Goal: Communication & Community: Answer question/provide support

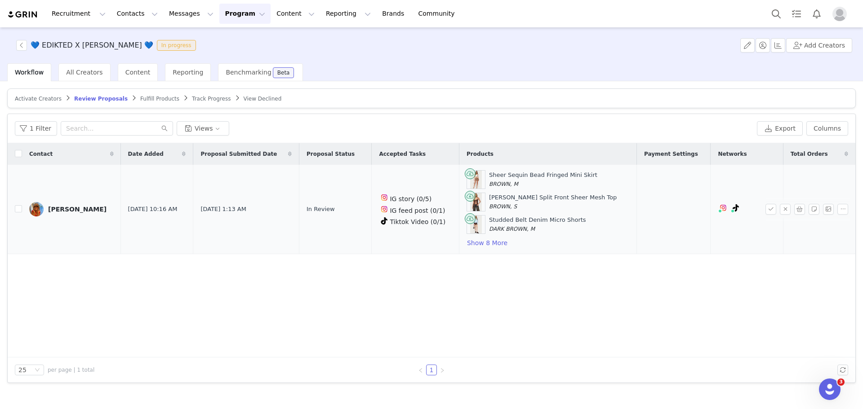
click at [482, 233] on div "Sheer Sequin Bead Fringed Mini Skirt BROWN, M Reeve Split Front Sheer Mesh Top …" at bounding box center [548, 209] width 163 height 78
click at [486, 233] on button "Show 8 More" at bounding box center [487, 243] width 41 height 11
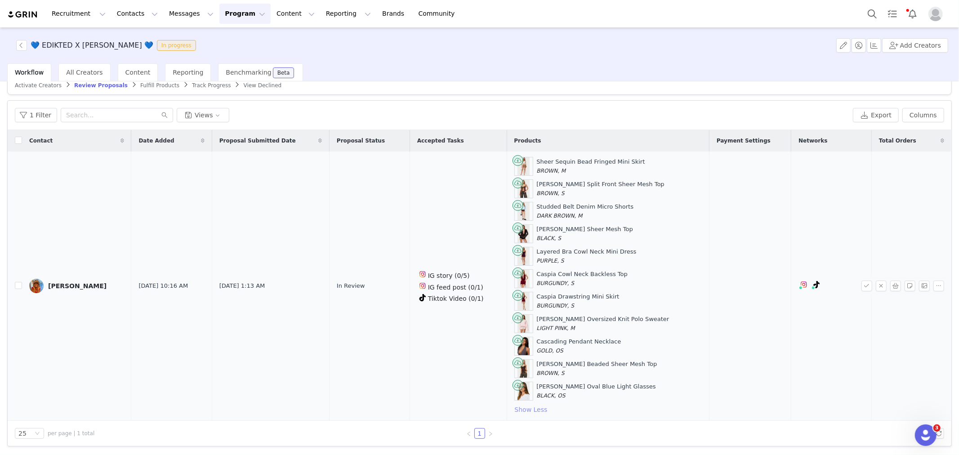
scroll to position [14, 0]
drag, startPoint x: 637, startPoint y: 183, endPoint x: 538, endPoint y: 181, distance: 99.4
click at [493, 181] on div "Reeve Split Front Sheer Mesh Top BROWN, S" at bounding box center [608, 188] width 188 height 19
copy div "Reeve Split Front Sheer Mesh Top"
drag, startPoint x: 634, startPoint y: 208, endPoint x: 541, endPoint y: 207, distance: 93.5
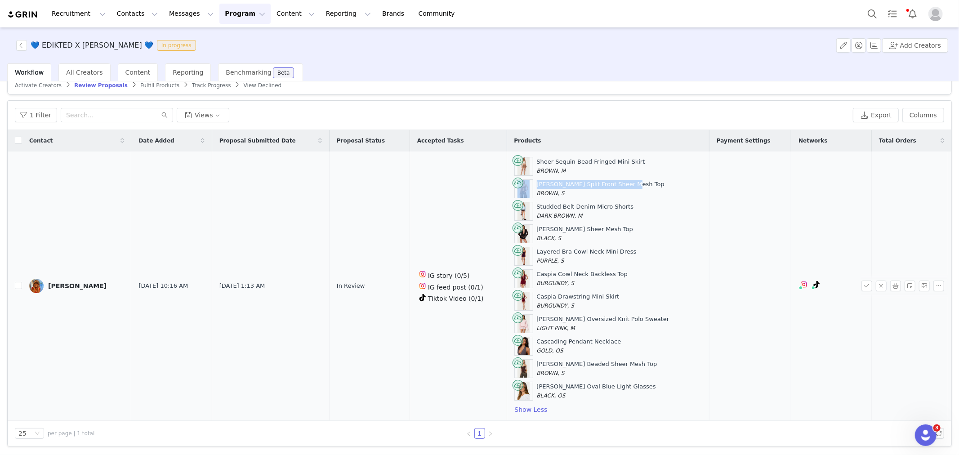
click at [493, 207] on div "Studded Belt Denim Micro Shorts DARK BROWN, M" at bounding box center [608, 211] width 188 height 19
copy div "Studded Belt Denim Micro Shorts"
click at [493, 222] on div "Sheer Sequin Bead Fringed Mini Skirt BROWN, M Reeve Split Front Sheer Mesh Top …" at bounding box center [608, 286] width 188 height 258
drag, startPoint x: 634, startPoint y: 252, endPoint x: 539, endPoint y: 253, distance: 94.8
click at [493, 233] on div "Layered Bra Cowl Neck Mini Dress PURPLE, S" at bounding box center [608, 256] width 188 height 19
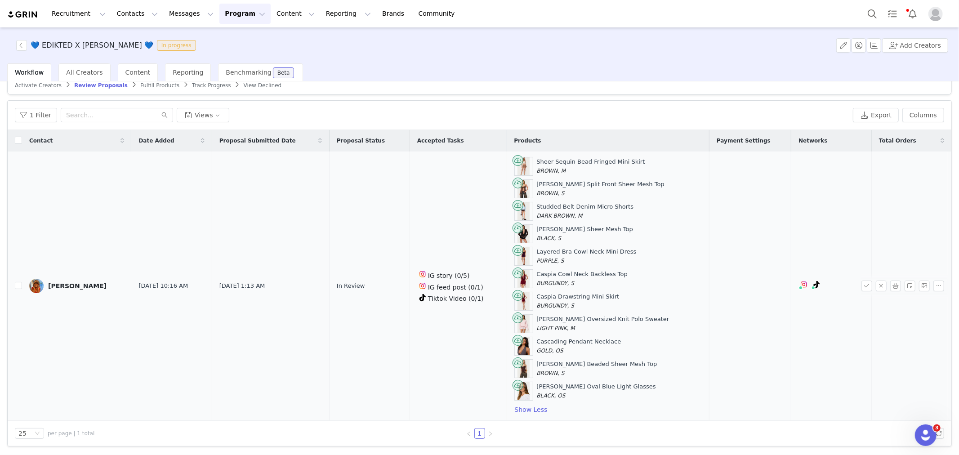
copy div "Layered Bra Cowl Neck Mini Dress"
drag, startPoint x: 627, startPoint y: 275, endPoint x: 543, endPoint y: 275, distance: 84.1
click at [493, 233] on div "Caspia Cowl Neck Backless Top BURGUNDY, S" at bounding box center [608, 278] width 188 height 19
copy div "Caspia Cowl Neck Backless Top"
drag, startPoint x: 631, startPoint y: 343, endPoint x: 542, endPoint y: 342, distance: 88.6
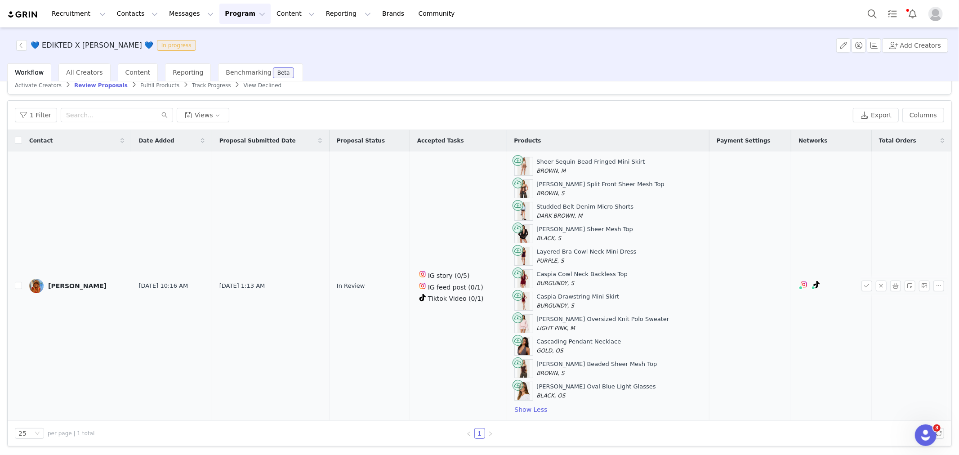
click at [493, 233] on div "Cascading Pendant Necklace GOLD, OS" at bounding box center [608, 346] width 188 height 19
click at [493, 233] on div "Sheer Sequin Bead Fringed Mini Skirt BROWN, M Reeve Split Front Sheer Mesh Top …" at bounding box center [608, 286] width 188 height 258
drag, startPoint x: 627, startPoint y: 364, endPoint x: 557, endPoint y: 362, distance: 70.2
click at [493, 233] on div "Azelia Beaded Sheer Mesh Top BROWN, S" at bounding box center [608, 368] width 188 height 19
copy div "Azelia Beaded Sheer Mesh Top"
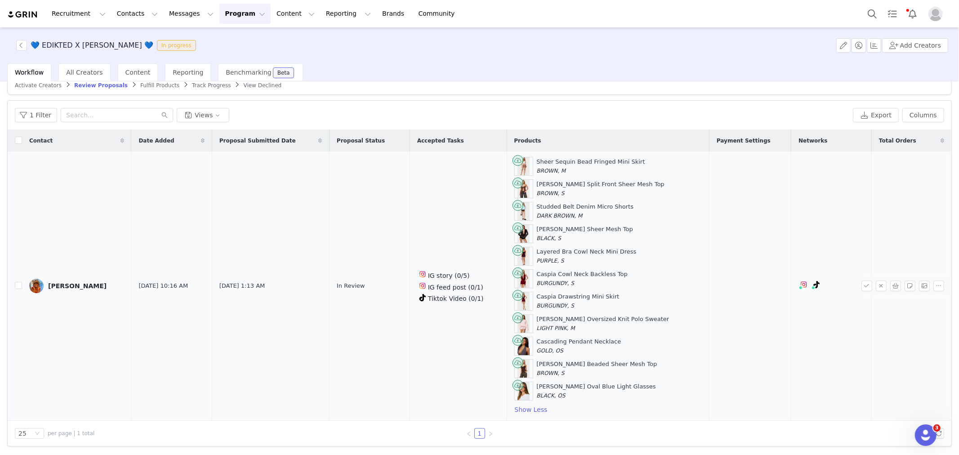
click at [493, 233] on div "Clark Oval Blue Light Glasses BLACK, OS" at bounding box center [608, 391] width 188 height 19
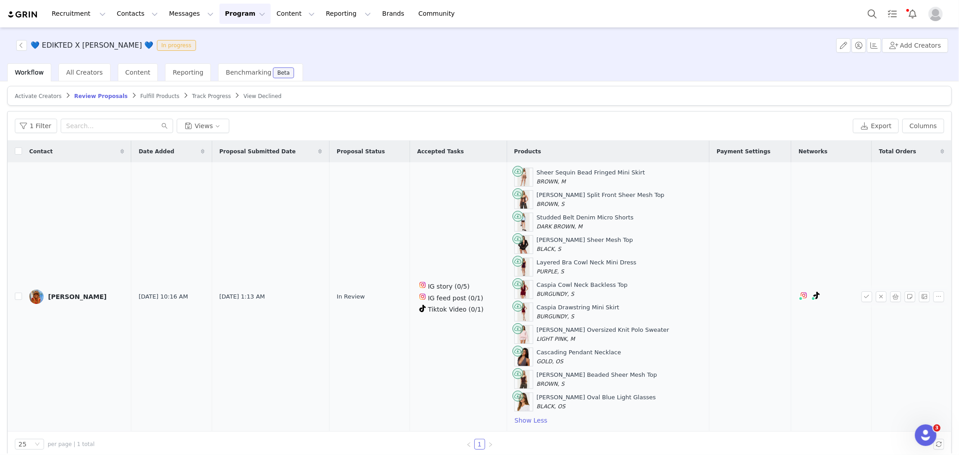
scroll to position [0, 0]
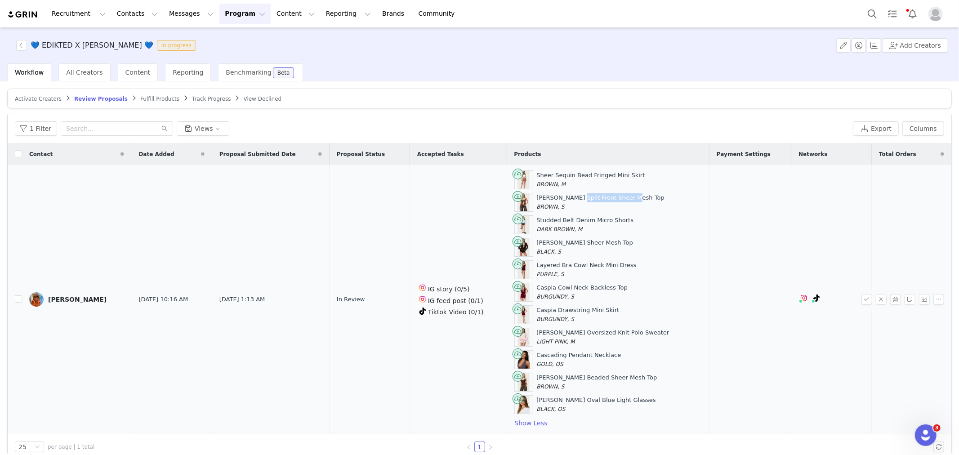
drag, startPoint x: 604, startPoint y: 196, endPoint x: 637, endPoint y: 196, distance: 32.8
click at [493, 196] on div "Reeve Split Front Sheer Mesh Top BROWN, S" at bounding box center [608, 202] width 188 height 19
click at [493, 209] on div "Reeve Split Front Sheer Mesh Top BROWN, S" at bounding box center [608, 202] width 188 height 19
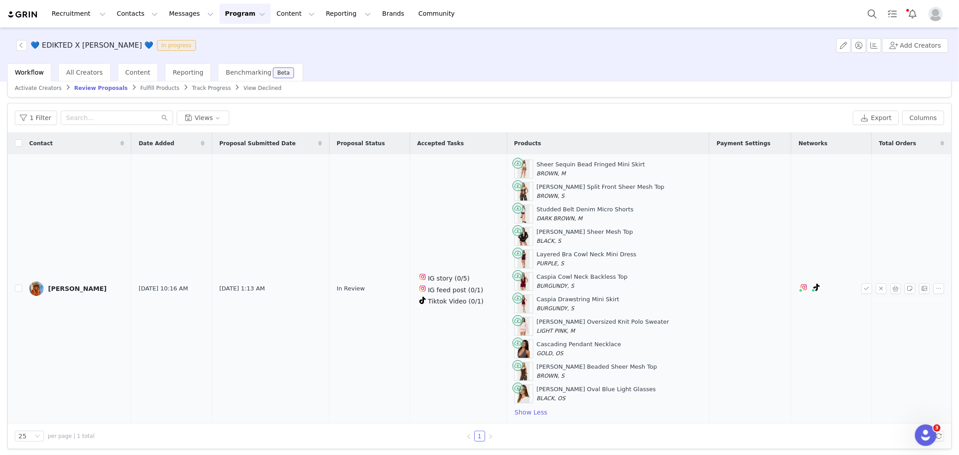
scroll to position [14, 0]
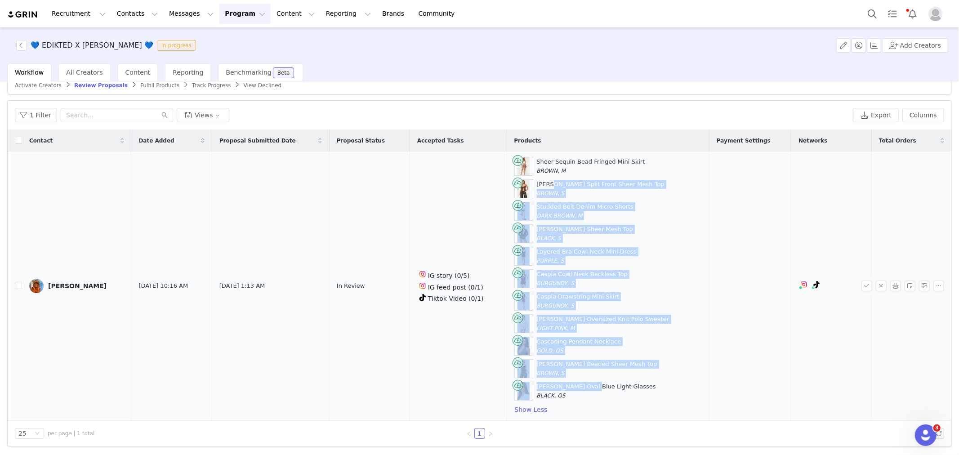
drag, startPoint x: 556, startPoint y: 174, endPoint x: 598, endPoint y: 388, distance: 217.6
click at [493, 233] on div "Sheer Sequin Bead Fringed Mini Skirt BROWN, M Reeve Split Front Sheer Mesh Top …" at bounding box center [608, 286] width 188 height 258
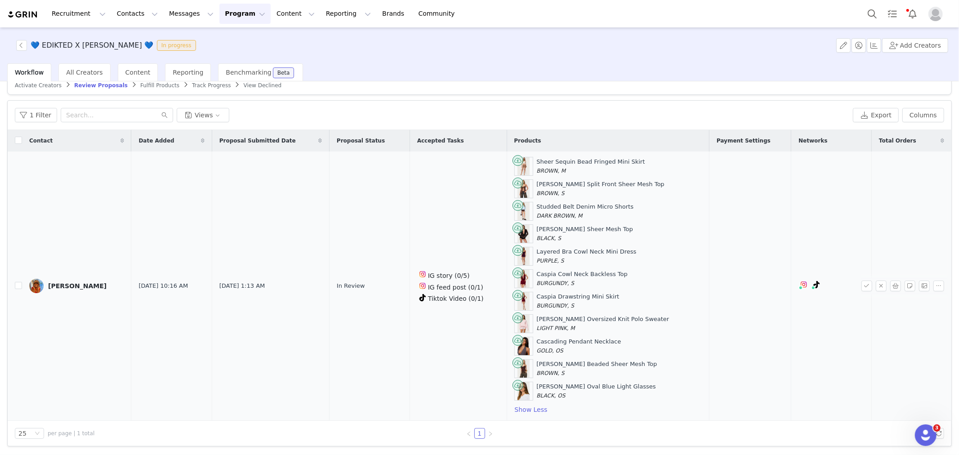
click at [493, 233] on div "Sheer Sequin Bead Fringed Mini Skirt BROWN, M Reeve Split Front Sheer Mesh Top …" at bounding box center [608, 286] width 188 height 258
drag, startPoint x: 611, startPoint y: 387, endPoint x: 578, endPoint y: 254, distance: 137.0
click at [493, 233] on div "Sheer Sequin Bead Fringed Mini Skirt BROWN, M Reeve Split Front Sheer Mesh Top …" at bounding box center [608, 286] width 188 height 258
click at [493, 233] on div "Caspia Drawstring Mini Skirt BURGUNDY, S" at bounding box center [608, 301] width 188 height 19
drag, startPoint x: 581, startPoint y: 343, endPoint x: 618, endPoint y: 345, distance: 37.4
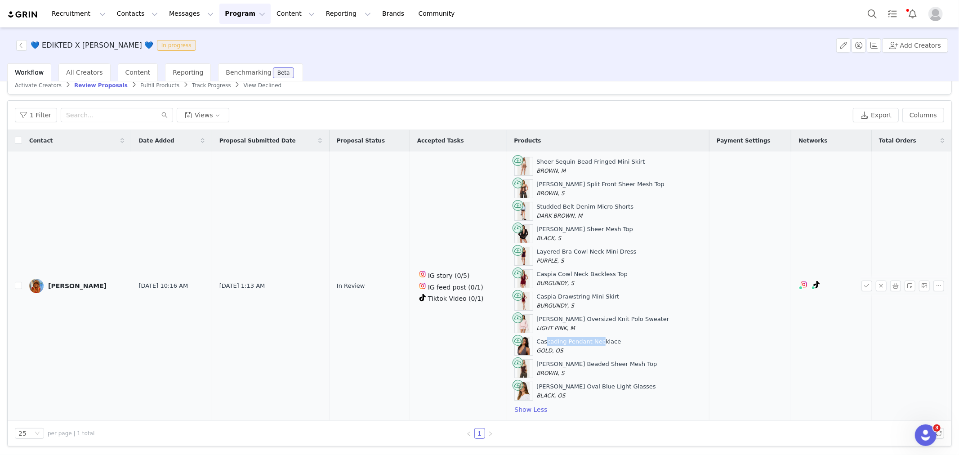
click at [493, 233] on div "Cascading Pendant Necklace GOLD, OS" at bounding box center [579, 346] width 85 height 18
click at [493, 233] on div "Cascading Pendant Necklace GOLD, OS" at bounding box center [608, 346] width 188 height 19
drag, startPoint x: 619, startPoint y: 365, endPoint x: 550, endPoint y: 365, distance: 68.8
click at [493, 233] on div "Azelia Beaded Sheer Mesh Top BROWN, S" at bounding box center [597, 369] width 120 height 18
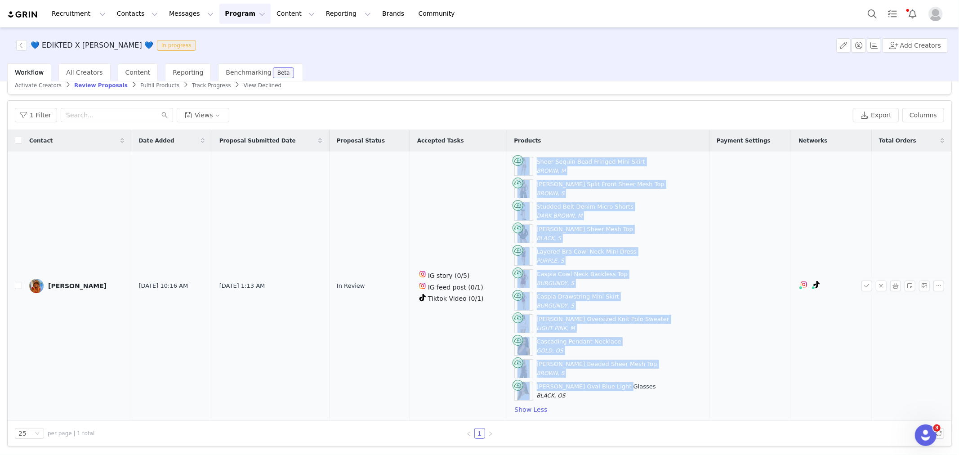
drag, startPoint x: 624, startPoint y: 390, endPoint x: 564, endPoint y: 396, distance: 60.2
click at [493, 233] on tr "Isabel Nabukeera Sep 29, 2025 10:16 AM Sep 30, 2025 1:13 AM In Review IG story …" at bounding box center [479, 285] width 943 height 269
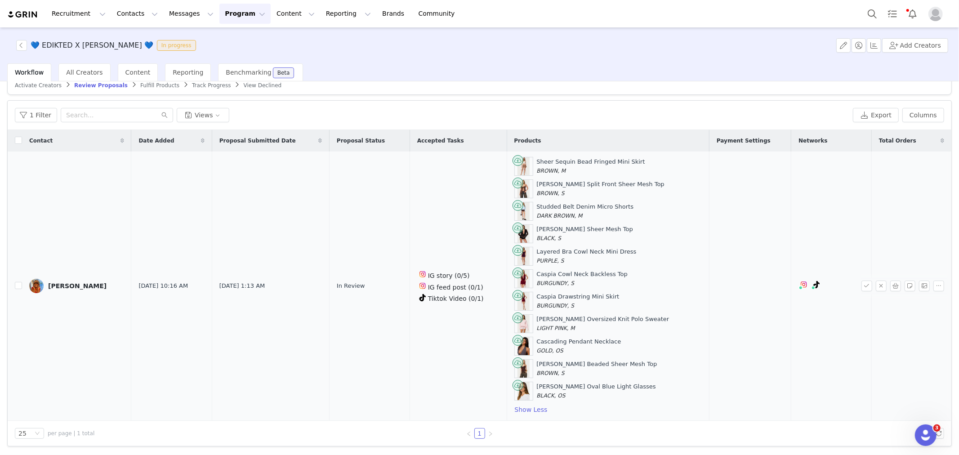
click at [493, 233] on div "Clark Oval Blue Light Glasses BLACK, OS" at bounding box center [596, 391] width 119 height 18
drag, startPoint x: 593, startPoint y: 385, endPoint x: 636, endPoint y: 378, distance: 42.7
click at [493, 233] on div "Clark Oval Blue Light Glasses BLACK, OS" at bounding box center [608, 391] width 188 height 19
click at [493, 233] on div "Sheer Sequin Bead Fringed Mini Skirt BROWN, M Reeve Split Front Sheer Mesh Top …" at bounding box center [608, 286] width 188 height 258
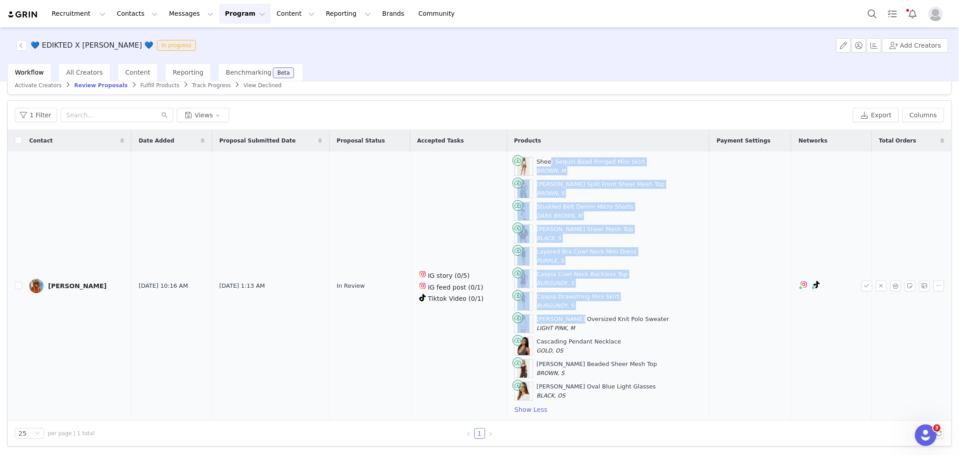
drag, startPoint x: 556, startPoint y: 171, endPoint x: 574, endPoint y: 320, distance: 150.4
click at [493, 233] on div "Sheer Sequin Bead Fringed Mini Skirt BROWN, M Reeve Split Front Sheer Mesh Top …" at bounding box center [608, 286] width 188 height 258
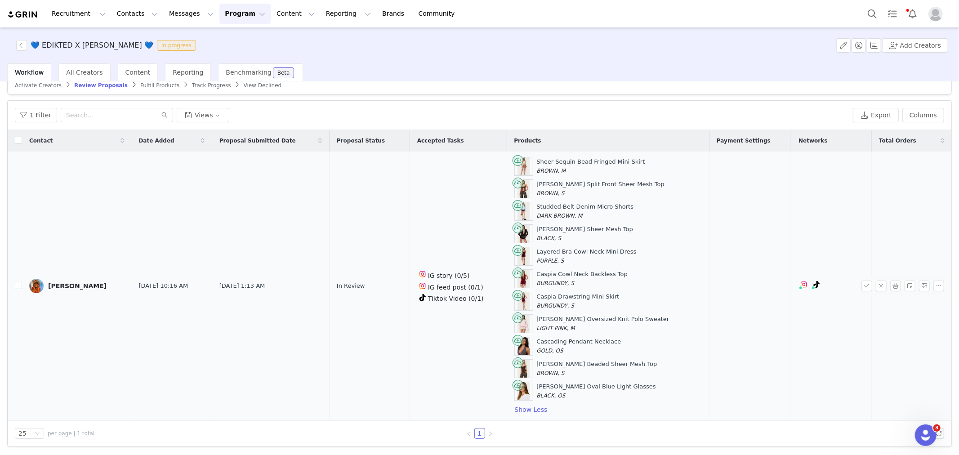
click at [493, 233] on div "Sheer Sequin Bead Fringed Mini Skirt BROWN, M Reeve Split Front Sheer Mesh Top …" at bounding box center [608, 286] width 188 height 258
click at [15, 233] on input "checkbox" at bounding box center [18, 285] width 7 height 7
checkbox input "true"
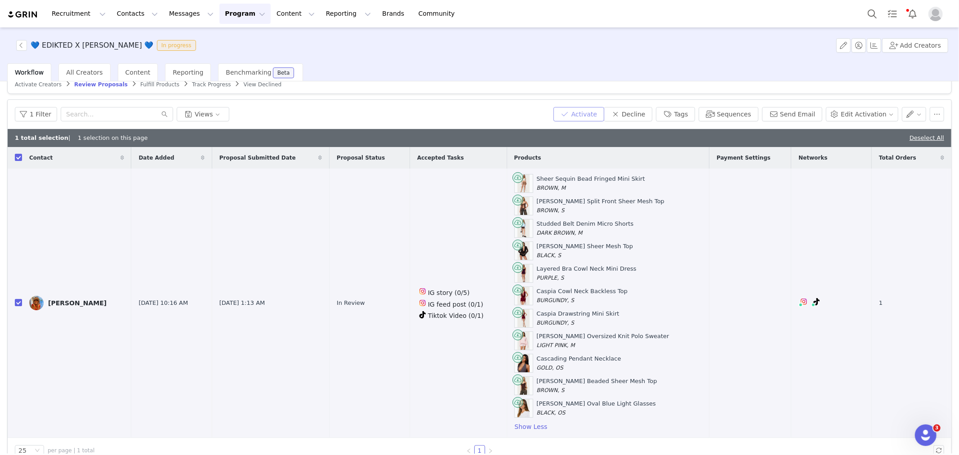
click at [493, 114] on button "Activate" at bounding box center [578, 114] width 51 height 14
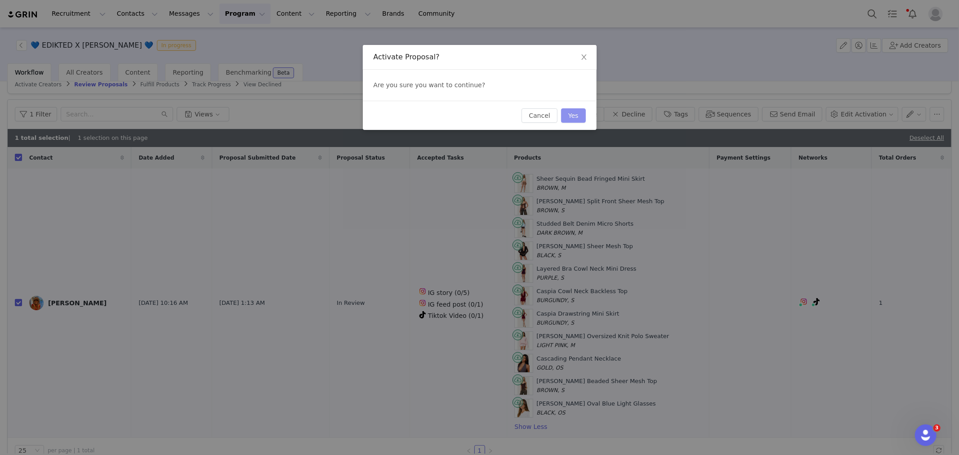
click at [493, 118] on button "Yes" at bounding box center [573, 115] width 25 height 14
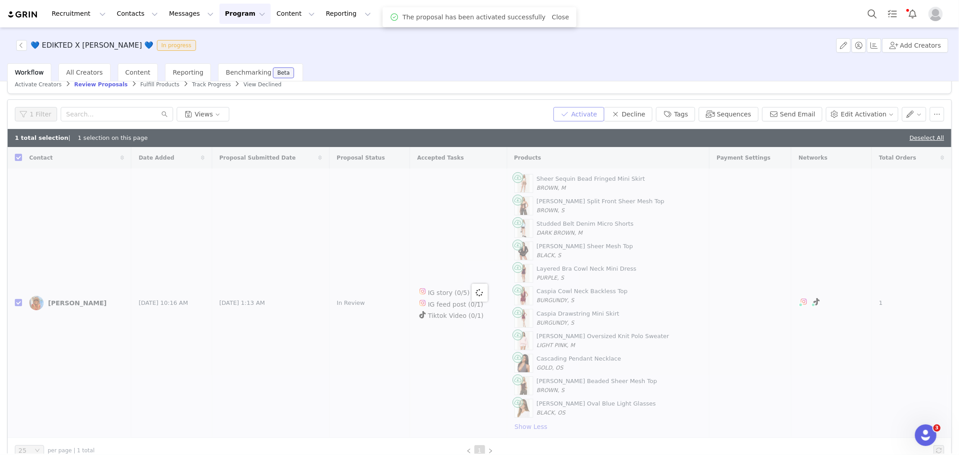
checkbox input "false"
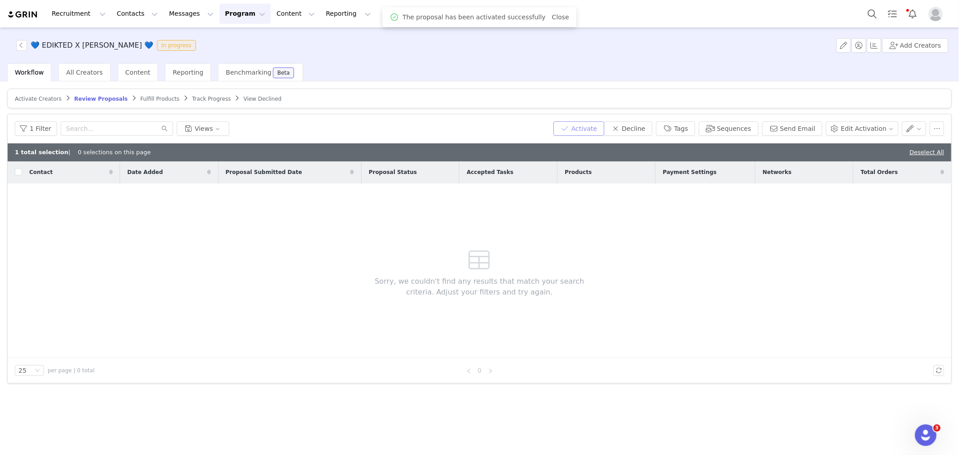
scroll to position [0, 0]
click at [142, 98] on span "Fulfill Products" at bounding box center [159, 99] width 39 height 6
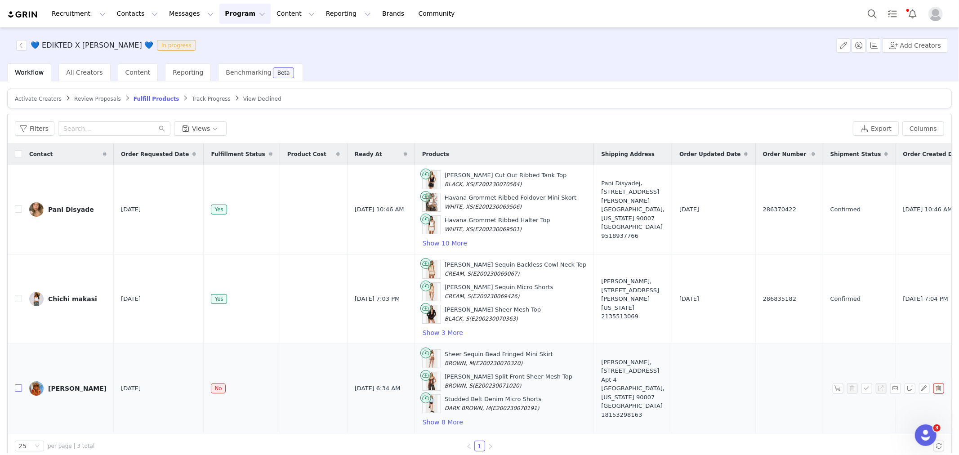
drag, startPoint x: 19, startPoint y: 389, endPoint x: 30, endPoint y: 388, distance: 10.9
click at [19, 233] on input "checkbox" at bounding box center [18, 387] width 7 height 7
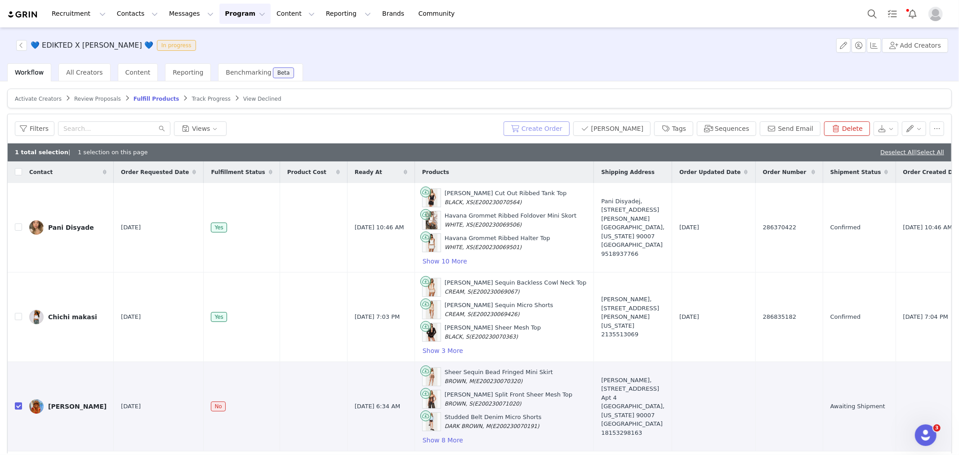
click at [493, 126] on button "Create Order" at bounding box center [536, 128] width 66 height 14
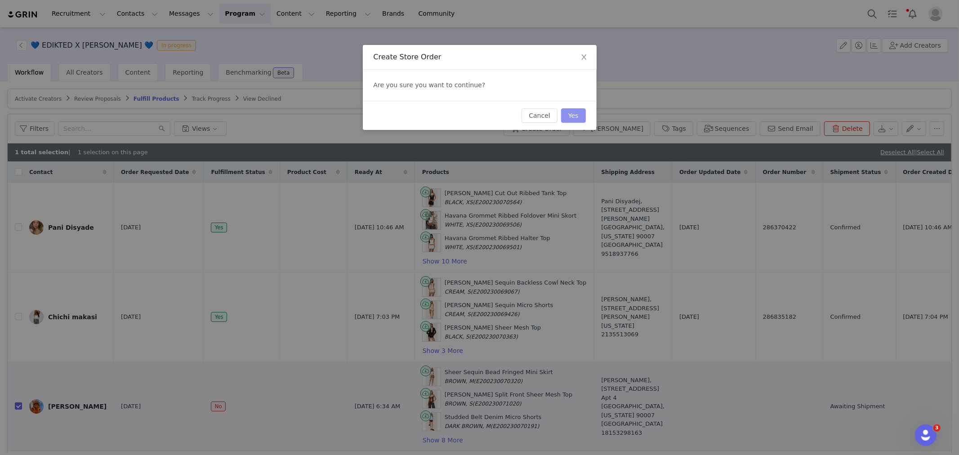
click at [493, 119] on button "Yes" at bounding box center [573, 115] width 25 height 14
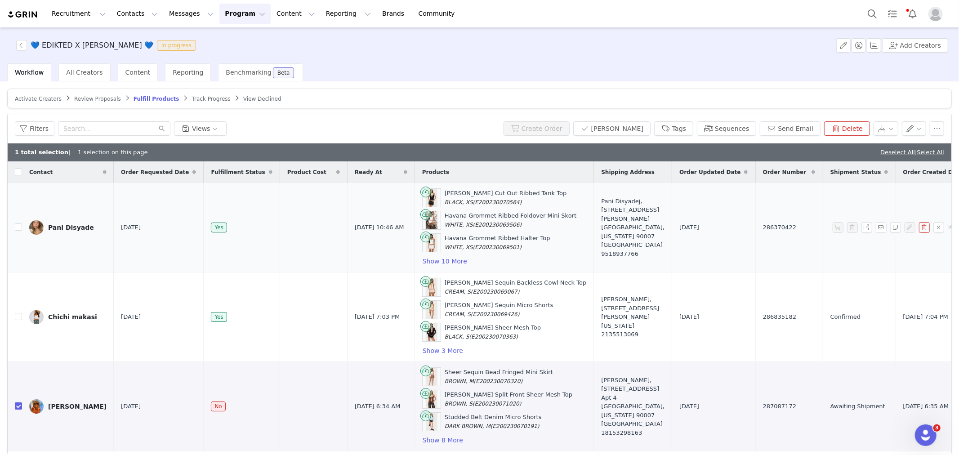
click at [493, 228] on span "286370422" at bounding box center [779, 227] width 33 height 9
copy span "286370422"
click at [493, 233] on span "286835182" at bounding box center [779, 316] width 33 height 9
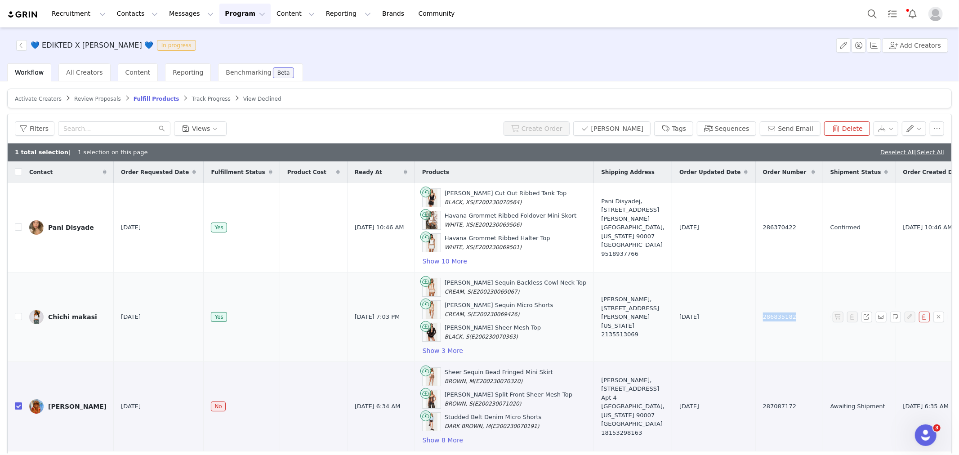
copy span "286835182"
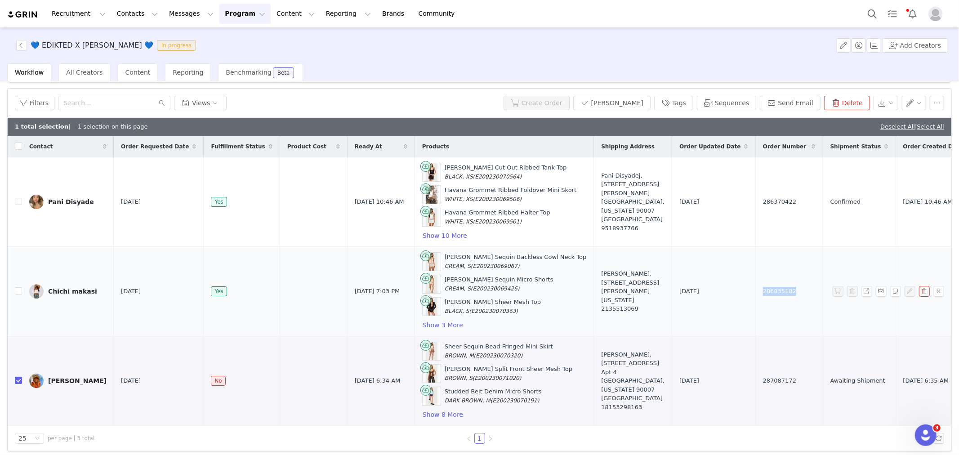
scroll to position [39, 0]
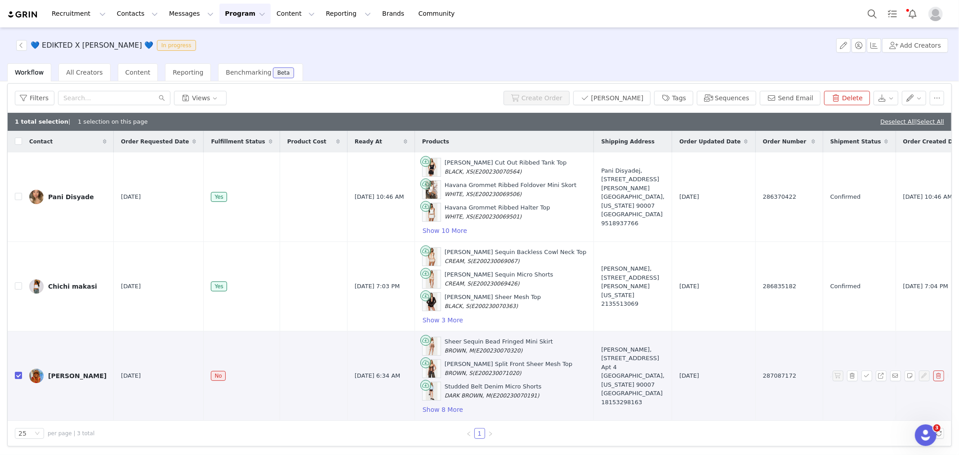
click at [493, 233] on span "287087172" at bounding box center [779, 375] width 33 height 9
copy span "287087172"
click at [178, 233] on td "Sep 30, 2025" at bounding box center [159, 375] width 90 height 89
click at [493, 233] on span "287087172" at bounding box center [779, 375] width 33 height 9
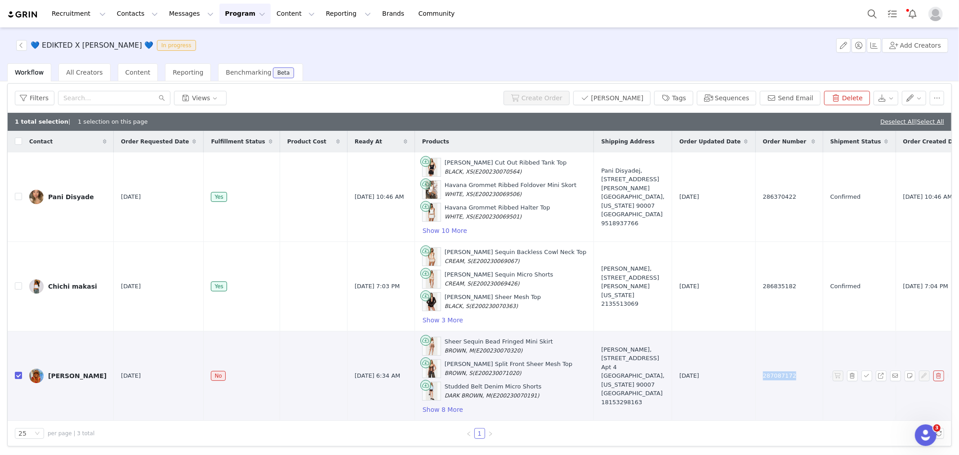
click at [493, 233] on span "287087172" at bounding box center [779, 375] width 33 height 9
copy span "287087172"
click at [19, 233] on label at bounding box center [18, 375] width 7 height 9
click at [19, 233] on input "checkbox" at bounding box center [18, 375] width 7 height 7
checkbox input "false"
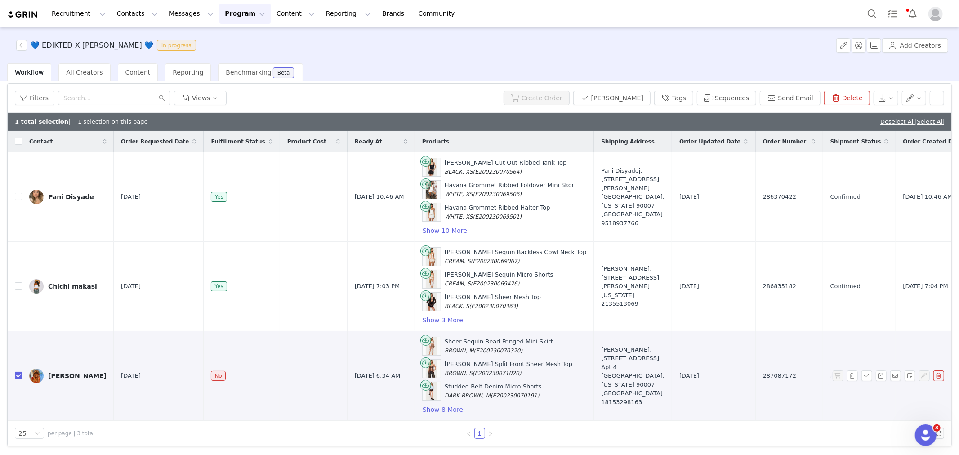
scroll to position [21, 0]
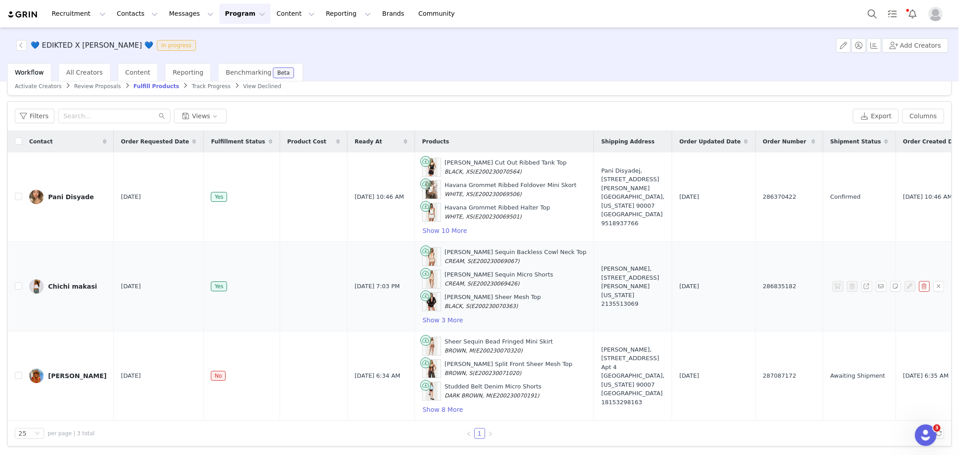
click at [493, 233] on span "286835182" at bounding box center [779, 286] width 33 height 9
copy span "286835182"
click at [493, 109] on div "Filters Views" at bounding box center [432, 116] width 834 height 14
click at [493, 15] on button "Search" at bounding box center [872, 14] width 20 height 20
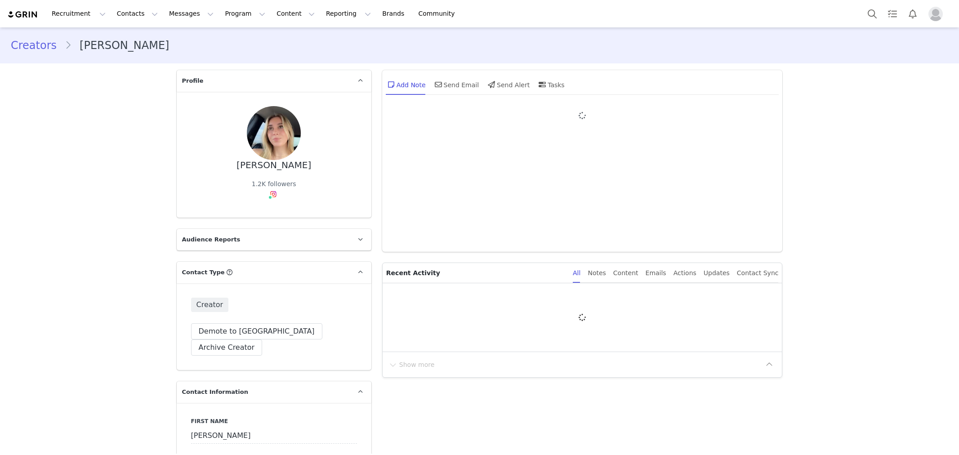
type input "+1 ([GEOGRAPHIC_DATA])"
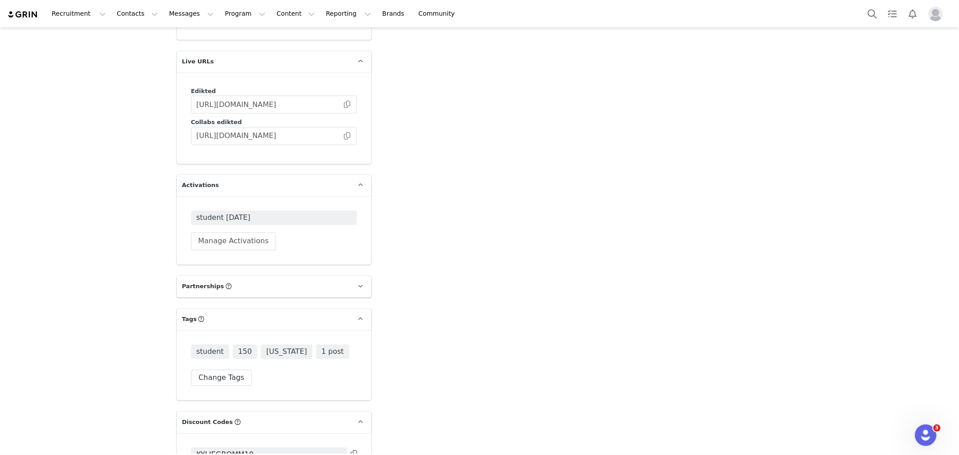
scroll to position [1409, 0]
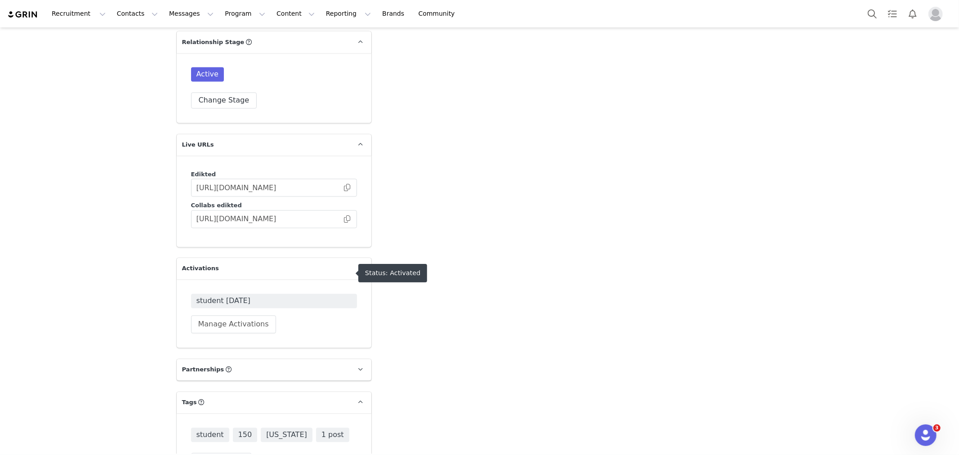
click at [226, 296] on span "student [DATE]" at bounding box center [273, 301] width 155 height 11
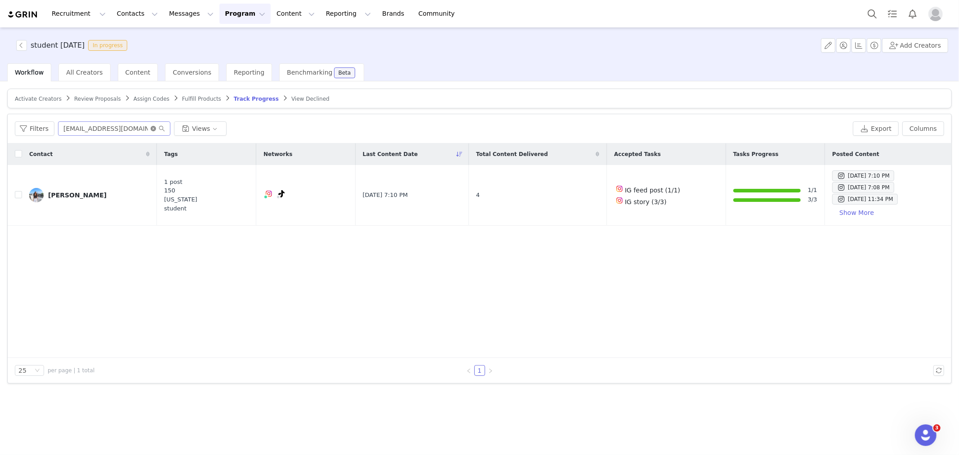
click at [151, 129] on icon "icon: close-circle" at bounding box center [153, 128] width 5 height 5
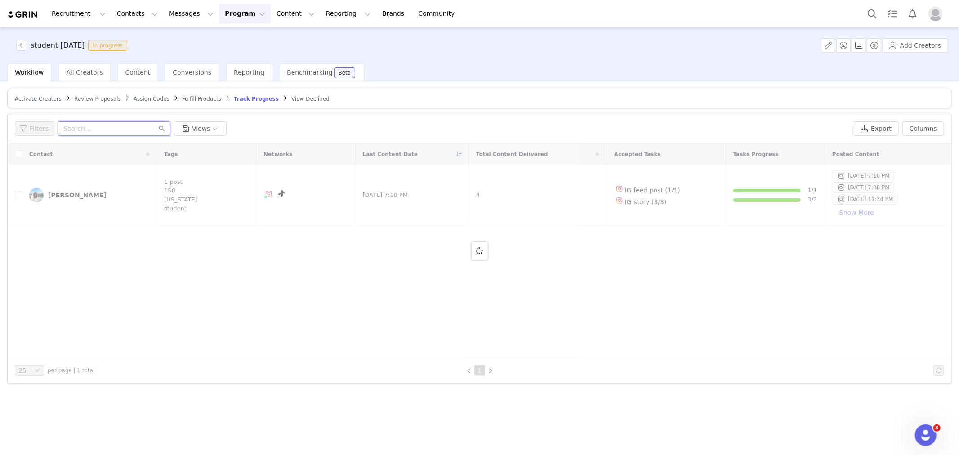
paste input "[EMAIL_ADDRESS][DOMAIN_NAME]"
type input "[EMAIL_ADDRESS][DOMAIN_NAME]"
click at [124, 249] on div at bounding box center [479, 250] width 943 height 214
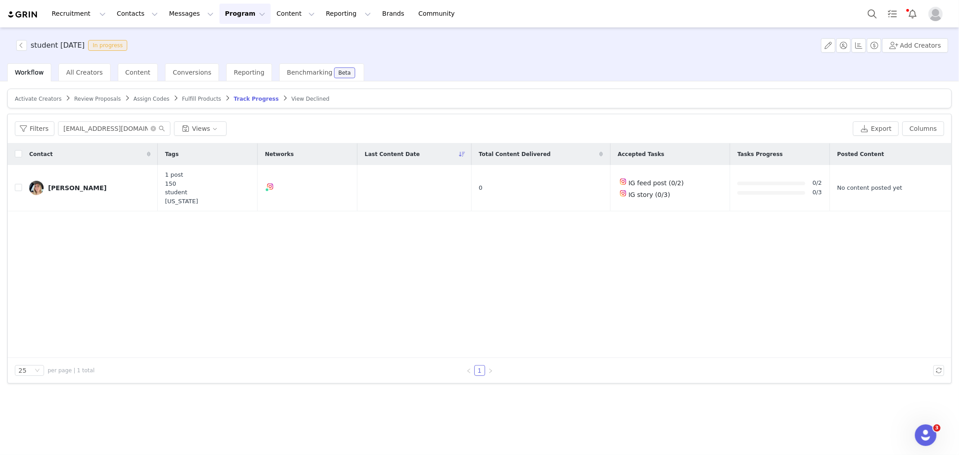
click at [53, 186] on div "[PERSON_NAME]" at bounding box center [77, 187] width 58 height 7
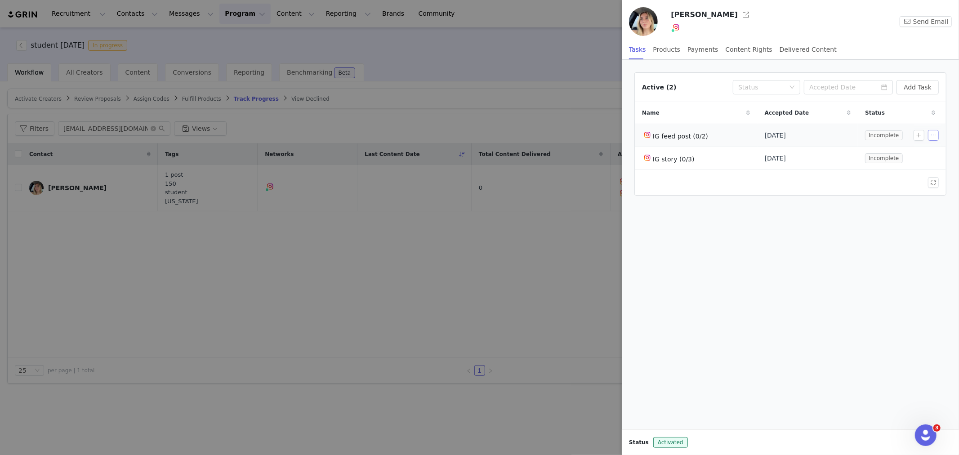
click at [929, 136] on button "button" at bounding box center [933, 135] width 11 height 11
click at [893, 150] on span at bounding box center [895, 152] width 9 height 10
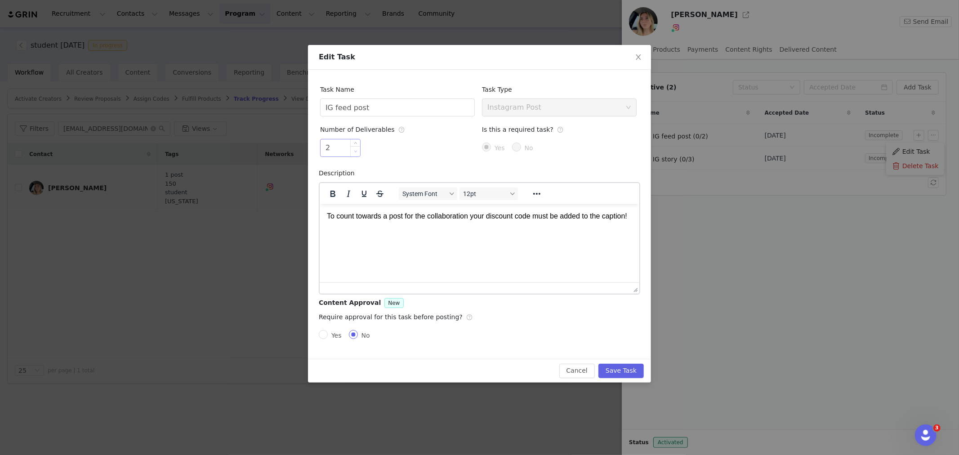
click at [358, 154] on span "Decrease Value" at bounding box center [355, 151] width 9 height 10
click at [632, 373] on button "Save Task" at bounding box center [620, 371] width 45 height 14
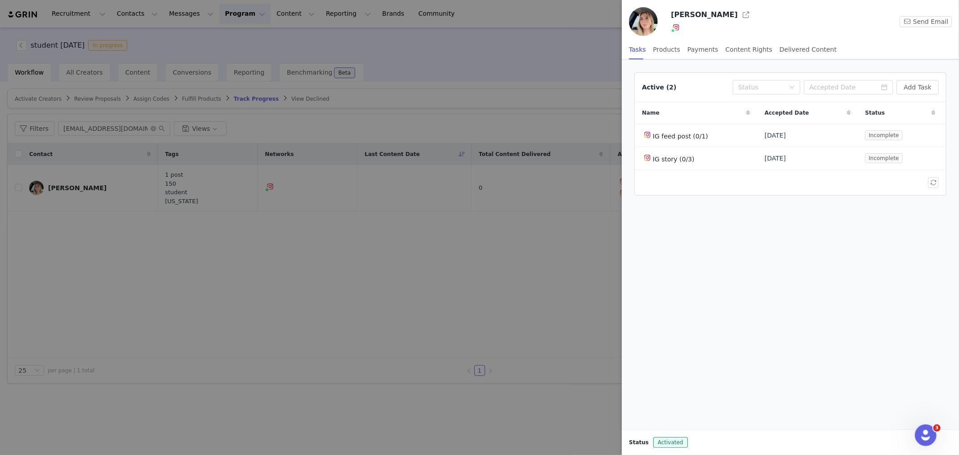
click at [205, 127] on div at bounding box center [479, 227] width 959 height 455
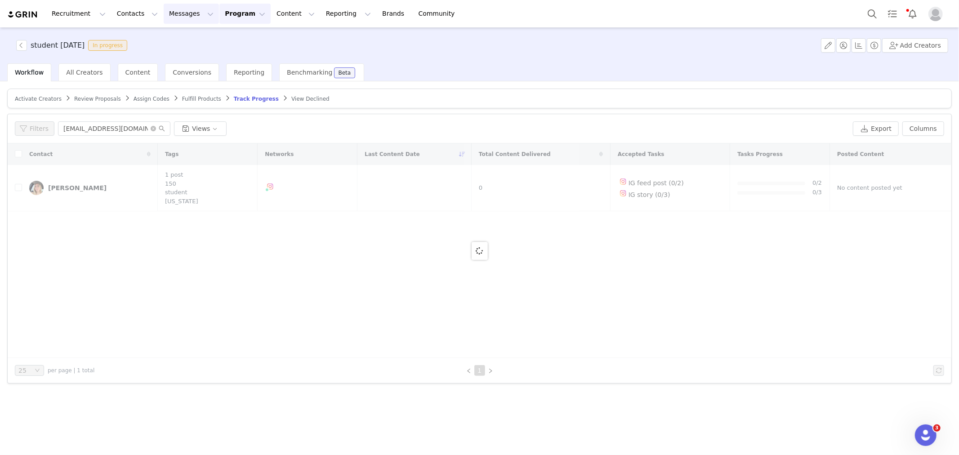
click at [167, 13] on button "Messages Messages" at bounding box center [191, 14] width 55 height 20
click at [174, 53] on div "Inbox" at bounding box center [184, 56] width 60 height 9
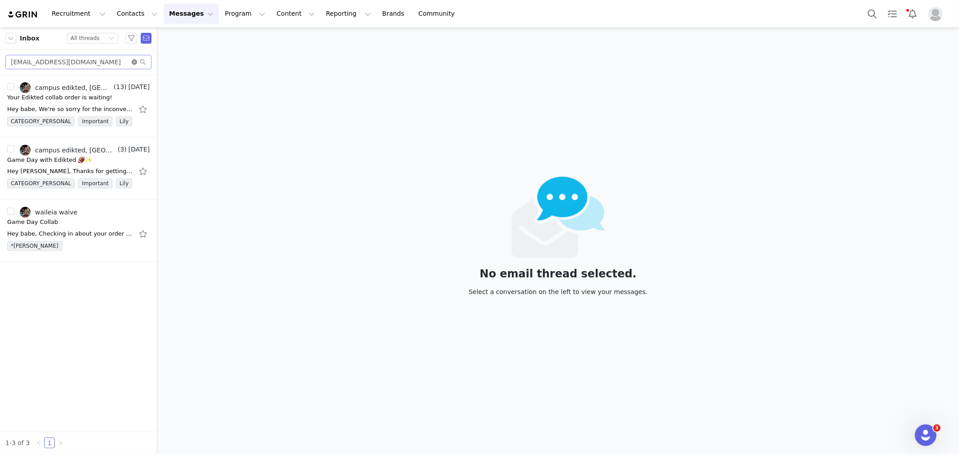
click at [133, 61] on icon "icon: close-circle" at bounding box center [134, 61] width 5 height 5
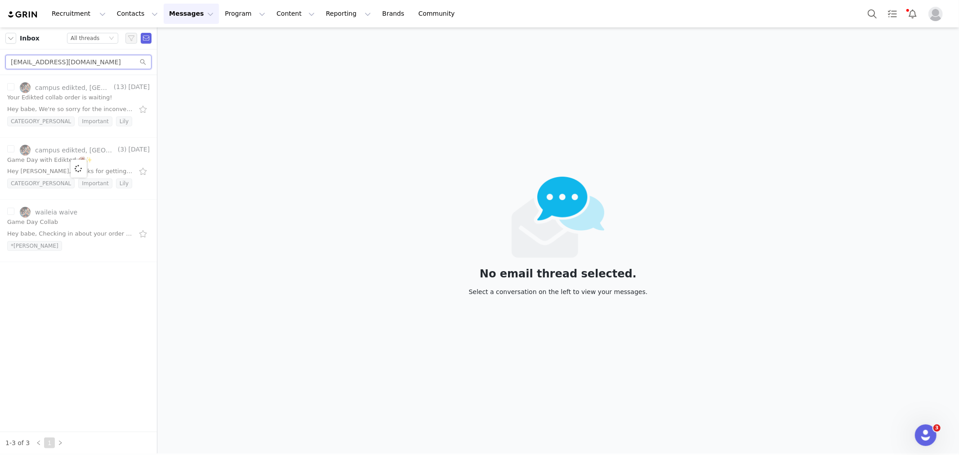
paste input "[EMAIL_ADDRESS]"
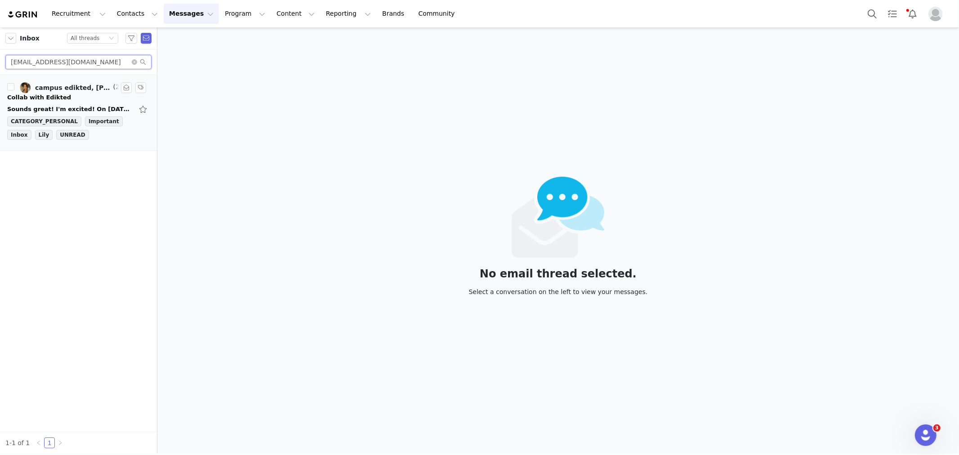
type input "[EMAIL_ADDRESS][DOMAIN_NAME]"
click at [74, 102] on div "Sounds great! I'm excited! On [DATE] 4:43 PM, campus edikted <[EMAIL_ADDRESS][D…" at bounding box center [78, 109] width 142 height 14
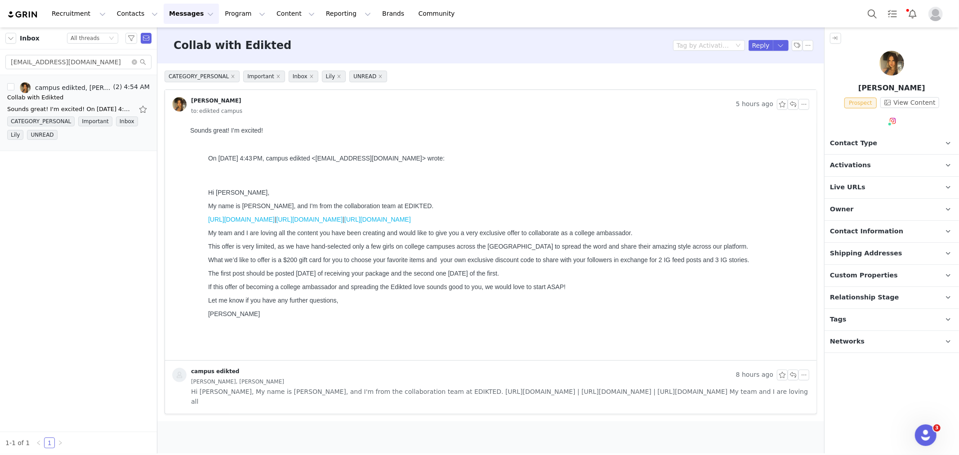
click at [853, 326] on p "Tags Keep track of your contacts by assigning them tags. You can then filter yo…" at bounding box center [880, 320] width 113 height 22
drag, startPoint x: 851, startPoint y: 320, endPoint x: 874, endPoint y: 312, distance: 24.9
click at [873, 317] on p "Tags Keep track of your contacts by assigning them tags. You can then filter yo…" at bounding box center [880, 320] width 113 height 22
drag, startPoint x: 873, startPoint y: 298, endPoint x: 873, endPoint y: 311, distance: 12.6
click at [873, 298] on span "Relationship Stage" at bounding box center [864, 298] width 69 height 10
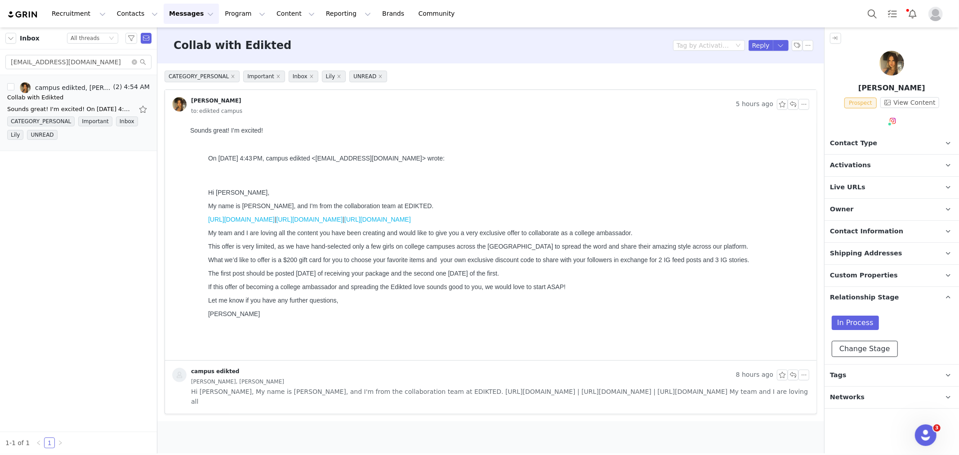
click at [869, 346] on button "Change Stage" at bounding box center [865, 349] width 66 height 16
click at [871, 396] on span "Active" at bounding box center [861, 400] width 26 height 8
click at [848, 396] on input "Active" at bounding box center [842, 401] width 11 height 12
radio input "true"
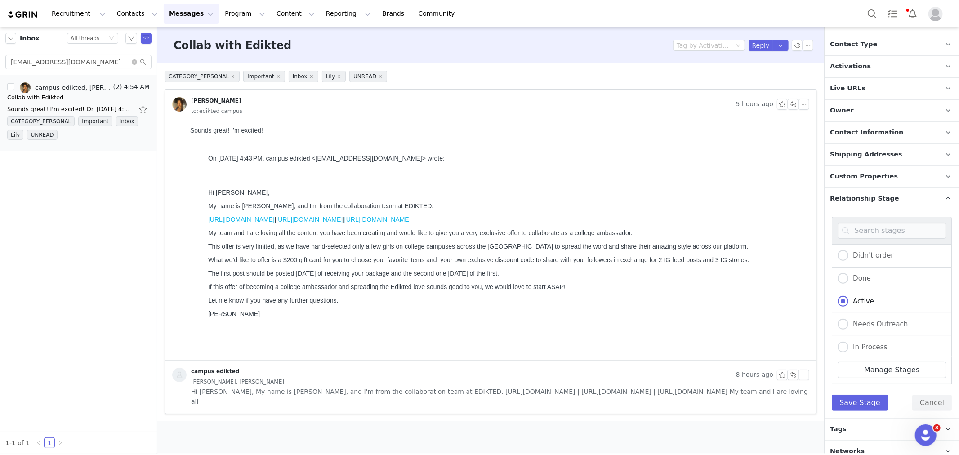
scroll to position [100, 0]
click at [862, 399] on button "Save Stage" at bounding box center [860, 402] width 56 height 16
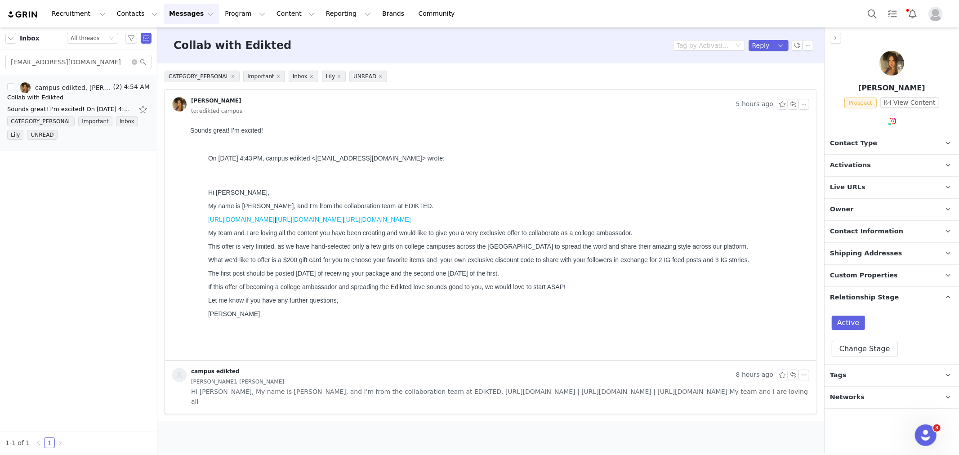
scroll to position [0, 0]
click at [871, 216] on p "Owner The account user who owns the contact" at bounding box center [880, 210] width 113 height 22
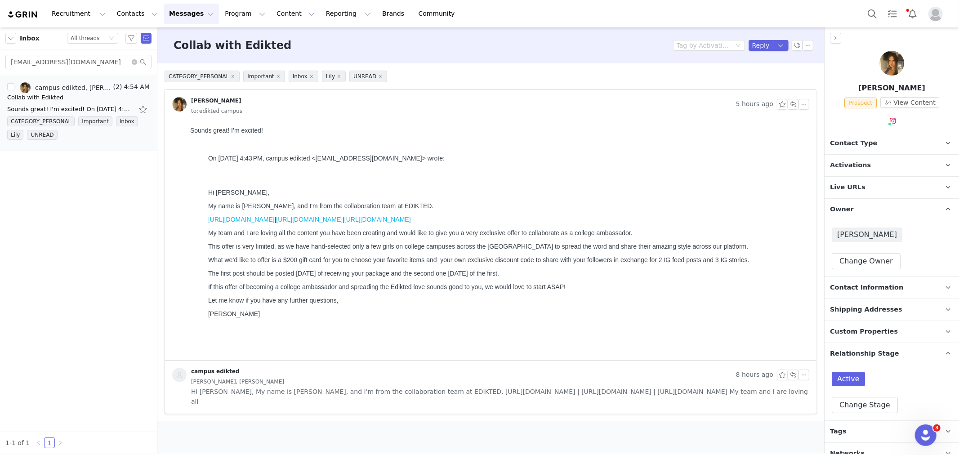
click at [857, 165] on span "Activations" at bounding box center [850, 165] width 41 height 10
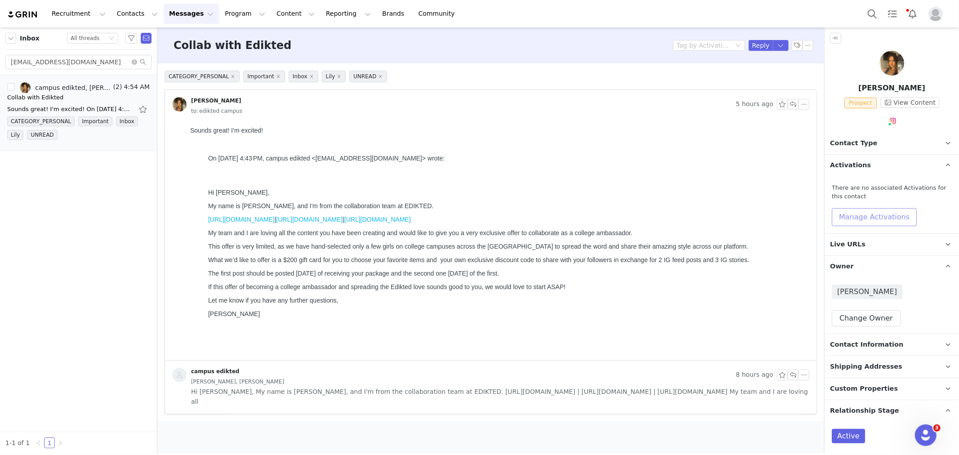
click at [872, 209] on button "Manage Activations" at bounding box center [874, 217] width 85 height 18
drag, startPoint x: 869, startPoint y: 249, endPoint x: 873, endPoint y: 237, distance: 13.4
click at [869, 250] on div "Select Activation" at bounding box center [850, 251] width 88 height 13
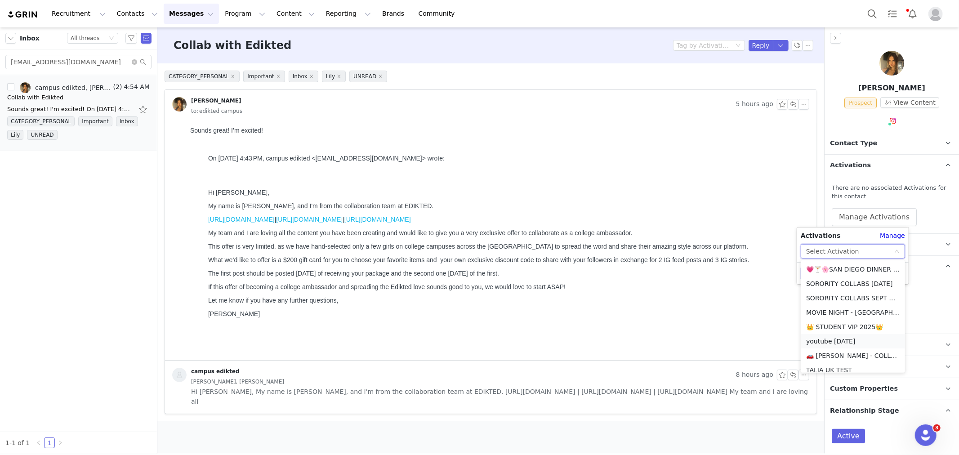
scroll to position [249, 0]
click at [862, 348] on li "💙 STUDENT AUG + SEPT💙 2025" at bounding box center [853, 350] width 104 height 14
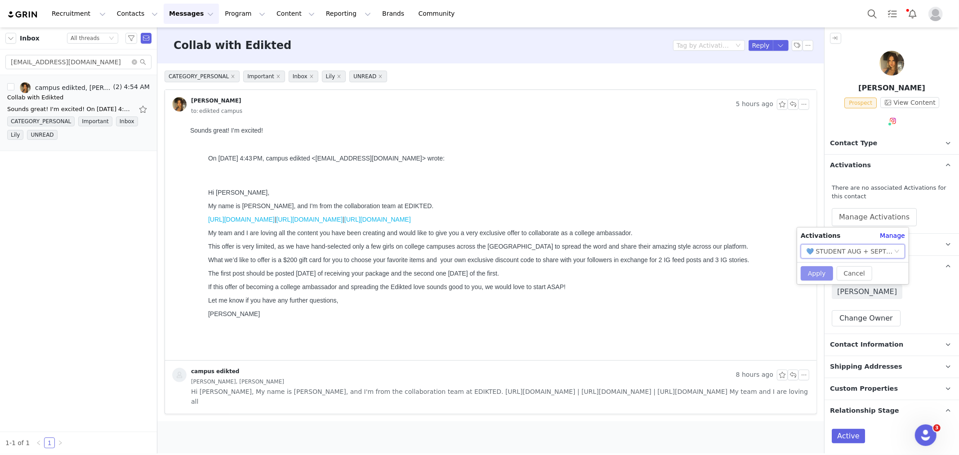
click at [816, 270] on button "Apply" at bounding box center [817, 273] width 32 height 14
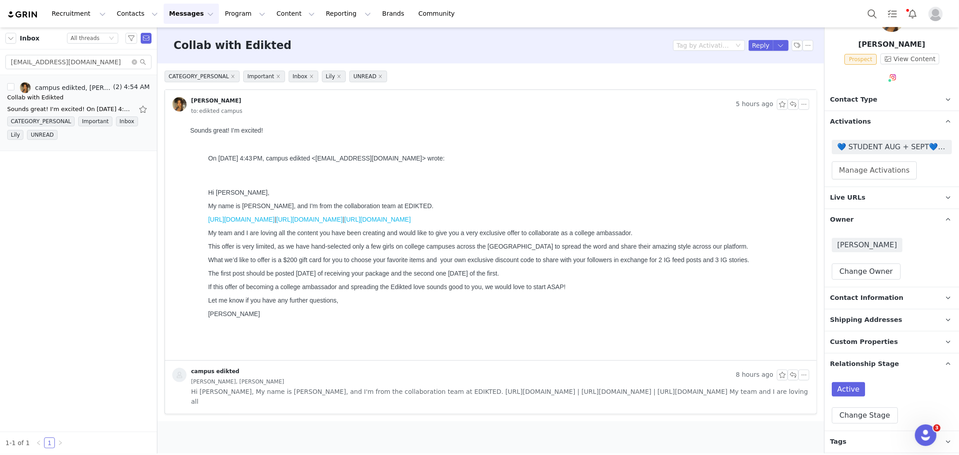
scroll to position [65, 0]
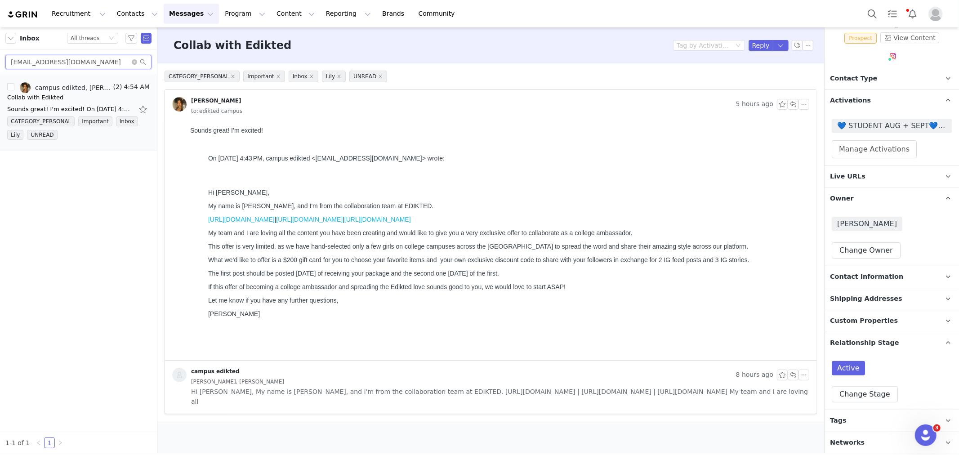
click at [39, 63] on input "[EMAIL_ADDRESS][DOMAIN_NAME]" at bounding box center [78, 62] width 146 height 14
click at [755, 42] on button "Reply" at bounding box center [760, 45] width 25 height 11
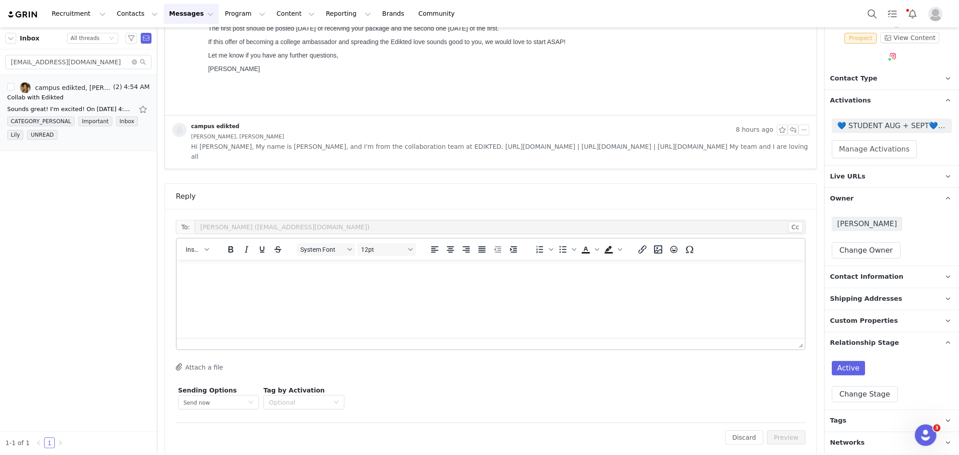
scroll to position [0, 0]
click at [199, 246] on span "Insert" at bounding box center [194, 249] width 16 height 7
click at [216, 252] on div "Insert Template" at bounding box center [229, 254] width 81 height 11
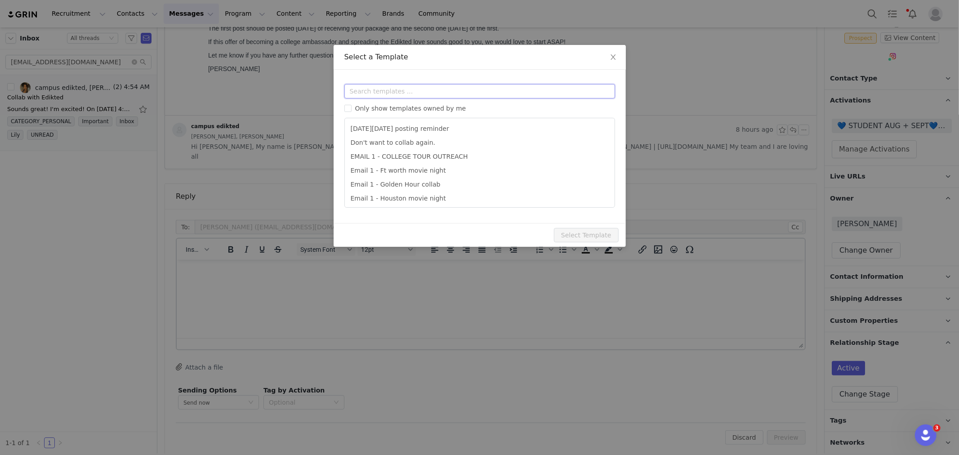
click at [407, 89] on input "text" at bounding box center [479, 91] width 271 height 14
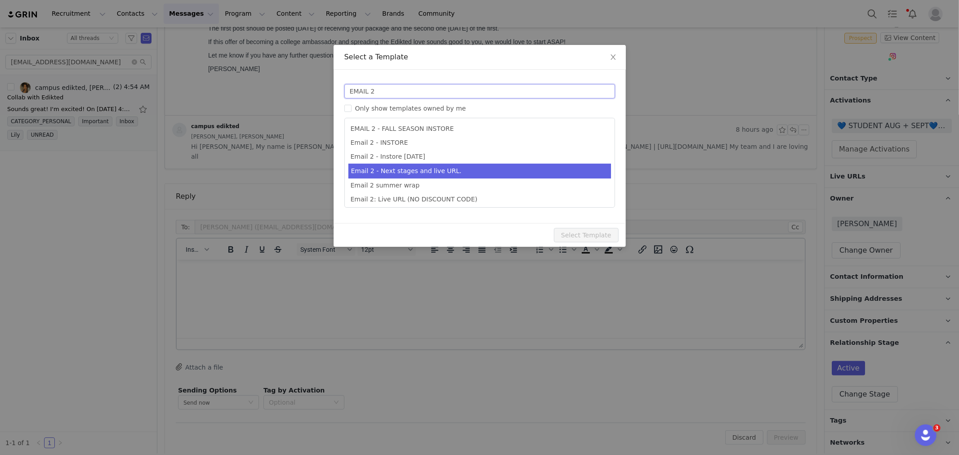
type input "EMAIL 2"
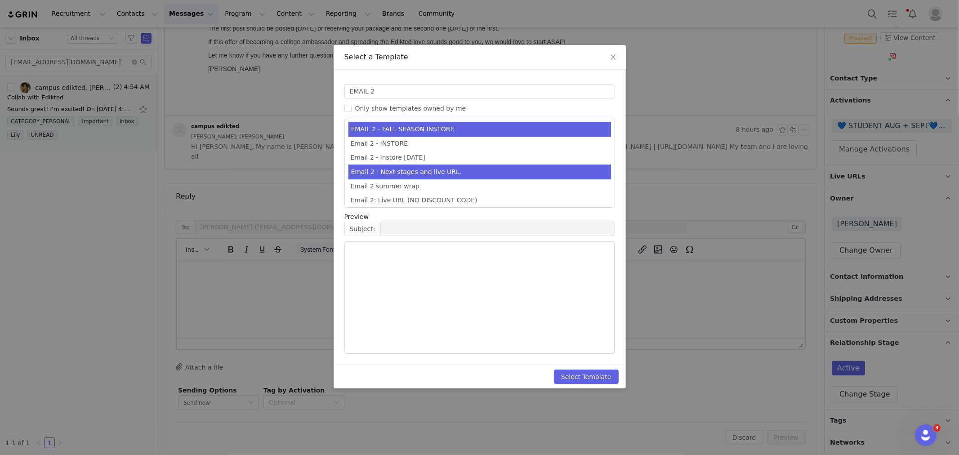
click at [411, 173] on li "Email 2 - Next stages and live URL." at bounding box center [479, 172] width 262 height 15
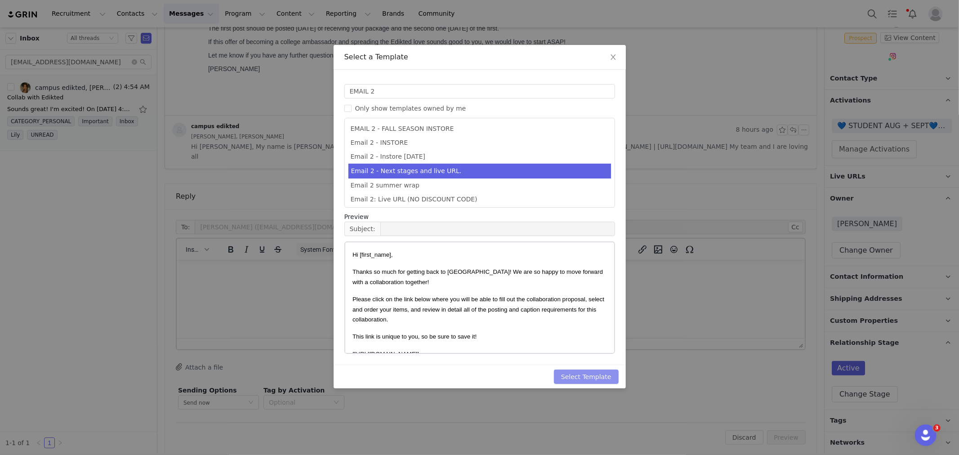
click at [601, 378] on button "Select Template" at bounding box center [586, 376] width 65 height 14
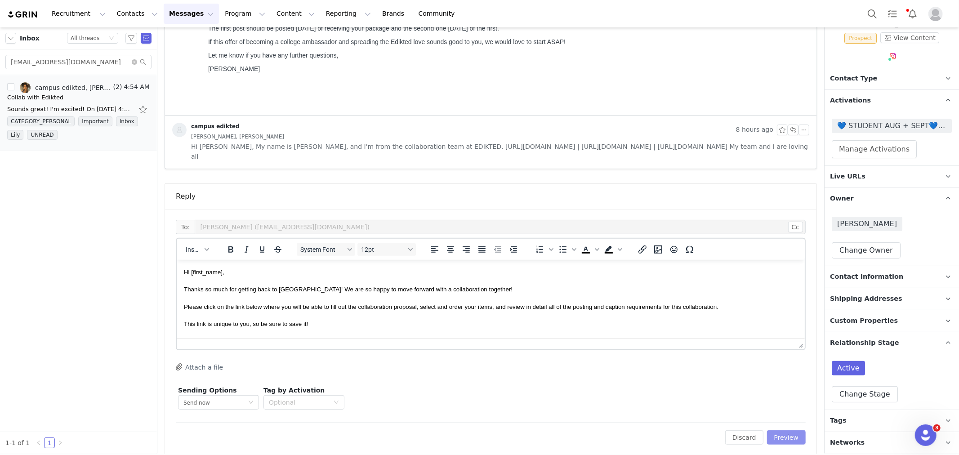
click at [789, 430] on button "Preview" at bounding box center [786, 437] width 39 height 14
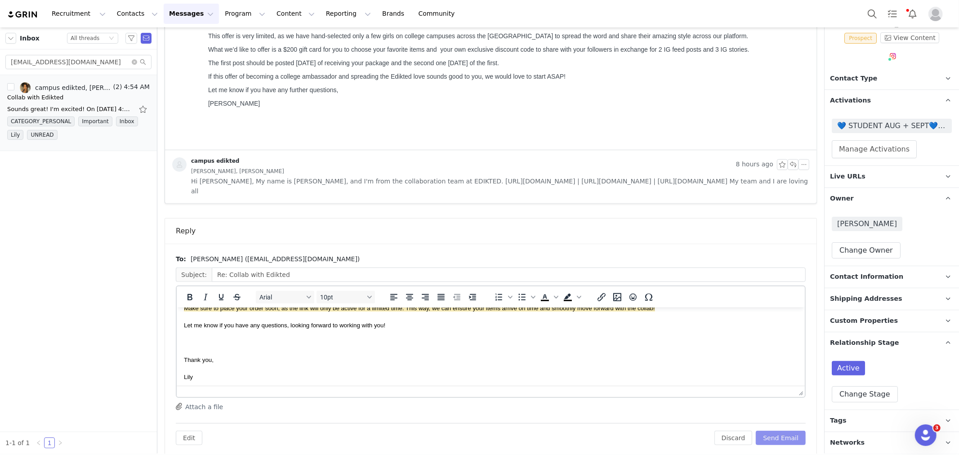
scroll to position [184, 0]
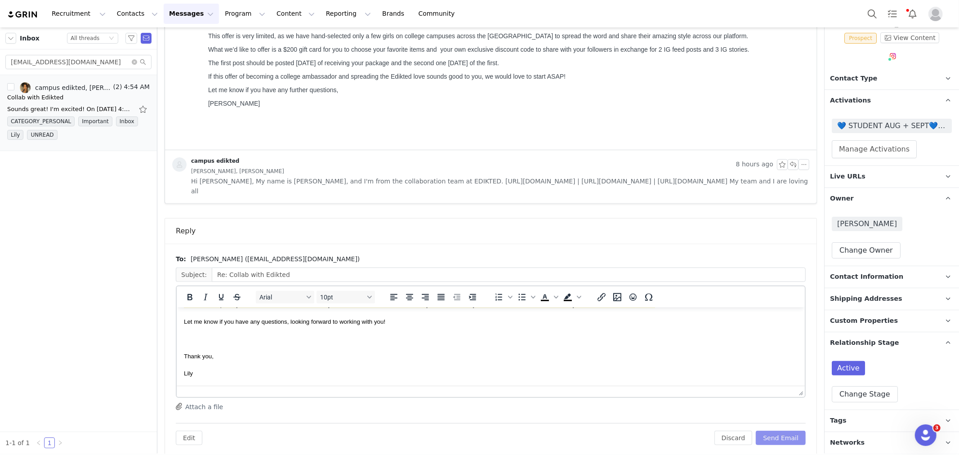
click at [775, 431] on button "Send Email" at bounding box center [781, 438] width 50 height 14
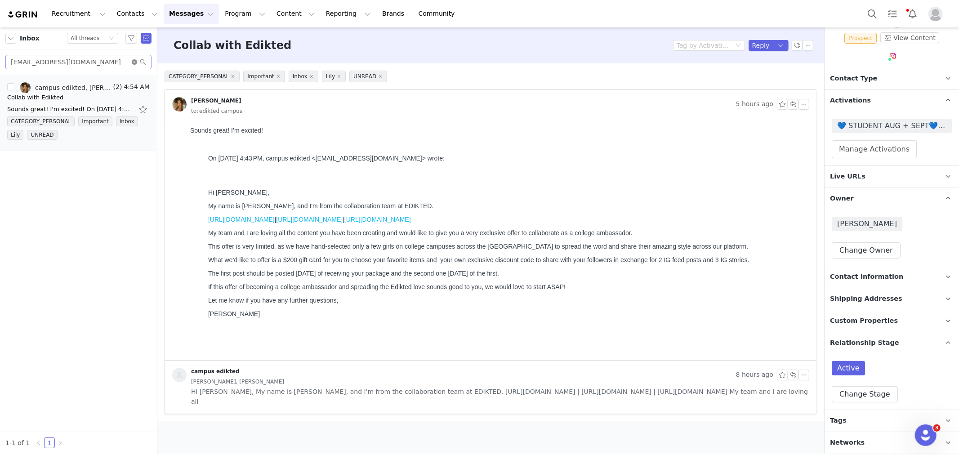
drag, startPoint x: 135, startPoint y: 61, endPoint x: 90, endPoint y: 66, distance: 45.6
click at [135, 61] on icon "icon: close-circle" at bounding box center [134, 61] width 5 height 5
paste input "[EMAIL_ADDRESS]"
type input "[EMAIL_ADDRESS][DOMAIN_NAME]"
click at [35, 96] on div "EDIKTED COLLEGE TOUR 💖" at bounding box center [51, 97] width 89 height 9
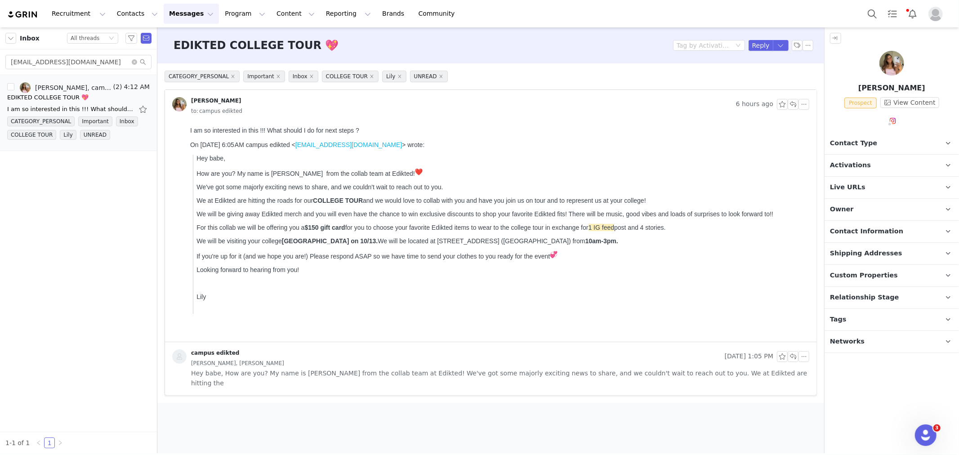
drag, startPoint x: 846, startPoint y: 317, endPoint x: 853, endPoint y: 315, distance: 7.4
click at [846, 317] on p "Tags Keep track of your contacts by assigning them tags. You can then filter yo…" at bounding box center [880, 320] width 113 height 22
drag, startPoint x: 880, startPoint y: 296, endPoint x: 878, endPoint y: 305, distance: 9.1
click at [880, 297] on span "Relationship Stage" at bounding box center [864, 298] width 69 height 10
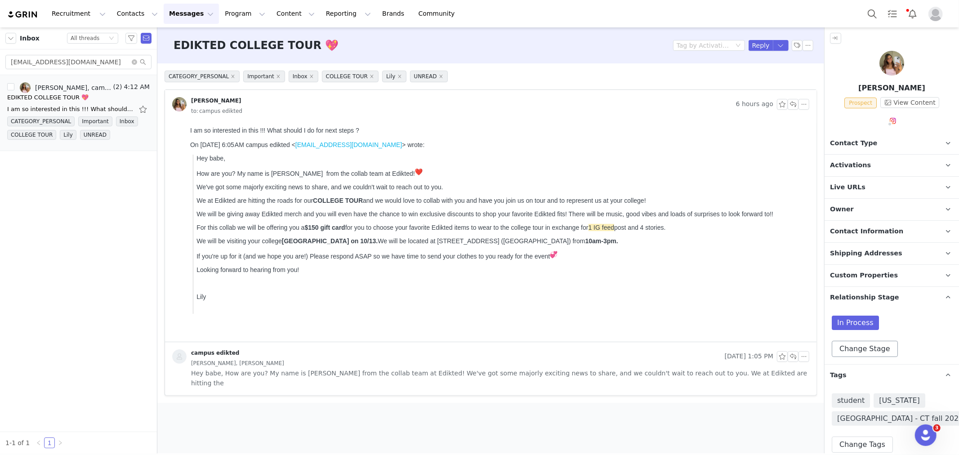
drag, startPoint x: 876, startPoint y: 333, endPoint x: 871, endPoint y: 354, distance: 22.1
click at [871, 347] on div "In Process Change Stage" at bounding box center [892, 336] width 120 height 41
click at [871, 356] on div "In Process Change Stage" at bounding box center [891, 336] width 134 height 56
click at [871, 349] on button "Change Stage" at bounding box center [865, 349] width 66 height 16
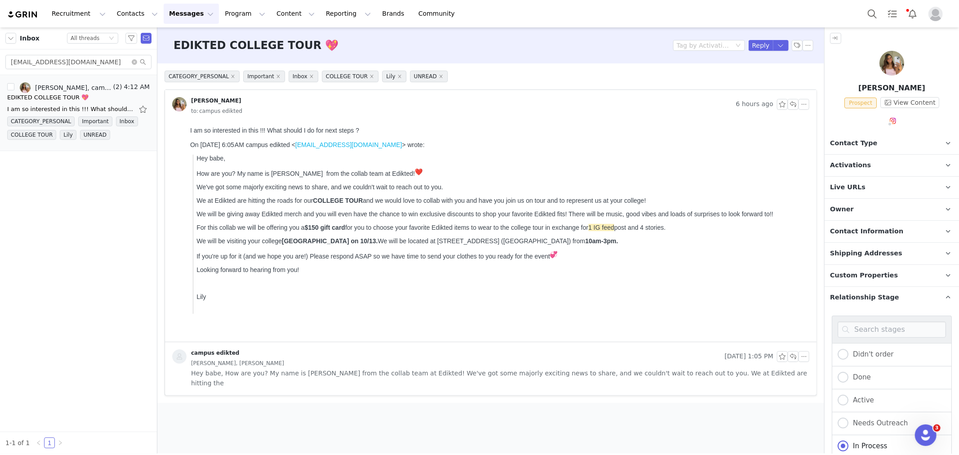
click at [866, 408] on div "Active" at bounding box center [892, 400] width 120 height 23
click at [867, 400] on span "Active" at bounding box center [861, 400] width 26 height 8
click at [848, 400] on input "Active" at bounding box center [842, 401] width 11 height 12
radio input "true"
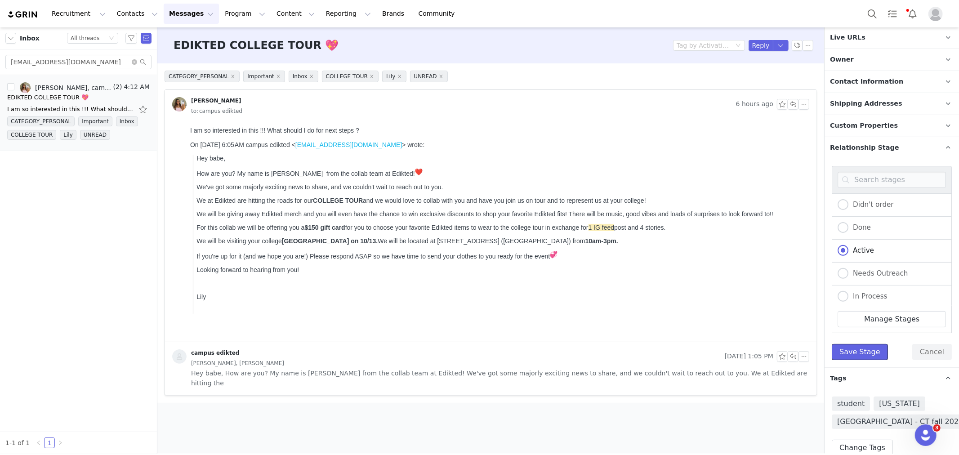
click at [857, 351] on button "Save Stage" at bounding box center [860, 352] width 56 height 16
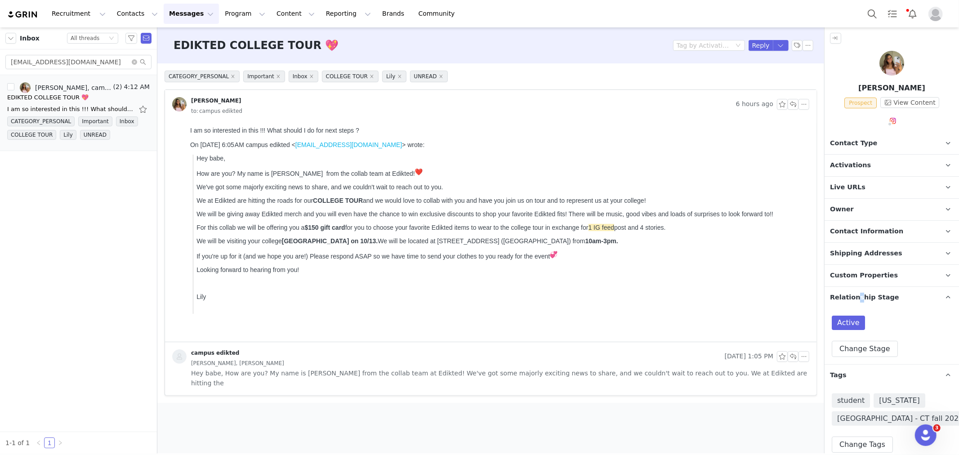
drag, startPoint x: 857, startPoint y: 303, endPoint x: 852, endPoint y: 302, distance: 4.5
click at [855, 302] on p "Relationship Stage Use relationship stages to move contacts through a logical s…" at bounding box center [880, 298] width 113 height 22
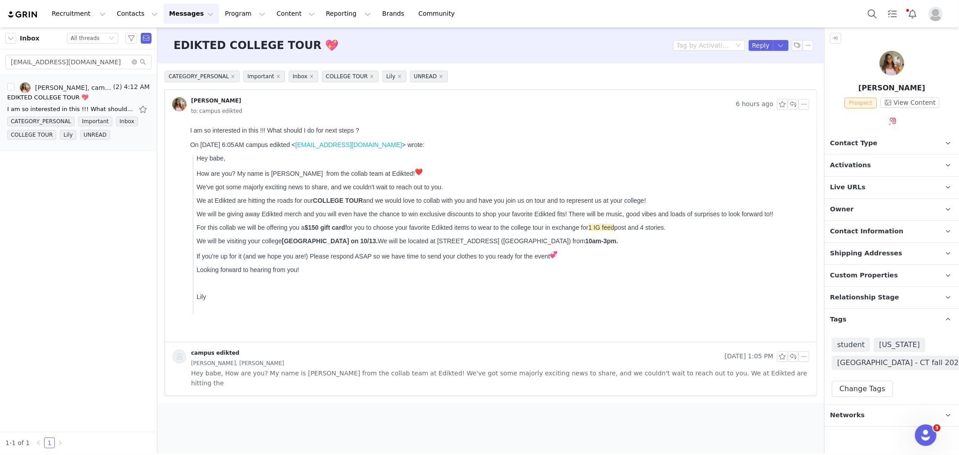
click at [848, 203] on p "Owner The account user who owns the contact" at bounding box center [880, 210] width 113 height 22
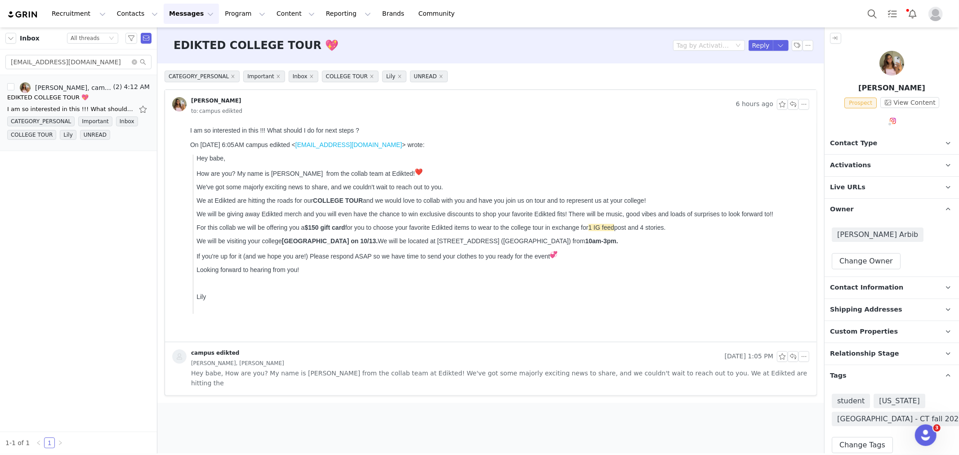
click at [847, 168] on span "Activations" at bounding box center [850, 165] width 41 height 10
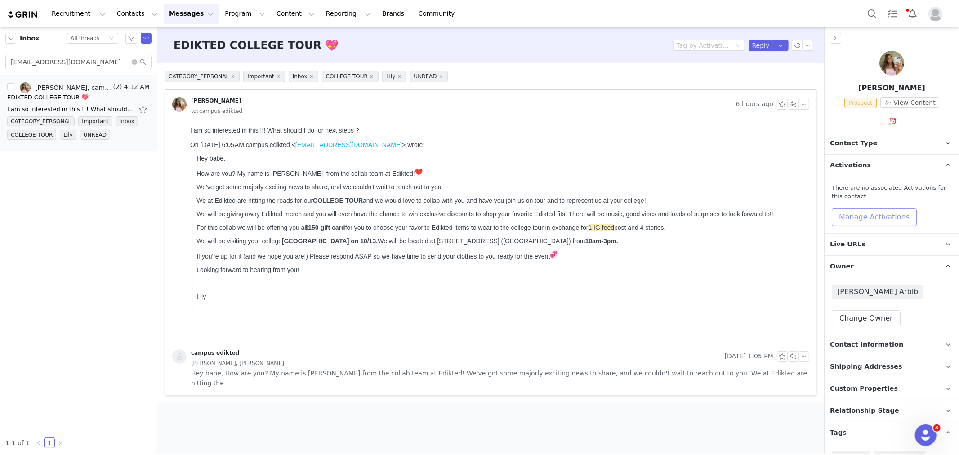
drag, startPoint x: 857, startPoint y: 208, endPoint x: 860, endPoint y: 221, distance: 13.8
click at [857, 208] on div "There are no associated Activations for this contact Manage Activations" at bounding box center [892, 204] width 120 height 43
click at [859, 218] on button "Manage Activations" at bounding box center [874, 217] width 85 height 18
click at [866, 251] on div "Select Activation" at bounding box center [850, 251] width 88 height 13
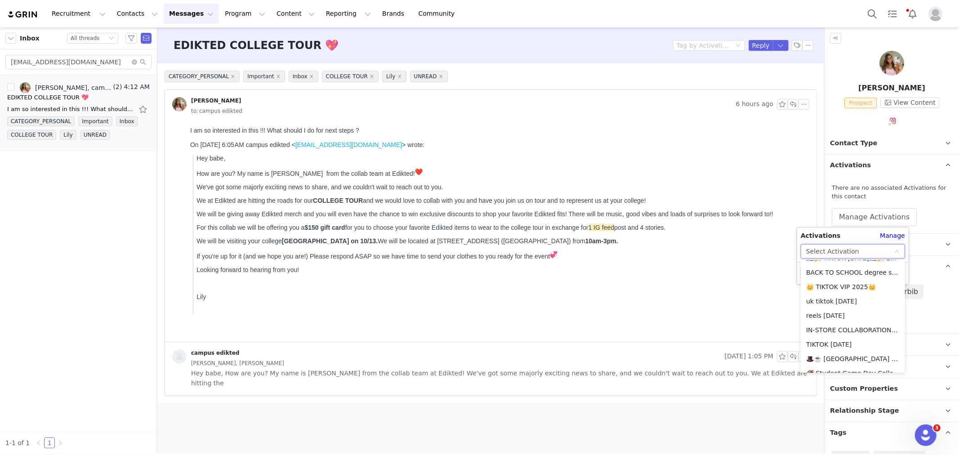
scroll to position [1071, 0]
click at [851, 335] on li "🚗 UCINCINNATI - COLLEGE TOUR 🚗" at bounding box center [853, 335] width 104 height 14
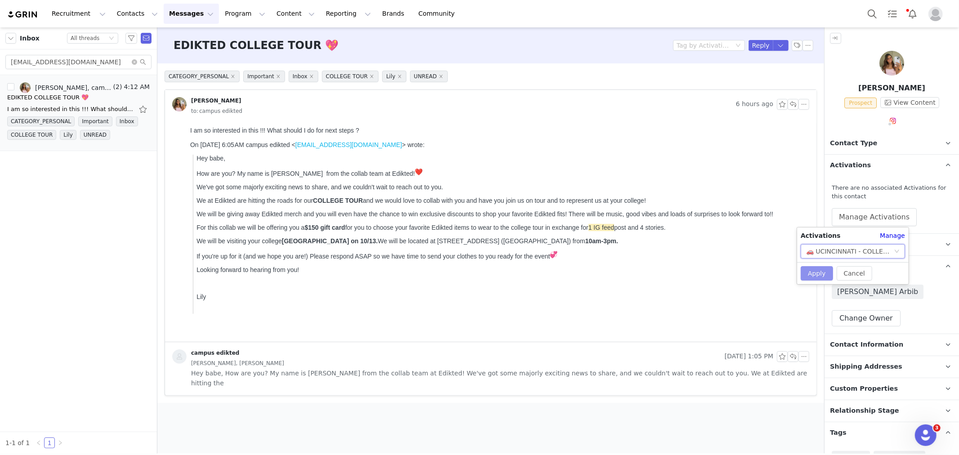
click at [818, 272] on button "Apply" at bounding box center [817, 273] width 32 height 14
drag, startPoint x: 839, startPoint y: 143, endPoint x: 844, endPoint y: 153, distance: 11.1
click at [839, 142] on span "Contact Type" at bounding box center [853, 143] width 47 height 10
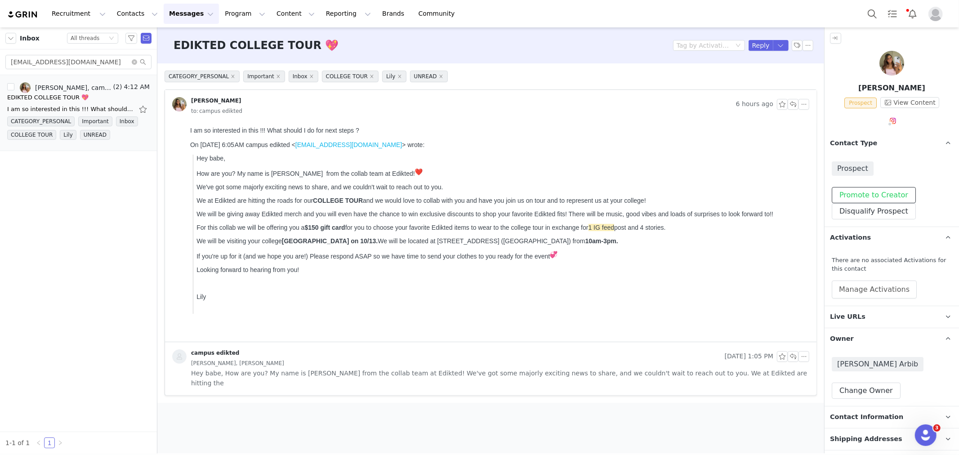
click at [853, 192] on button "Promote to Creator" at bounding box center [874, 195] width 84 height 16
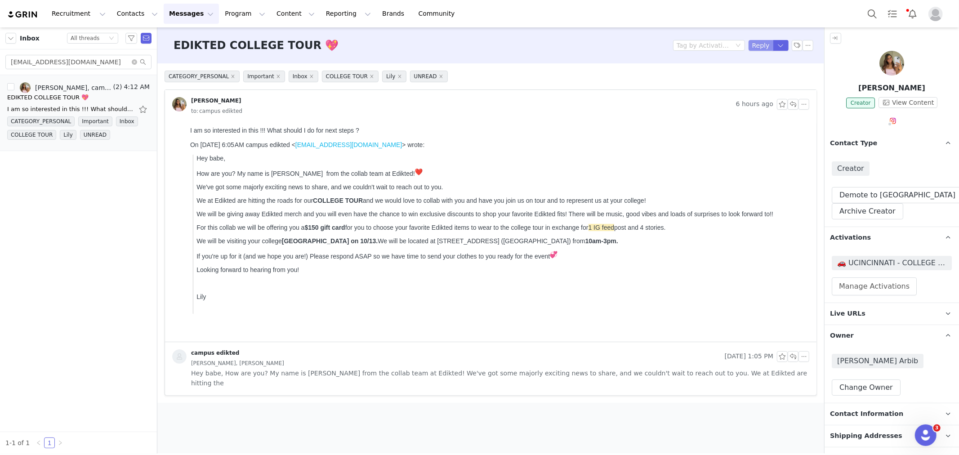
click at [760, 41] on button "Reply" at bounding box center [760, 45] width 25 height 11
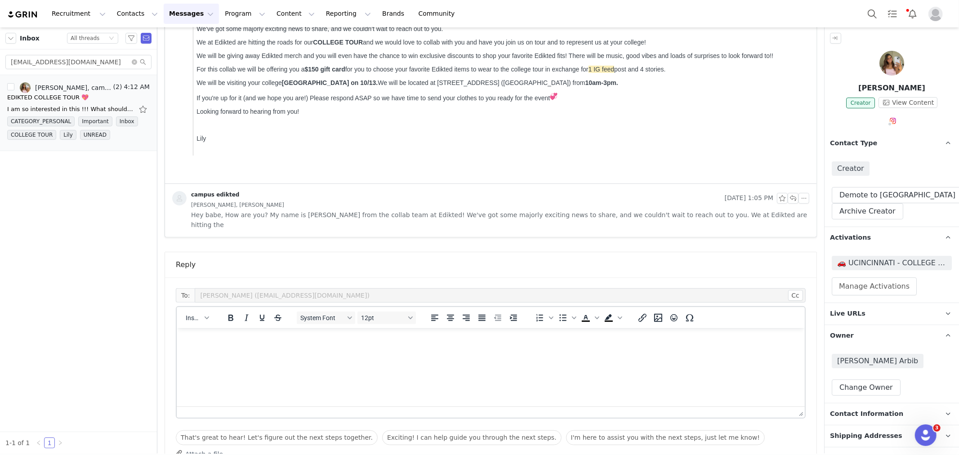
scroll to position [227, 0]
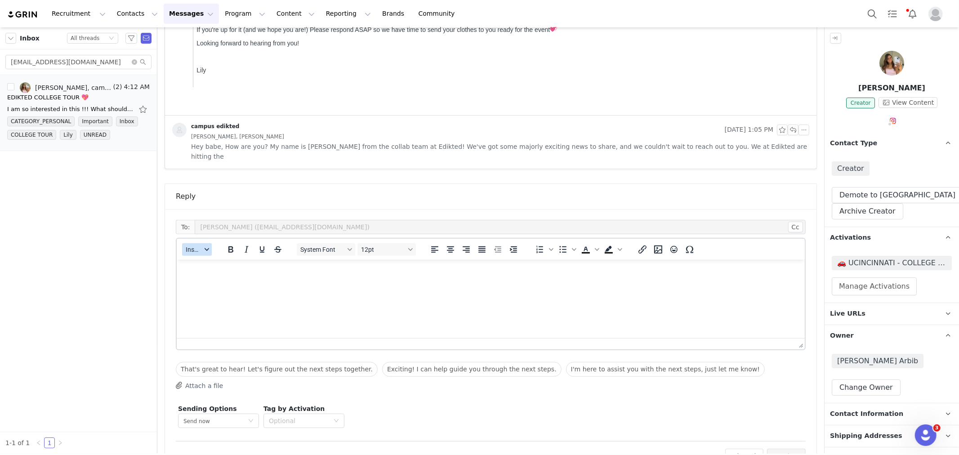
click at [195, 246] on span "Insert" at bounding box center [194, 249] width 16 height 7
click at [203, 252] on div "Insert Template" at bounding box center [229, 254] width 81 height 11
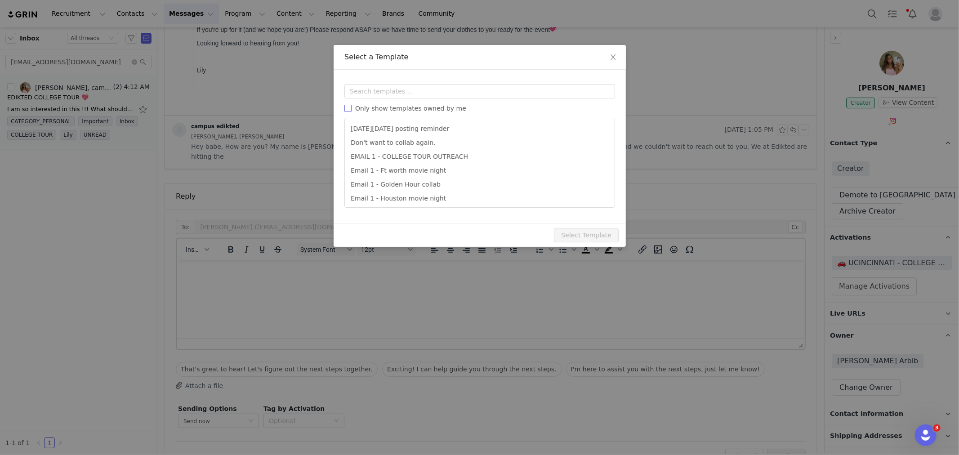
scroll to position [0, 0]
drag, startPoint x: 385, startPoint y: 76, endPoint x: 384, endPoint y: 86, distance: 9.9
click at [385, 77] on div "Templates Only show templates owned by me [DATE][DATE] posting reminder Don't w…" at bounding box center [480, 146] width 292 height 153
click at [384, 86] on input "text" at bounding box center [479, 91] width 271 height 14
type input "d"
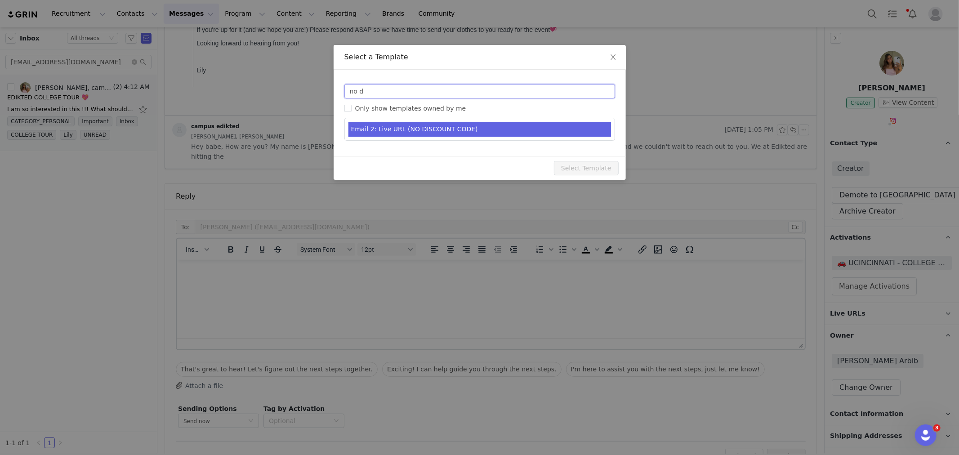
type input "no d"
click at [409, 135] on li "Email 2: Live URL (NO DISCOUNT CODE)" at bounding box center [479, 129] width 262 height 15
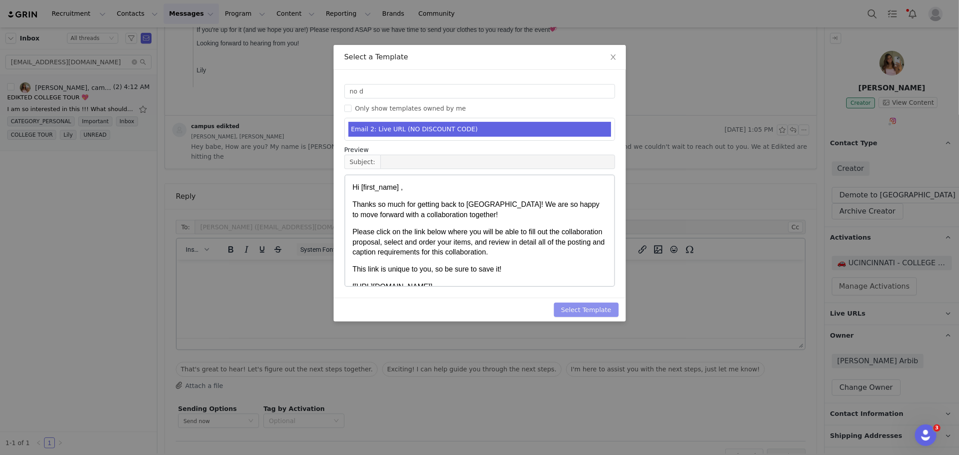
click at [593, 312] on button "Select Template" at bounding box center [586, 309] width 65 height 14
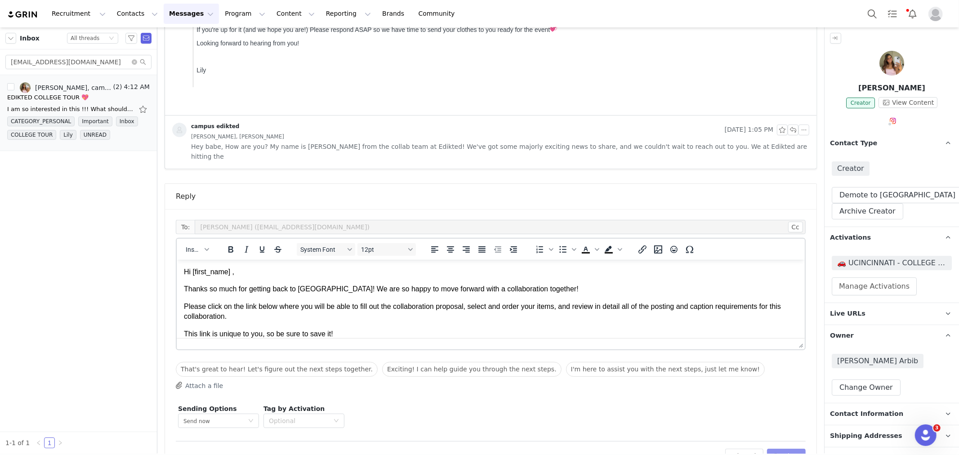
click at [773, 449] on button "Preview" at bounding box center [786, 456] width 39 height 14
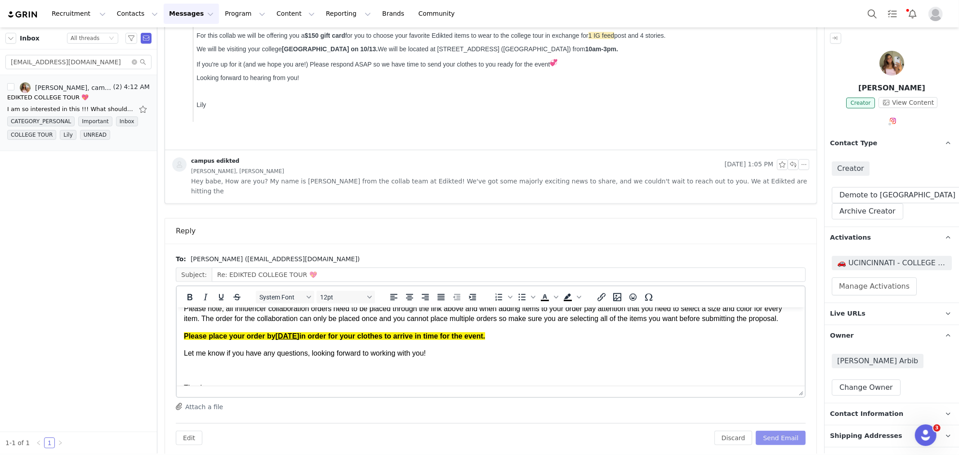
scroll to position [150, 0]
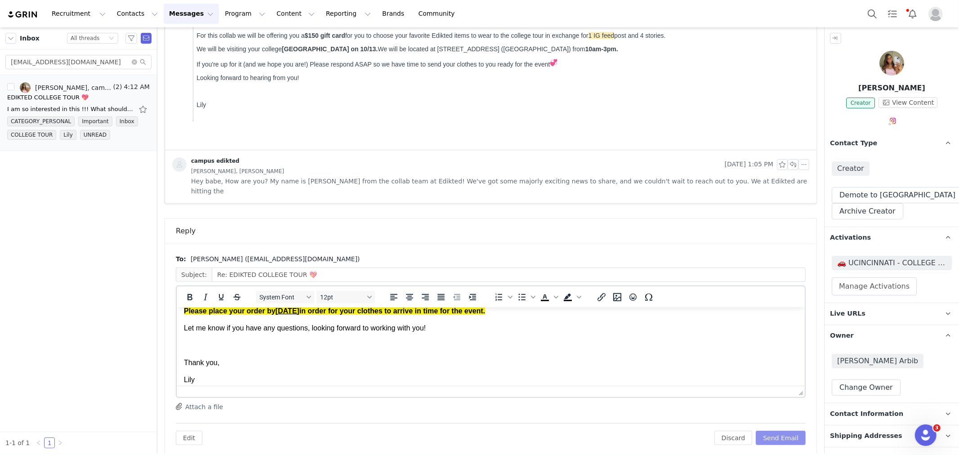
click at [784, 431] on button "Send Email" at bounding box center [781, 438] width 50 height 14
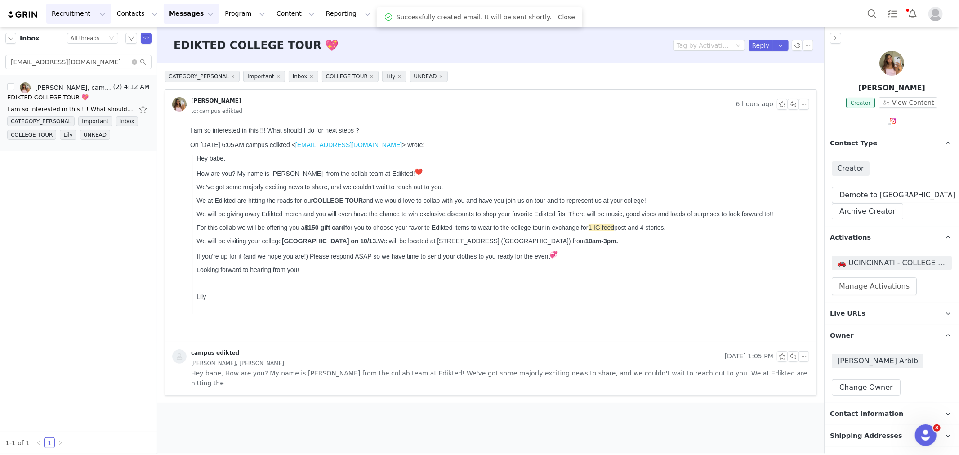
scroll to position [0, 0]
click at [134, 63] on icon "icon: close-circle" at bounding box center [134, 61] width 5 height 5
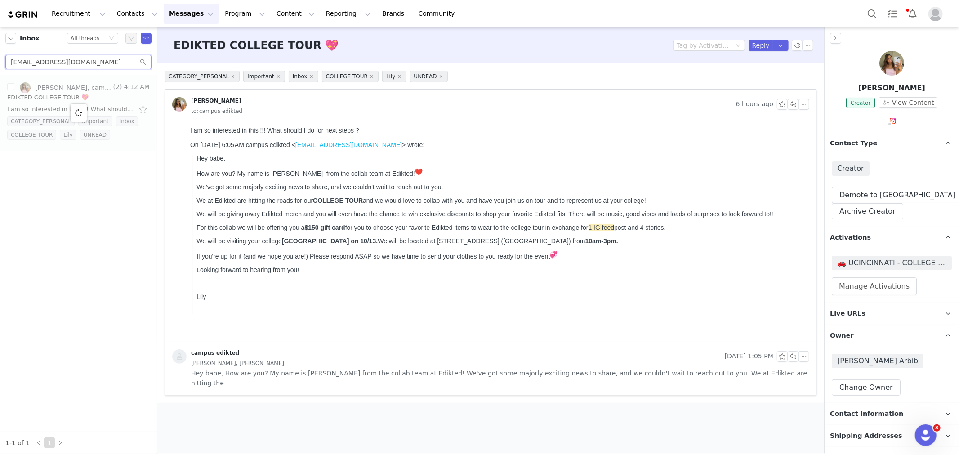
paste input "5alyssahernandez"
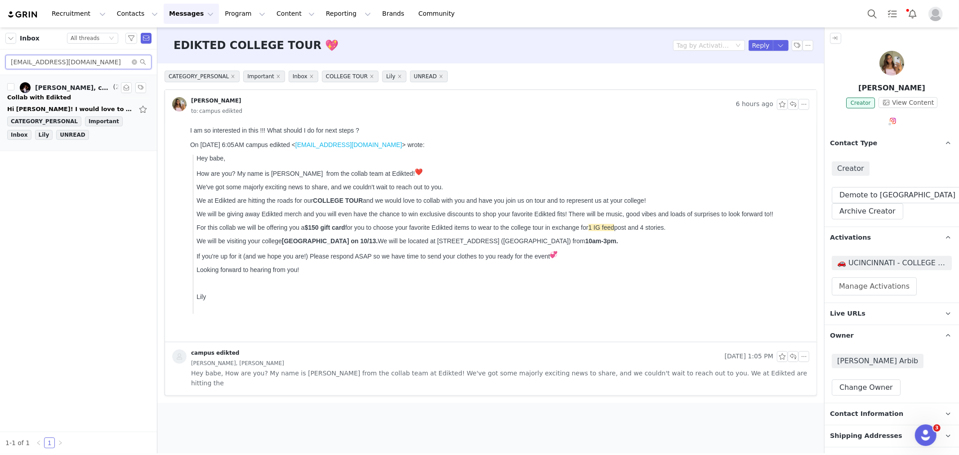
type input "[EMAIL_ADDRESS][DOMAIN_NAME]"
click at [66, 105] on div "Hi [PERSON_NAME]! I would love to work with you guys! What do i have to do to g…" at bounding box center [70, 109] width 126 height 9
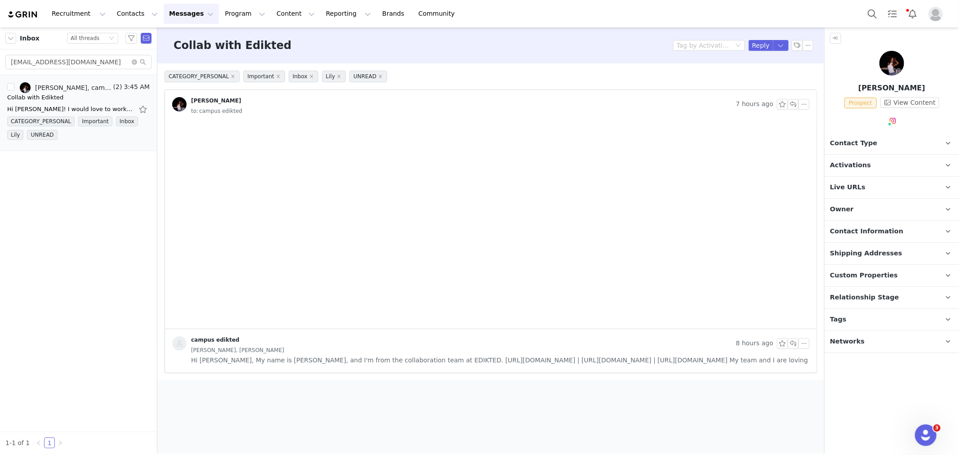
click at [885, 320] on p "Tags Keep track of your contacts by assigning them tags. You can then filter yo…" at bounding box center [880, 320] width 113 height 22
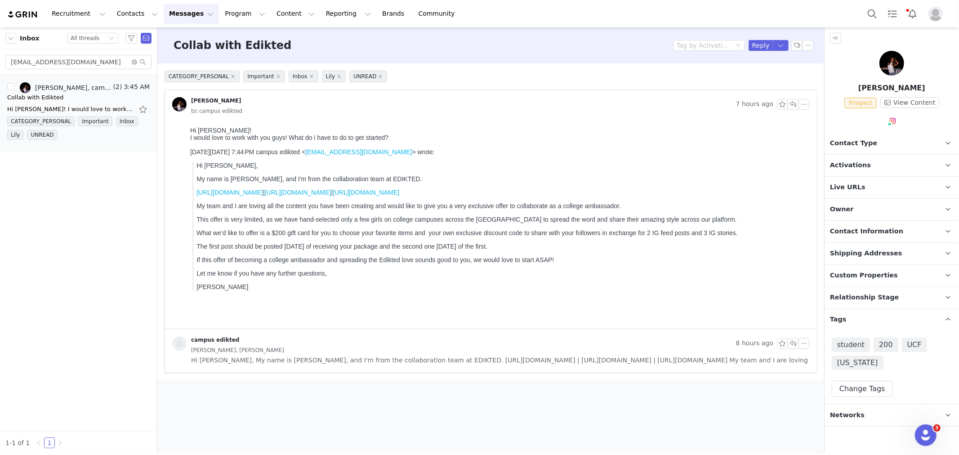
click at [878, 299] on span "Relationship Stage" at bounding box center [864, 298] width 69 height 10
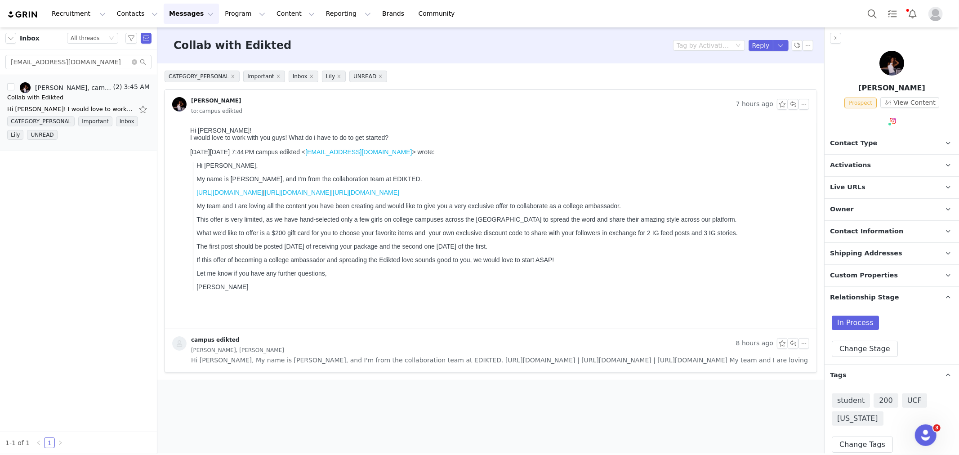
click at [879, 338] on div "In Process Change Stage" at bounding box center [892, 336] width 120 height 41
click at [877, 348] on button "Change Stage" at bounding box center [865, 349] width 66 height 16
click at [858, 401] on span "Active" at bounding box center [861, 400] width 26 height 8
click at [848, 401] on input "Active" at bounding box center [842, 401] width 11 height 12
radio input "true"
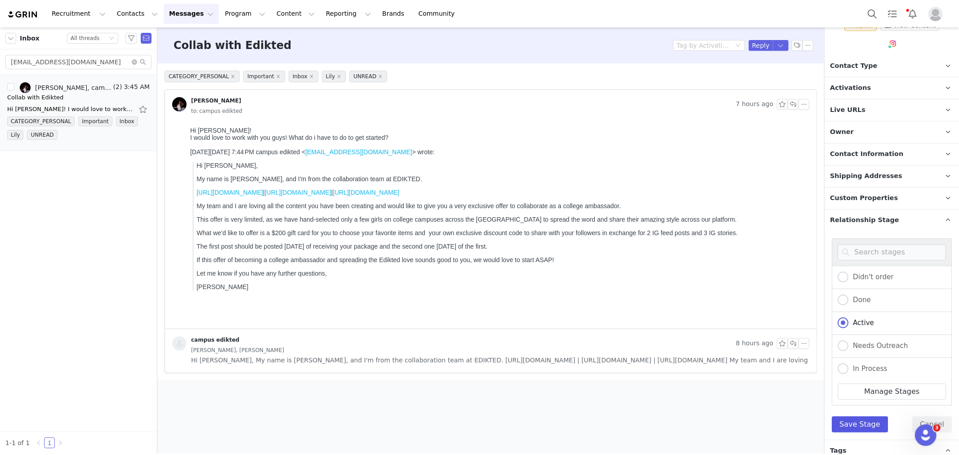
scroll to position [150, 0]
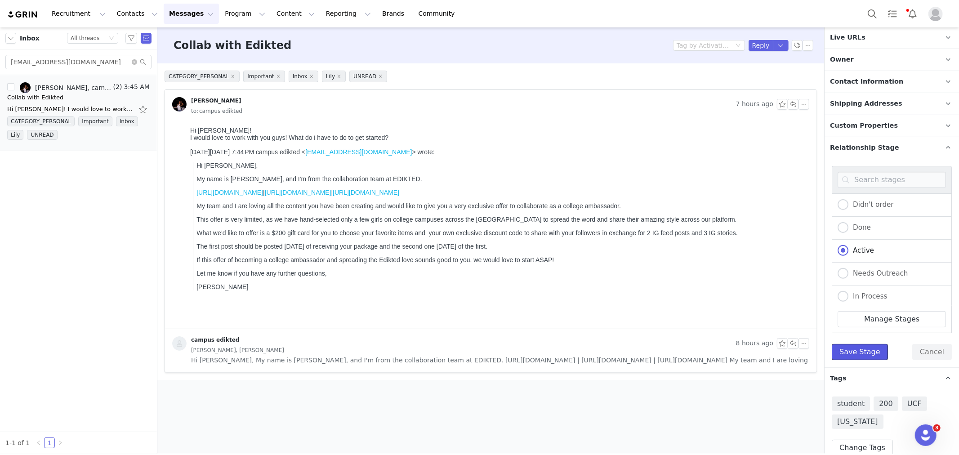
click at [865, 351] on button "Save Stage" at bounding box center [860, 352] width 56 height 16
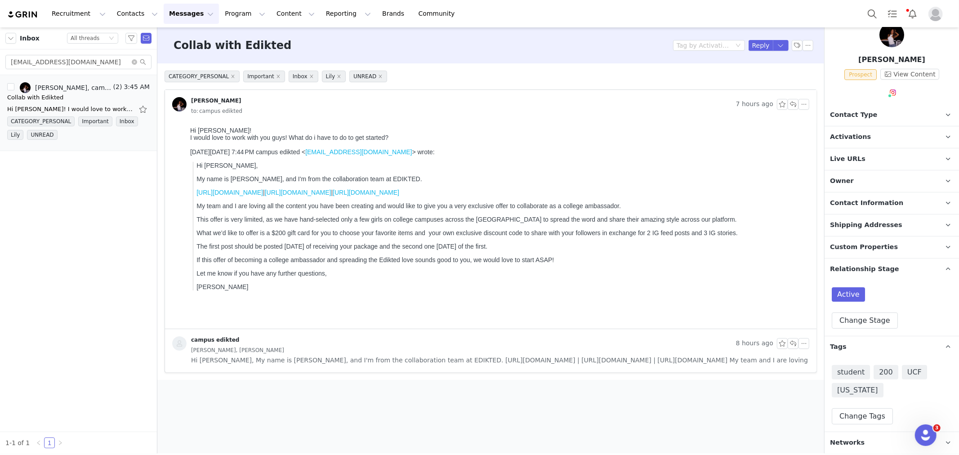
click at [877, 270] on span "Relationship Stage" at bounding box center [864, 269] width 69 height 10
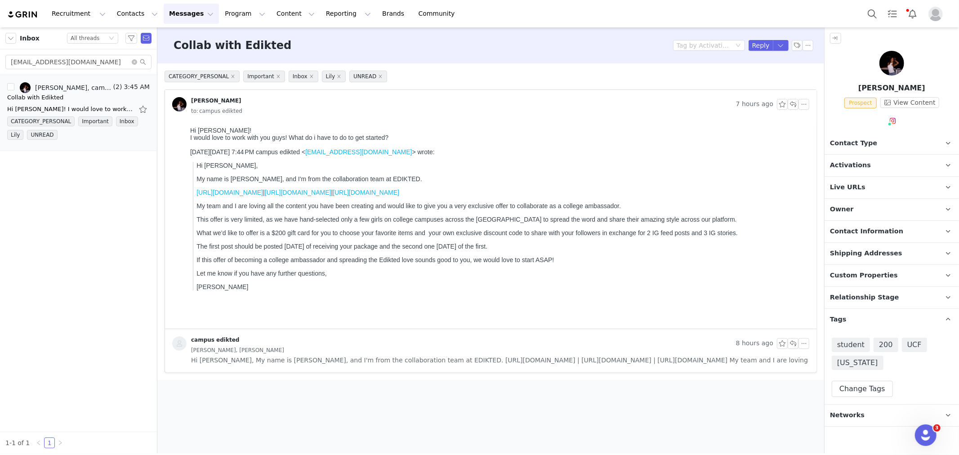
scroll to position [0, 0]
click at [855, 168] on span "Activations" at bounding box center [850, 165] width 41 height 10
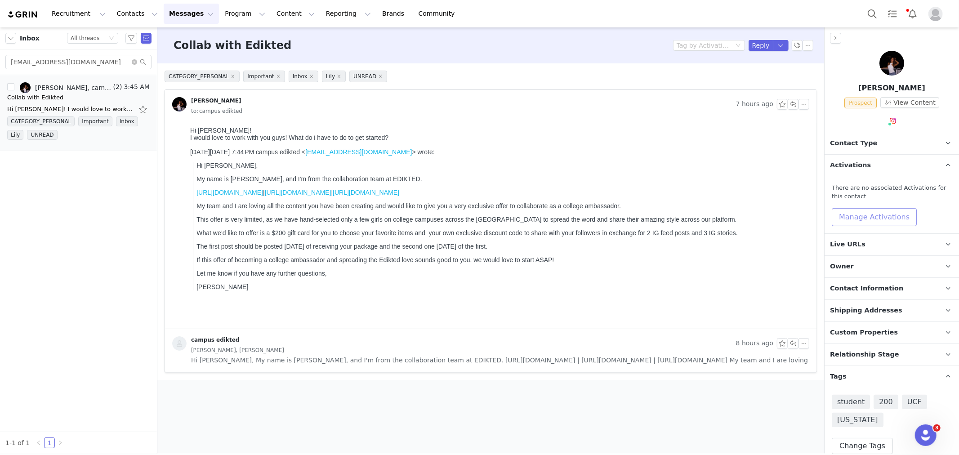
click at [855, 214] on button "Manage Activations" at bounding box center [874, 217] width 85 height 18
click at [859, 250] on div "Select Activation" at bounding box center [850, 251] width 88 height 13
click at [838, 252] on div "Select Activation" at bounding box center [832, 251] width 53 height 13
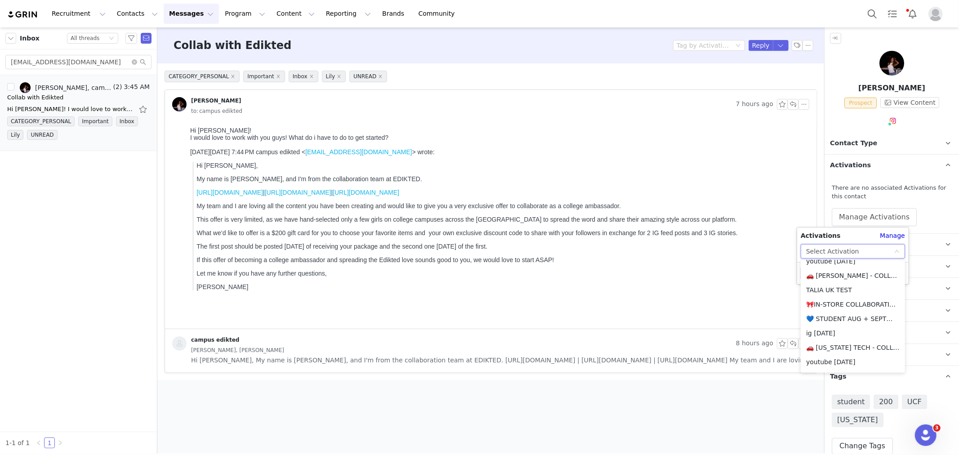
scroll to position [299, 0]
click at [864, 300] on li "💙 STUDENT AUG + SEPT💙 2025" at bounding box center [853, 301] width 104 height 14
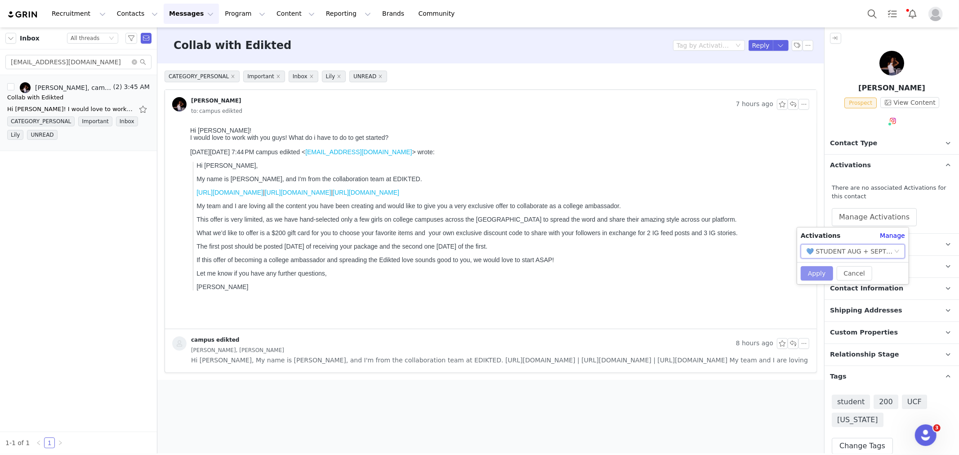
click at [815, 271] on button "Apply" at bounding box center [817, 273] width 32 height 14
click at [855, 136] on p "Contact Type Contact type can be Creator, Prospect, Application, or Manager." at bounding box center [880, 144] width 113 height 22
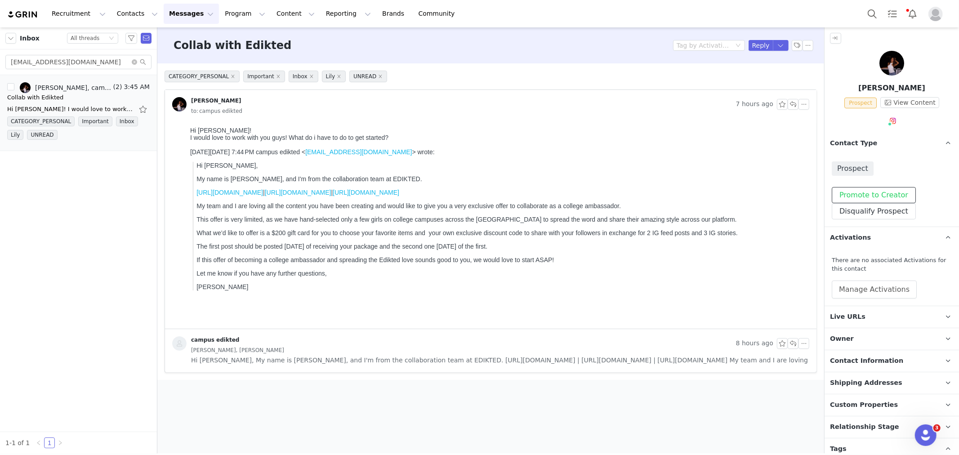
click at [862, 192] on button "Promote to Creator" at bounding box center [874, 195] width 84 height 16
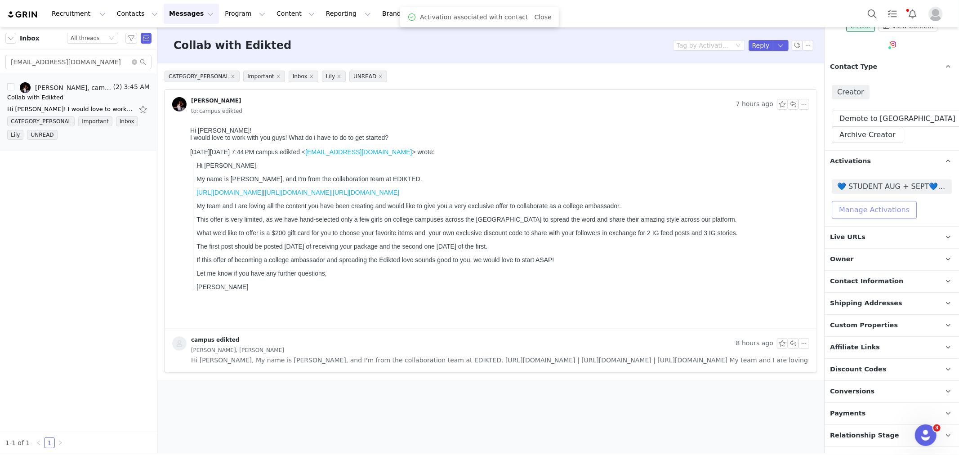
scroll to position [187, 0]
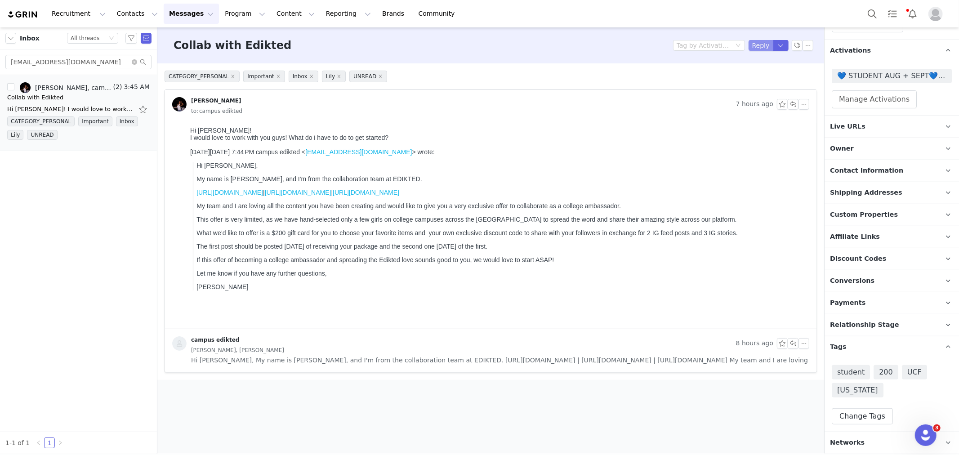
click at [761, 45] on button "Reply" at bounding box center [760, 45] width 25 height 11
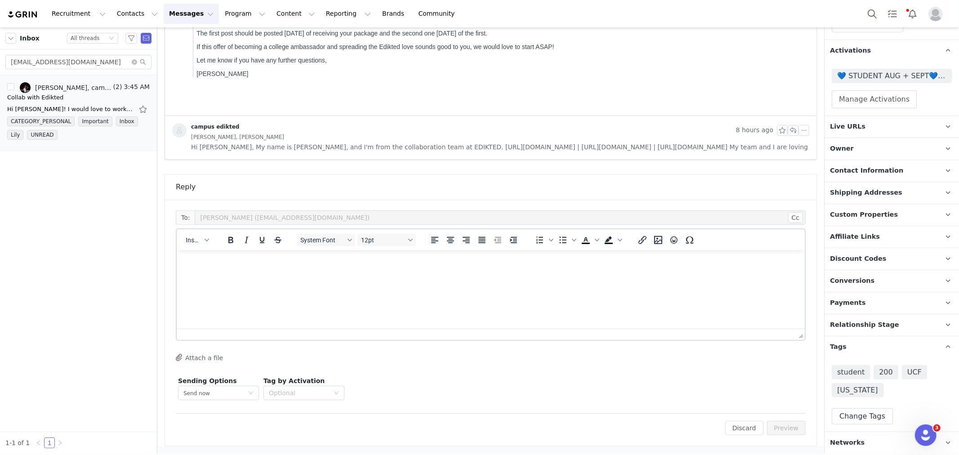
scroll to position [0, 0]
click at [192, 234] on button "Insert" at bounding box center [197, 240] width 30 height 13
click at [200, 253] on div "Insert Template" at bounding box center [229, 254] width 81 height 11
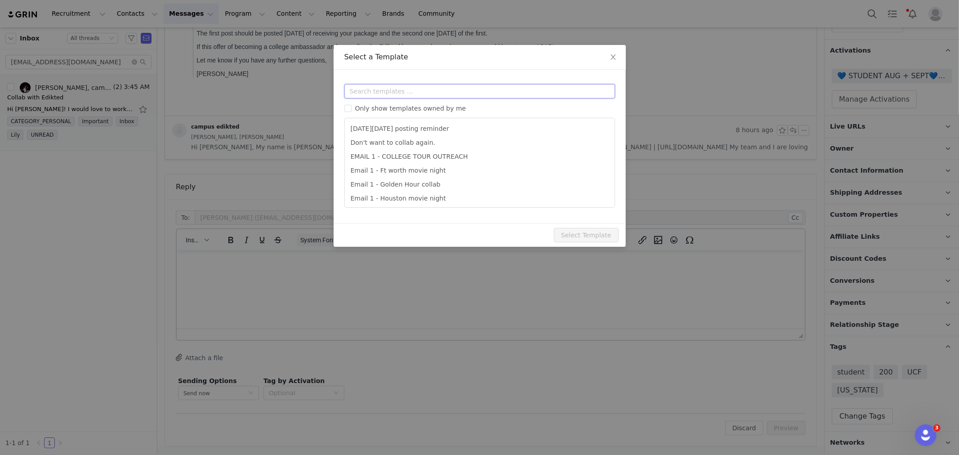
click at [383, 93] on input "text" at bounding box center [479, 91] width 271 height 14
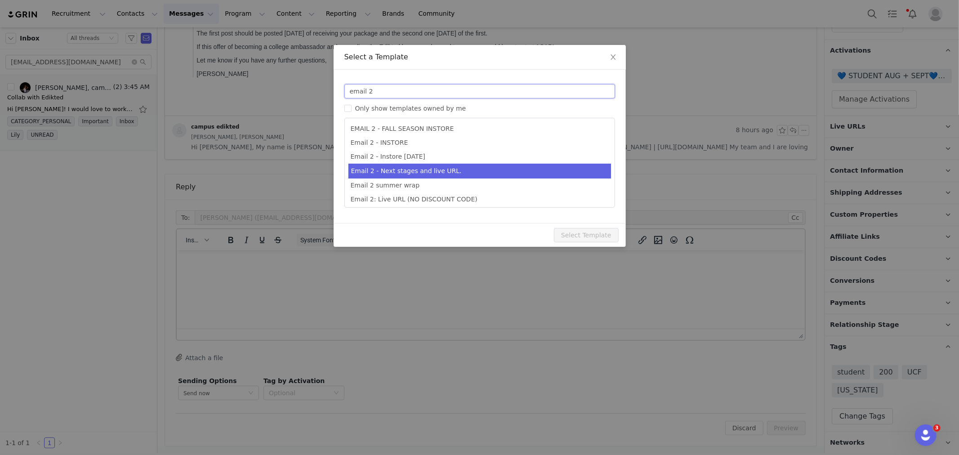
type input "email 2"
click at [481, 171] on li "Email 2 - Next stages and live URL." at bounding box center [479, 171] width 262 height 15
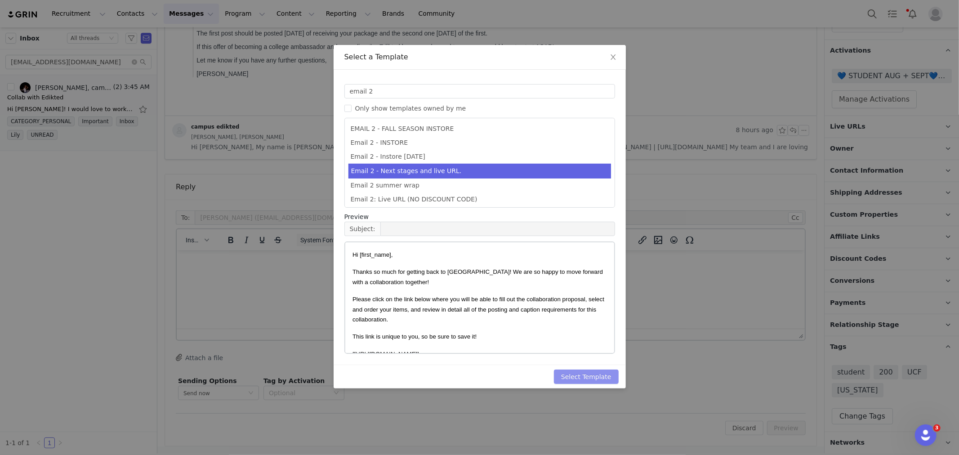
click at [601, 377] on button "Select Template" at bounding box center [586, 376] width 65 height 14
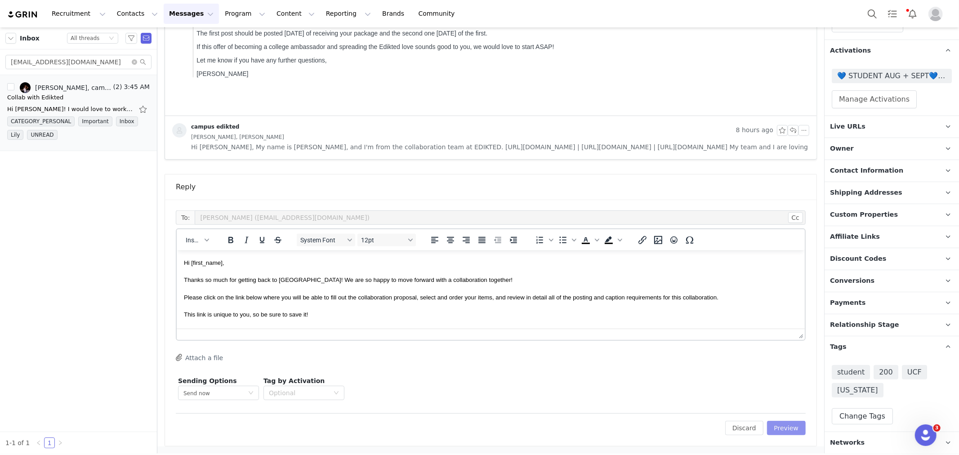
click at [776, 431] on button "Preview" at bounding box center [786, 428] width 39 height 14
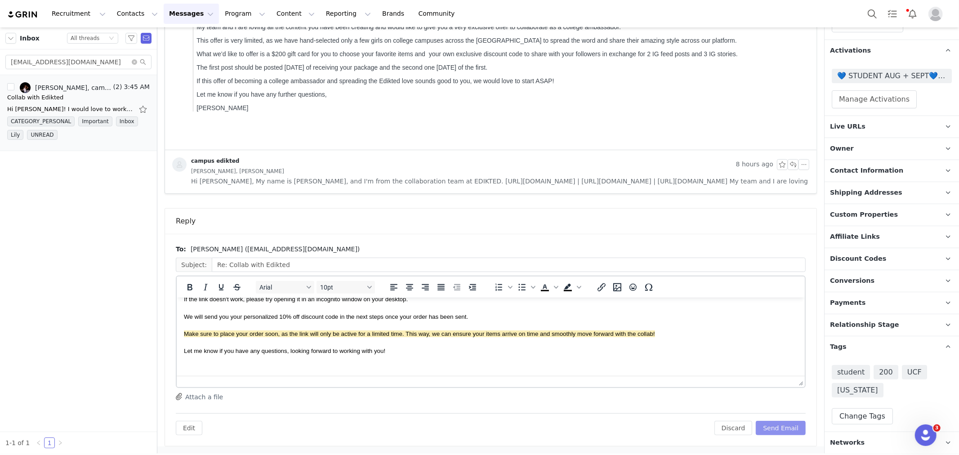
scroll to position [150, 0]
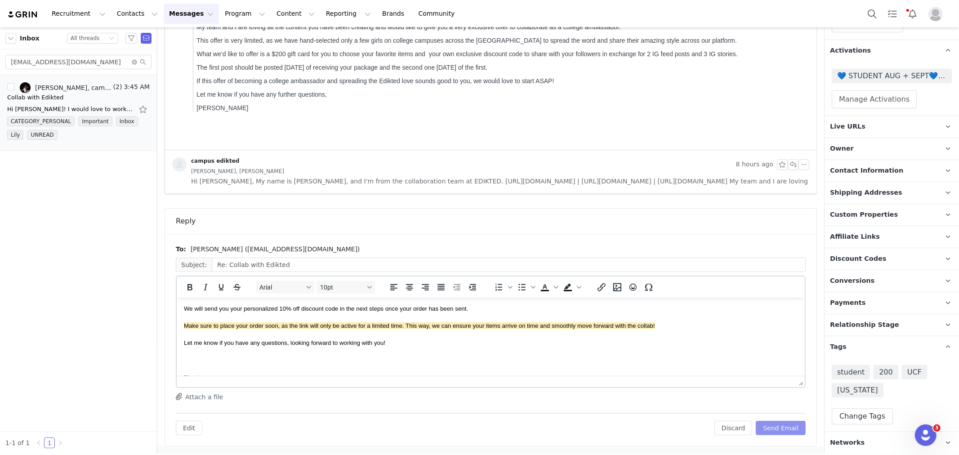
click at [788, 430] on button "Send Email" at bounding box center [781, 428] width 50 height 14
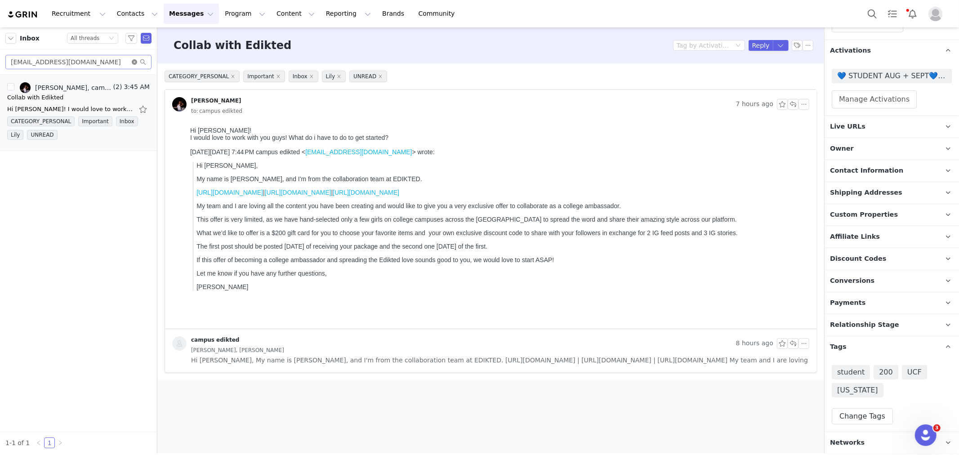
click at [136, 62] on icon "icon: close-circle" at bounding box center [134, 61] width 5 height 5
paste input "adritoucet"
type input "[EMAIL_ADDRESS][DOMAIN_NAME]"
click at [54, 100] on div "Collab with Edikted" at bounding box center [39, 97] width 64 height 9
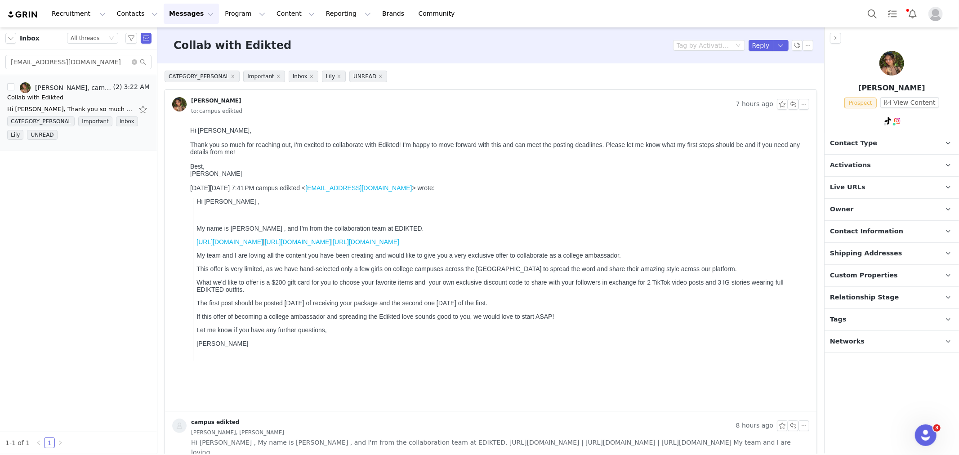
click at [863, 323] on p "Tags Keep track of your contacts by assigning them tags. You can then filter yo…" at bounding box center [880, 320] width 113 height 22
click at [860, 294] on span "Relationship Stage" at bounding box center [864, 298] width 69 height 10
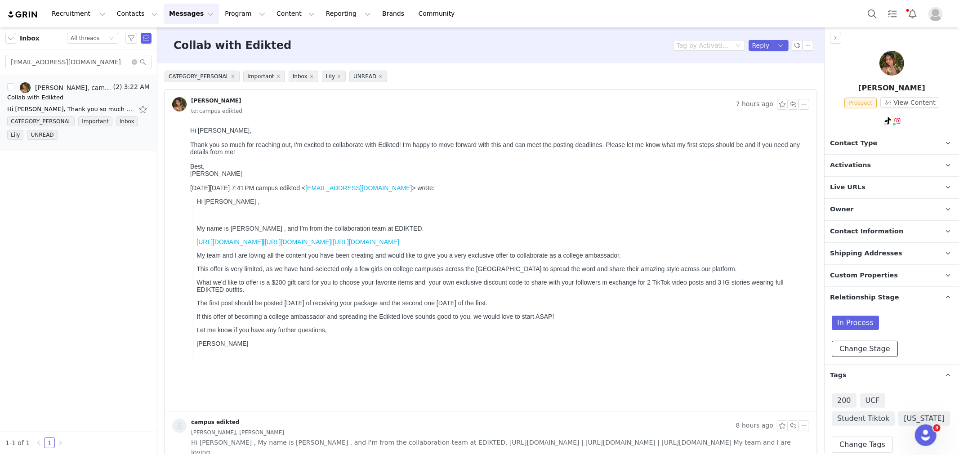
click at [866, 349] on button "Change Stage" at bounding box center [865, 349] width 66 height 16
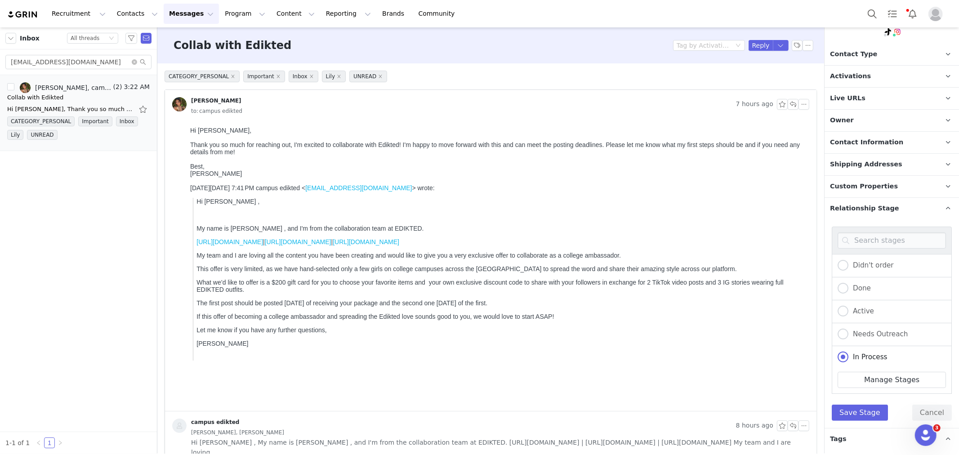
scroll to position [100, 0]
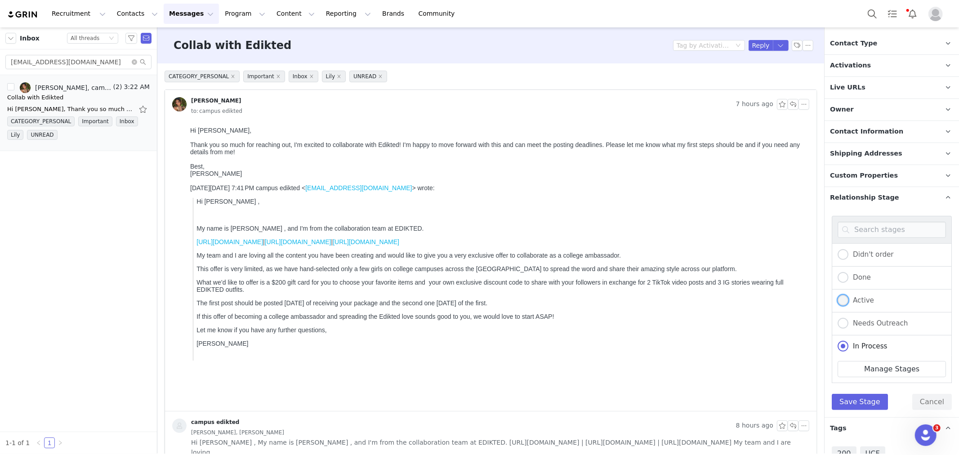
click at [860, 301] on span "Active" at bounding box center [861, 300] width 26 height 8
click at [848, 301] on input "Active" at bounding box center [842, 301] width 11 height 12
radio input "true"
click at [863, 396] on button "Save Stage" at bounding box center [860, 402] width 56 height 16
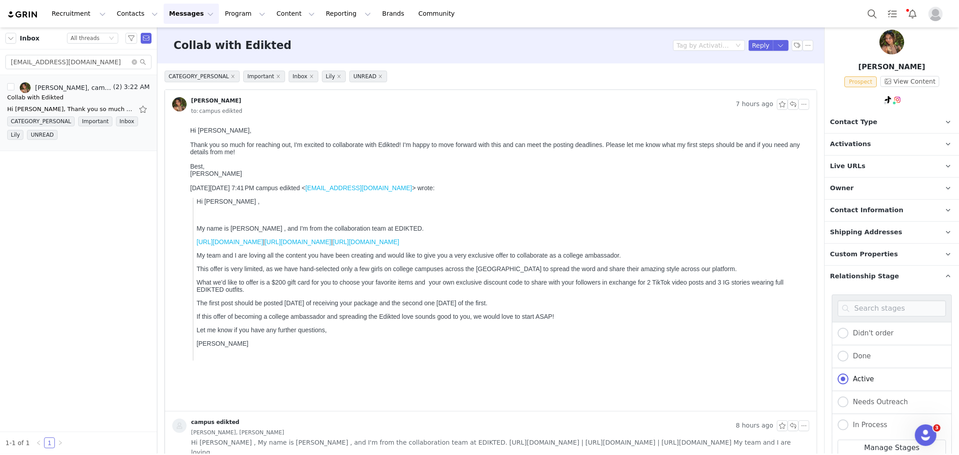
scroll to position [0, 0]
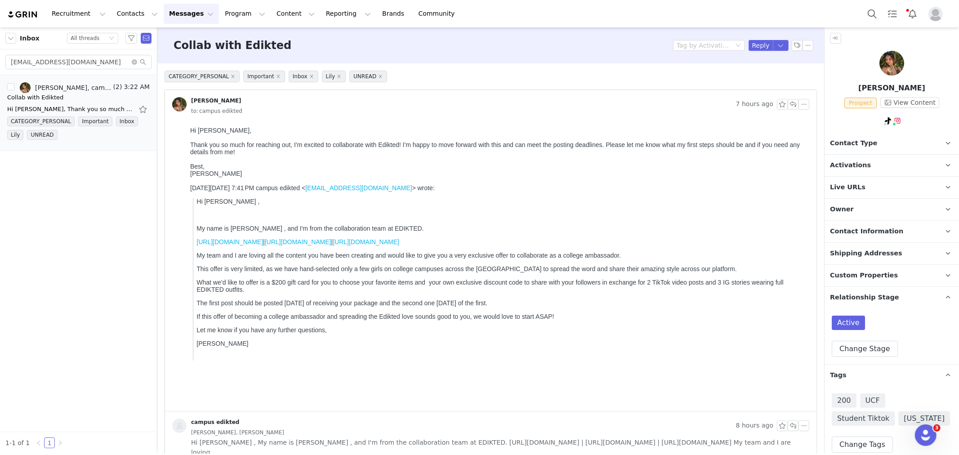
click at [850, 209] on p "Owner The account user who owns the contact" at bounding box center [880, 210] width 113 height 22
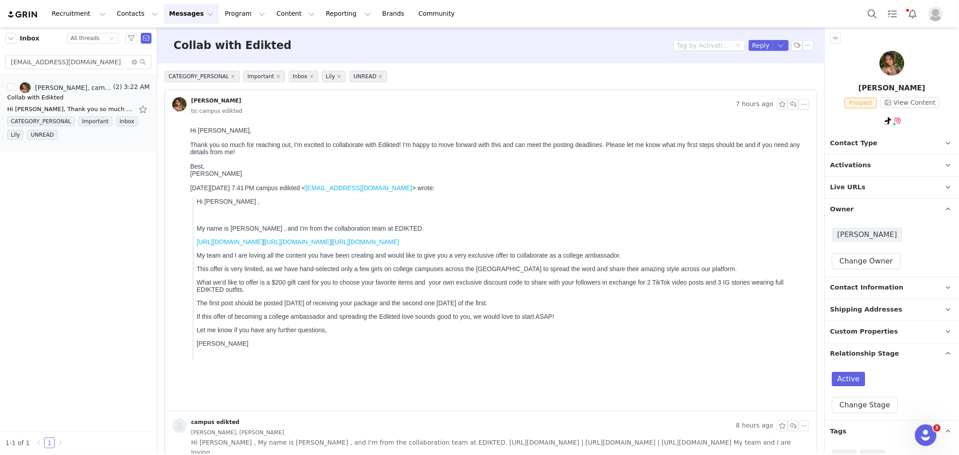
drag, startPoint x: 850, startPoint y: 208, endPoint x: 848, endPoint y: 182, distance: 26.2
click at [850, 206] on p "Owner The account user who owns the contact" at bounding box center [880, 210] width 113 height 22
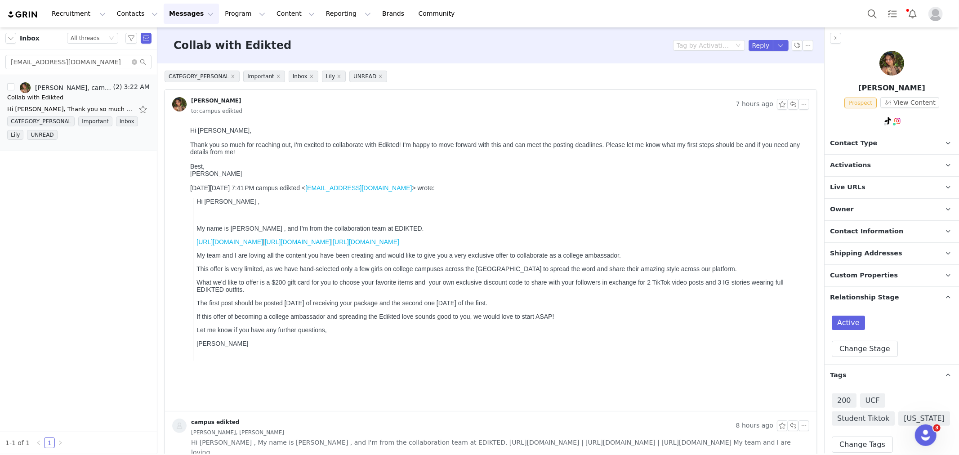
click at [849, 165] on span "Activations" at bounding box center [850, 165] width 41 height 10
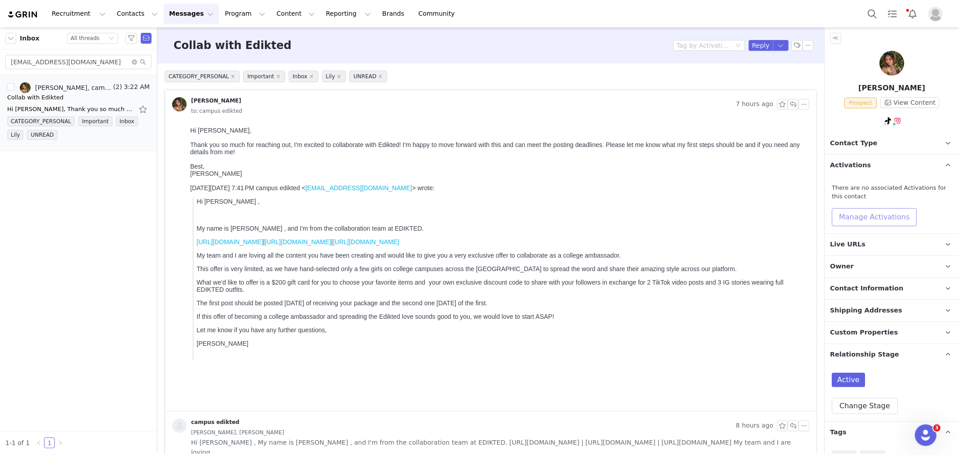
click at [853, 222] on button "Manage Activations" at bounding box center [874, 217] width 85 height 18
click at [861, 256] on div "Select Activation" at bounding box center [850, 251] width 88 height 13
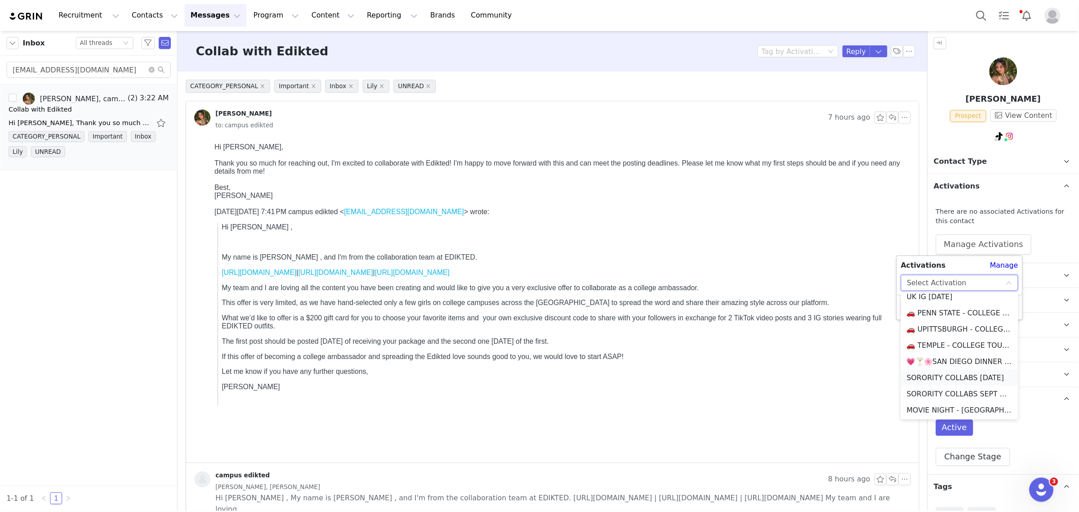
scroll to position [249, 0]
click at [867, 351] on li "💙 STUDENT AUG + SEPT💙 2025" at bounding box center [853, 350] width 104 height 14
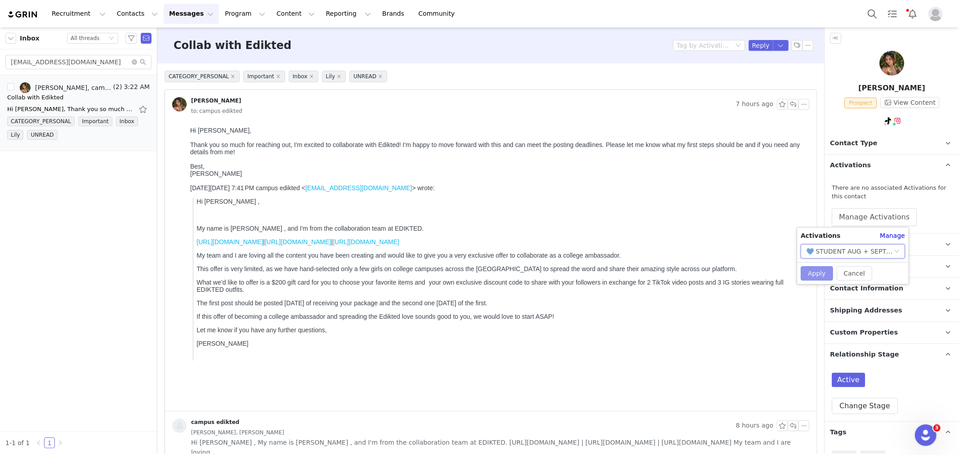
click at [814, 272] on button "Apply" at bounding box center [817, 273] width 32 height 14
click at [860, 145] on span "Contact Type" at bounding box center [853, 143] width 47 height 10
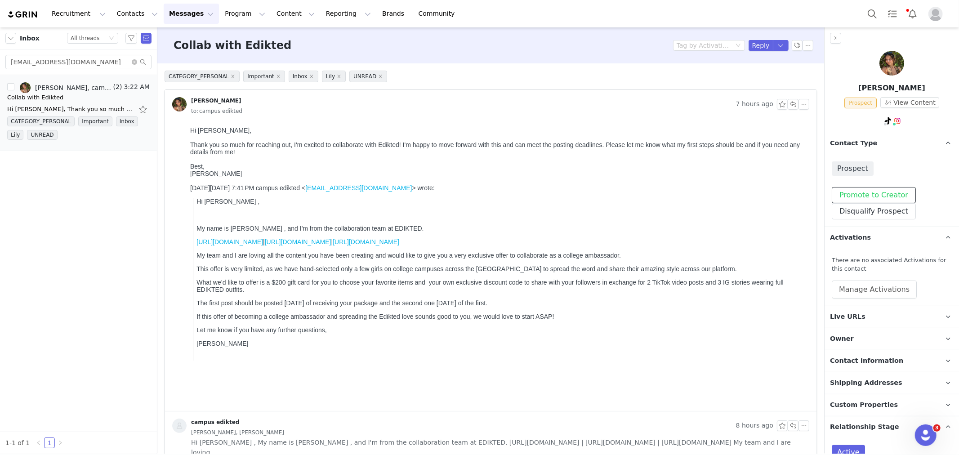
click at [858, 187] on button "Promote to Creator" at bounding box center [874, 195] width 84 height 16
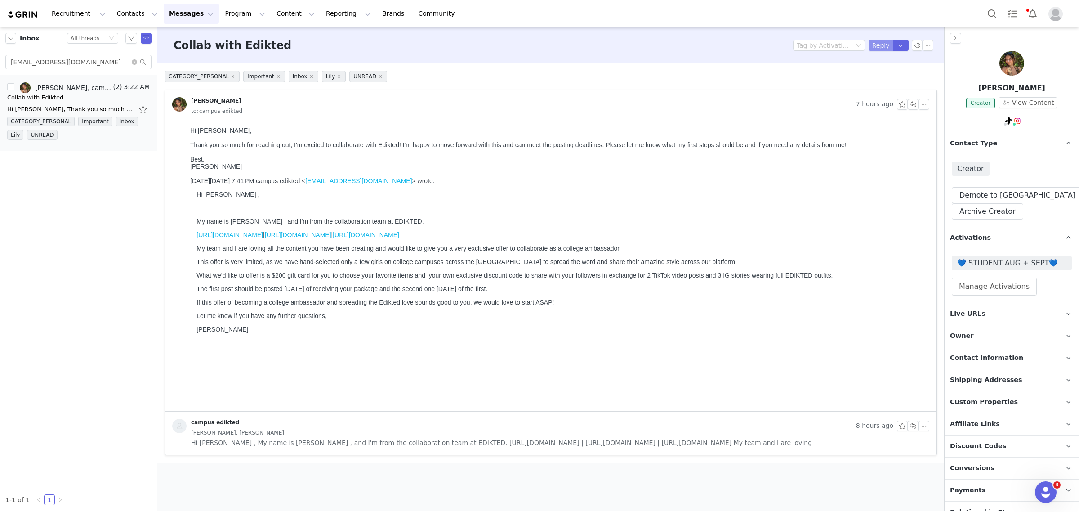
click at [879, 45] on button "Reply" at bounding box center [880, 45] width 25 height 11
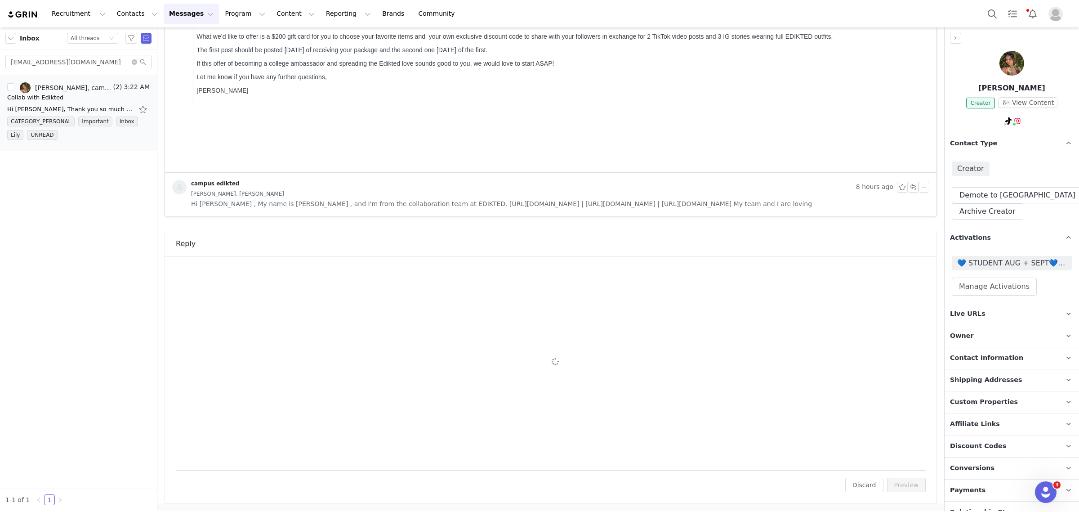
scroll to position [0, 0]
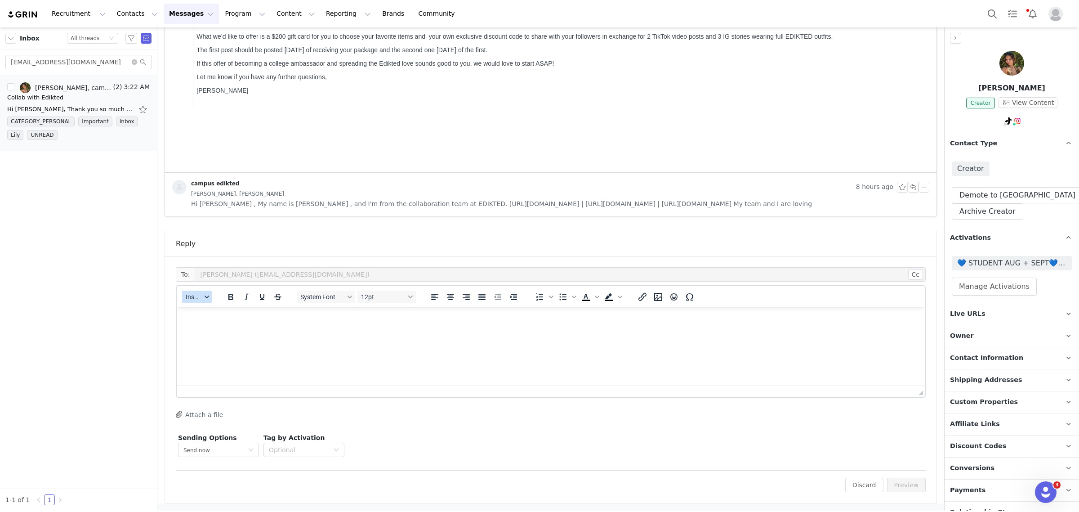
click at [190, 293] on span "Insert" at bounding box center [194, 296] width 16 height 7
click at [201, 308] on div "Insert Template" at bounding box center [229, 312] width 81 height 11
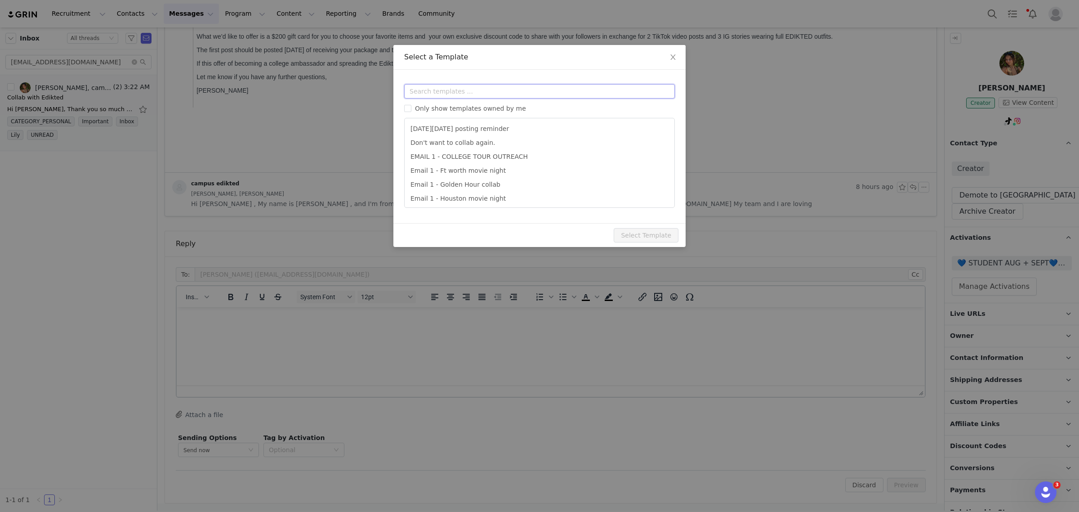
click at [524, 93] on input "text" at bounding box center [539, 91] width 271 height 14
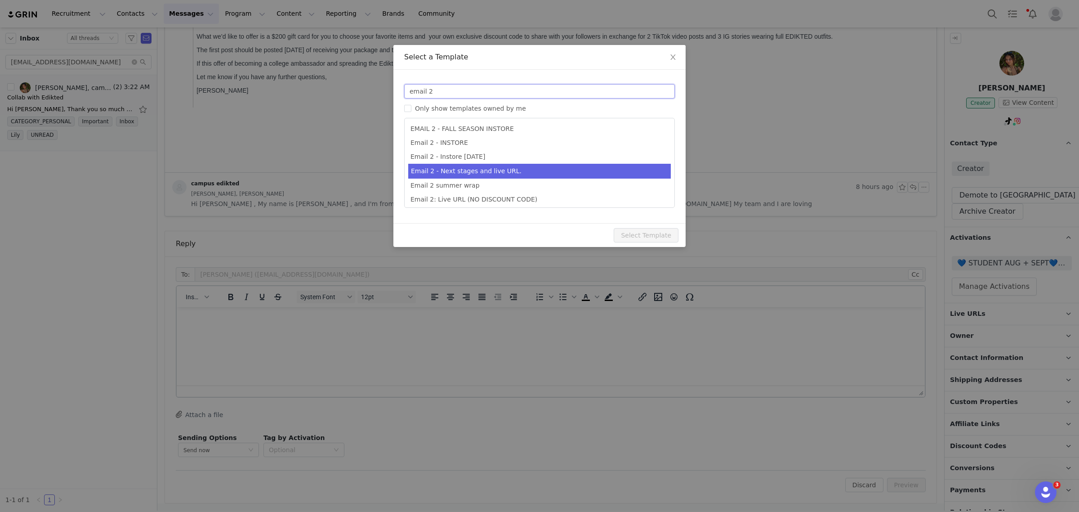
type input "email 2"
click at [499, 174] on li "Email 2 - Next stages and live URL." at bounding box center [539, 171] width 262 height 15
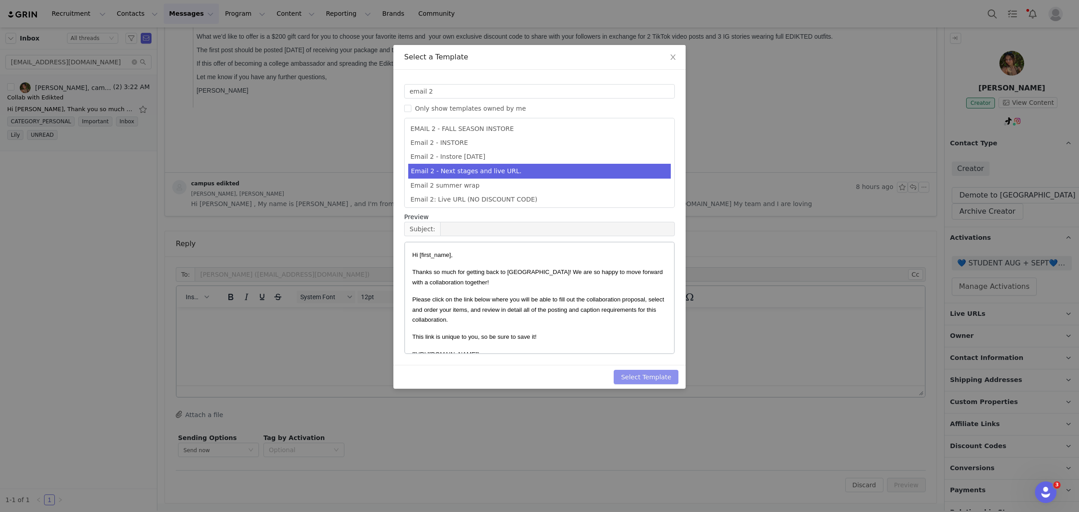
click at [646, 375] on button "Select Template" at bounding box center [646, 376] width 65 height 14
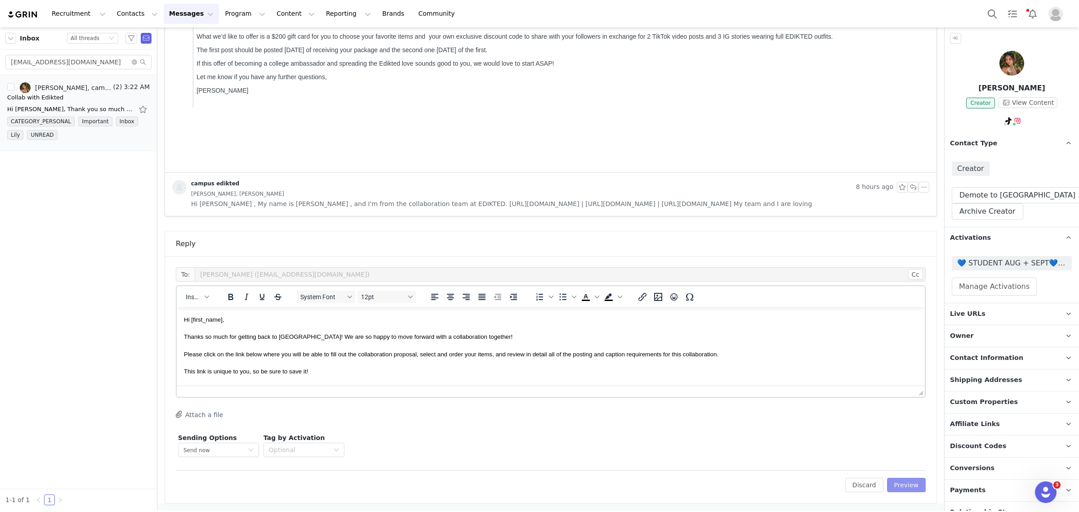
click at [907, 454] on button "Preview" at bounding box center [906, 484] width 39 height 14
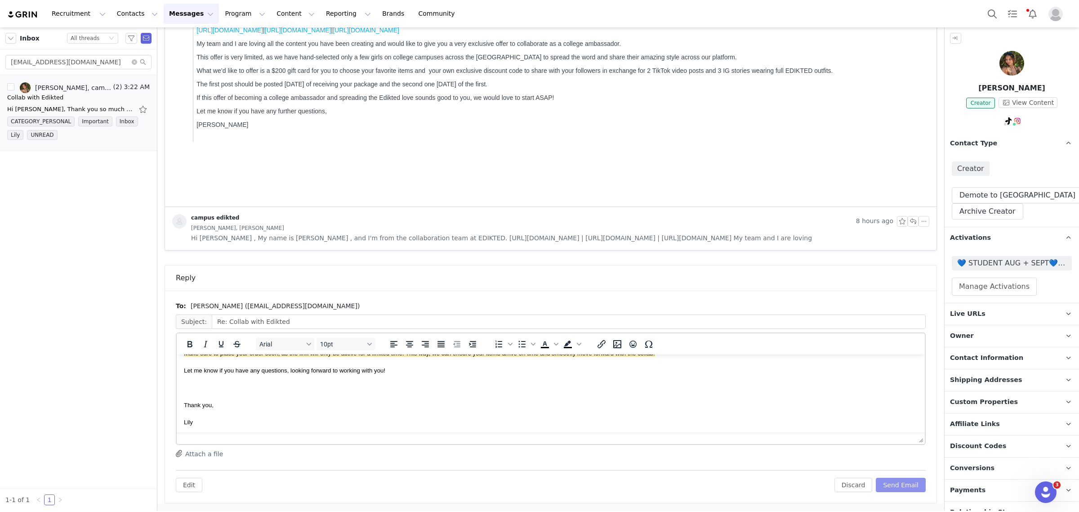
scroll to position [180, 0]
click at [911, 454] on button "Send Email" at bounding box center [901, 484] width 50 height 14
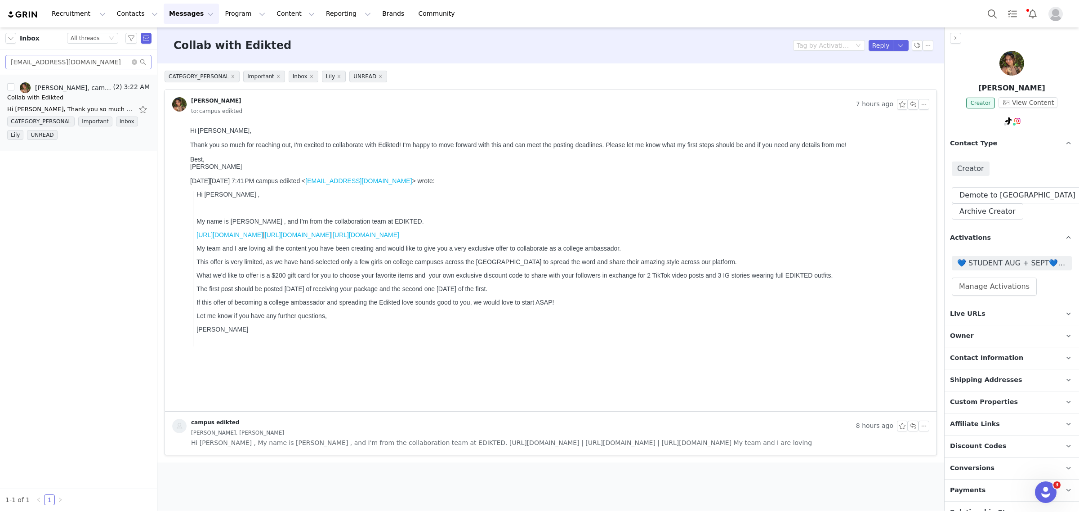
click at [137, 59] on span at bounding box center [139, 62] width 14 height 6
click at [136, 59] on span at bounding box center [139, 62] width 14 height 6
click at [135, 59] on icon "icon: close-circle" at bounding box center [134, 61] width 5 height 5
paste input "verykj30"
type input "[EMAIL_ADDRESS][DOMAIN_NAME]"
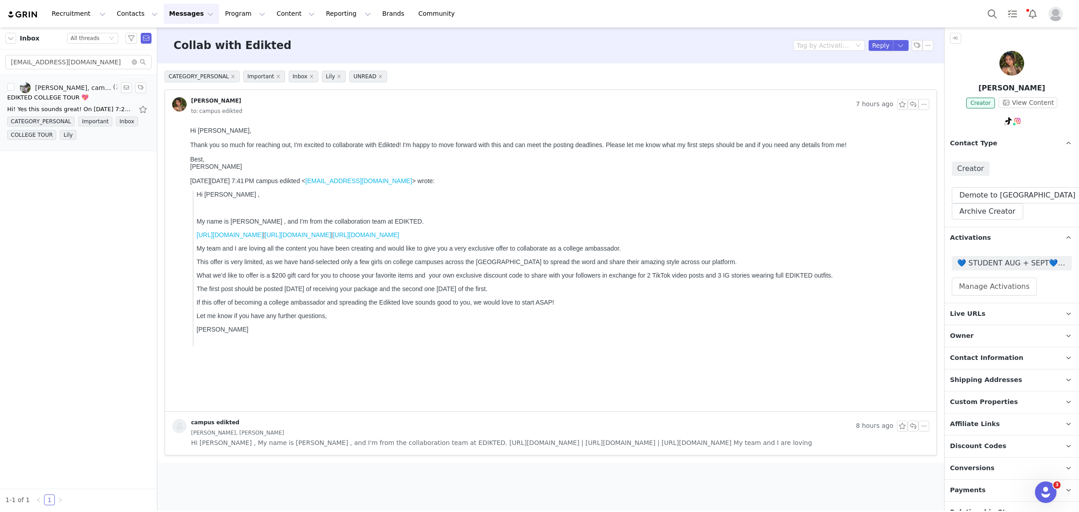
click at [71, 92] on link "[PERSON_NAME], campus edikted" at bounding box center [66, 87] width 92 height 11
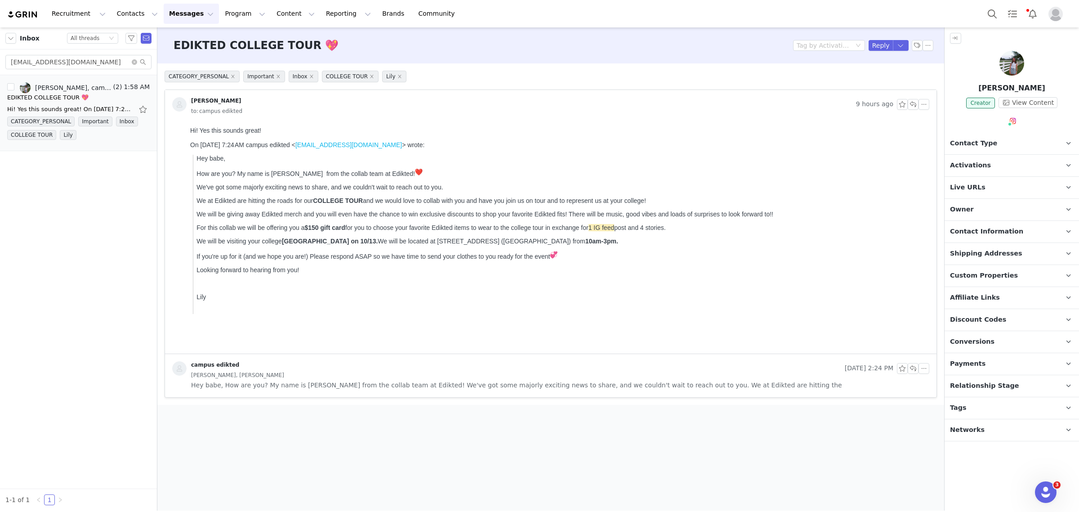
click at [958, 407] on p "Tags Keep track of your contacts by assigning them tags. You can then filter yo…" at bounding box center [1000, 408] width 113 height 22
click at [958, 383] on p "Relationship Stage Use relationship stages to move contacts through a logical s…" at bounding box center [1000, 386] width 113 height 22
click at [958, 431] on button "Change Stage" at bounding box center [985, 437] width 66 height 16
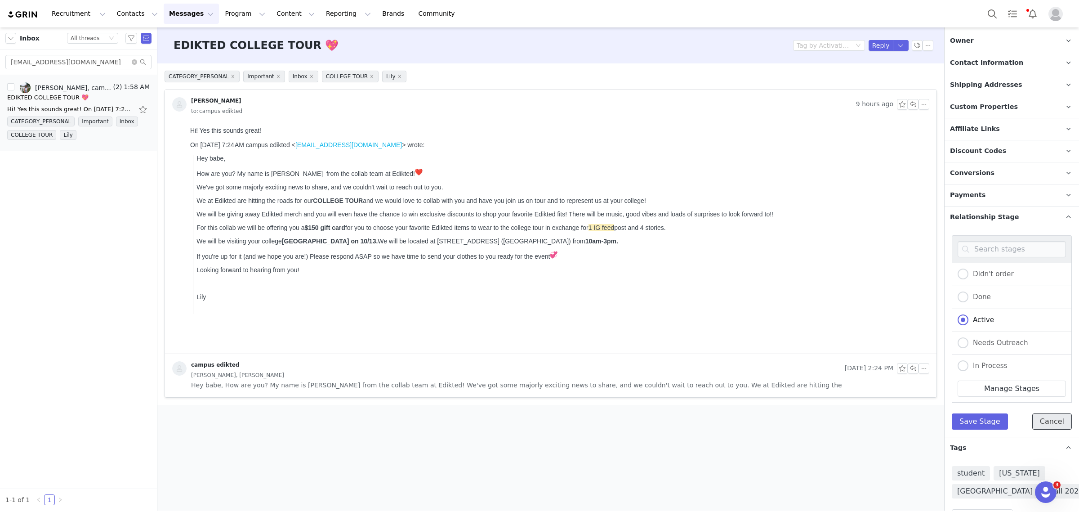
click at [958, 425] on button "Cancel" at bounding box center [1052, 421] width 40 height 16
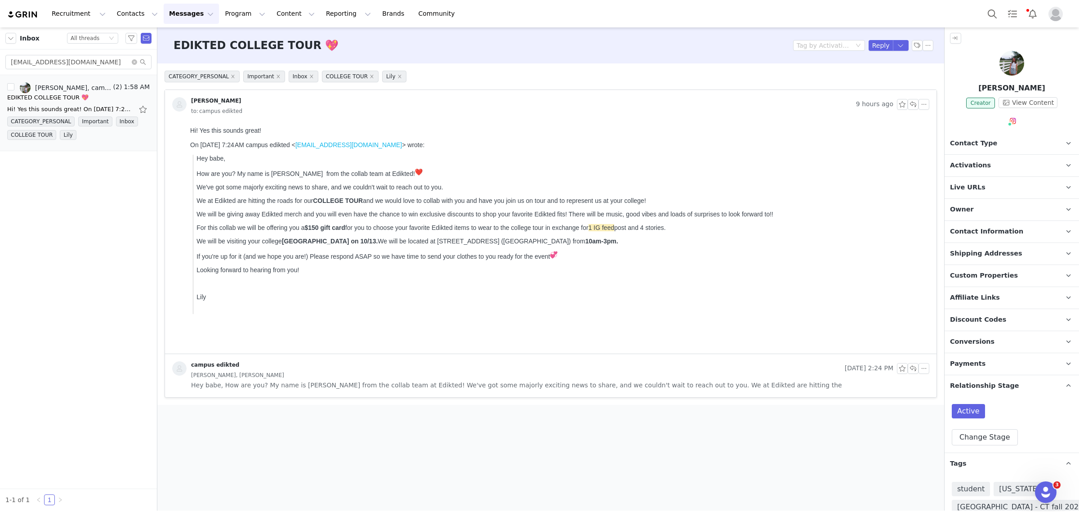
click at [958, 177] on p "Live URLs" at bounding box center [1000, 188] width 113 height 22
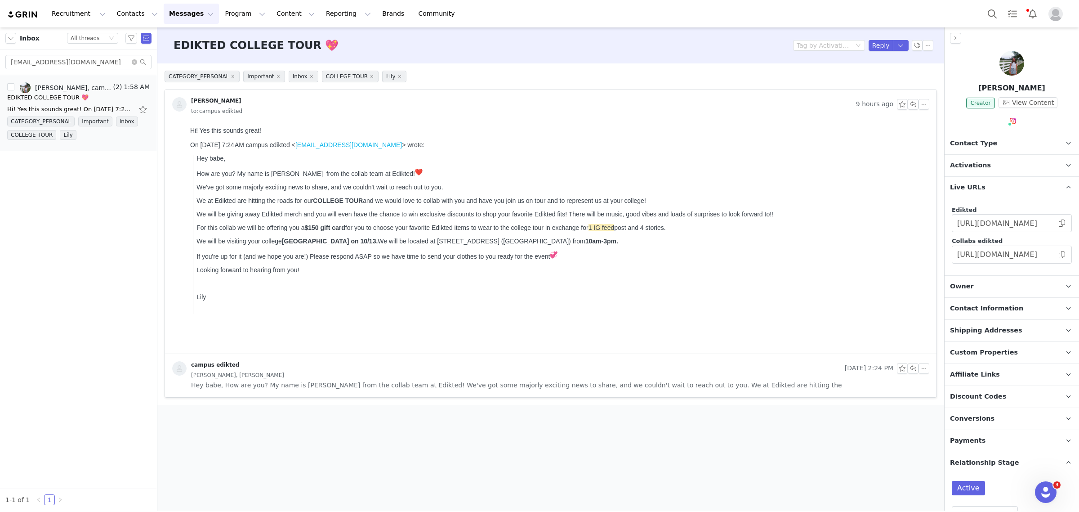
click at [958, 165] on span "Activations" at bounding box center [970, 165] width 41 height 10
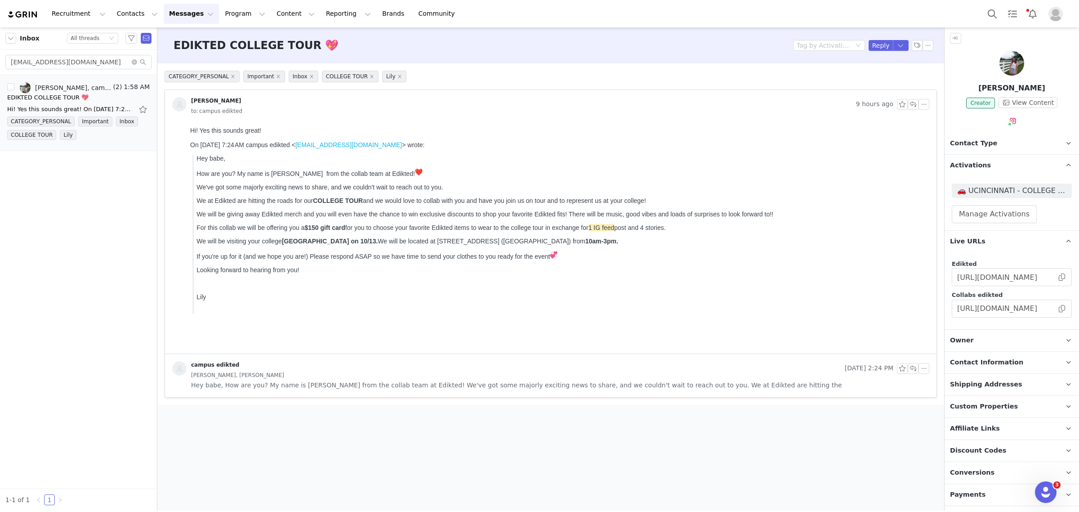
click at [958, 138] on span "Contact Type" at bounding box center [973, 143] width 47 height 10
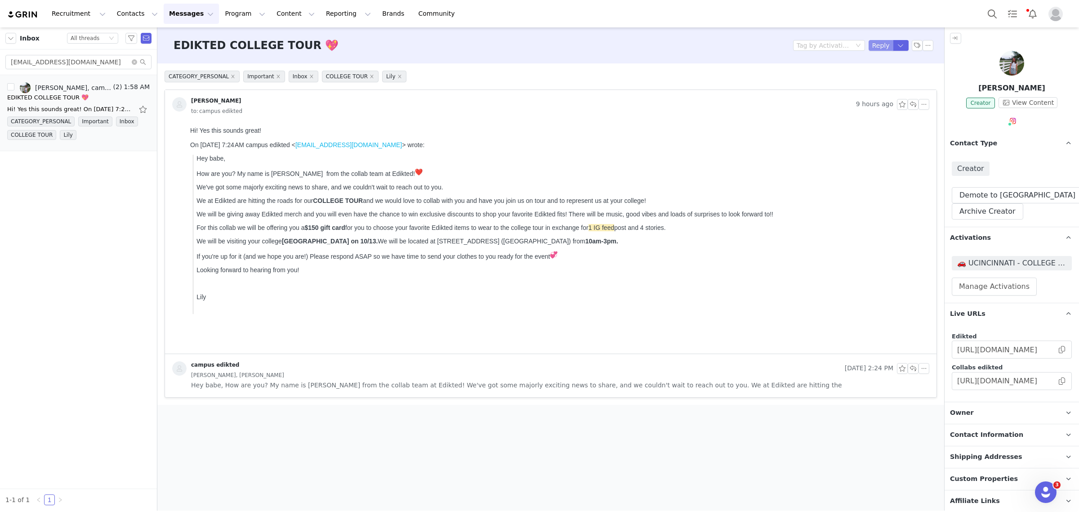
click at [883, 43] on button "Reply" at bounding box center [880, 45] width 25 height 11
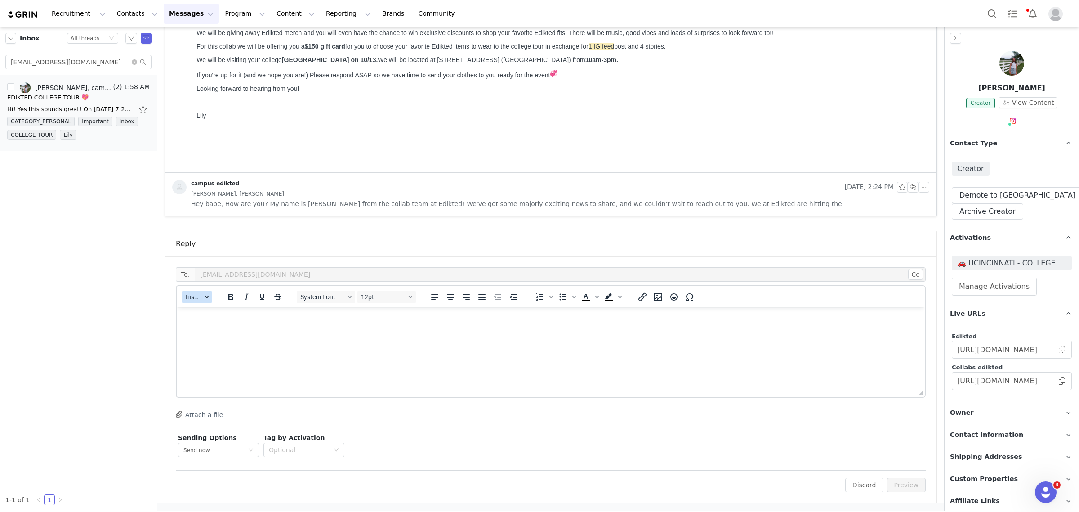
click at [195, 298] on span "Insert" at bounding box center [194, 296] width 16 height 7
click at [207, 314] on div "Insert Template" at bounding box center [229, 312] width 81 height 11
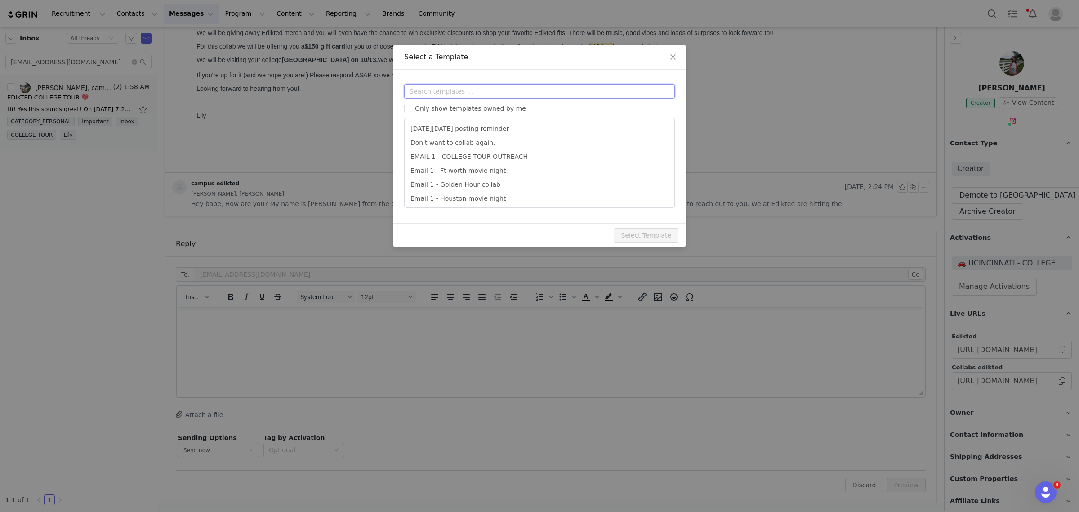
click at [416, 90] on input "text" at bounding box center [539, 91] width 271 height 14
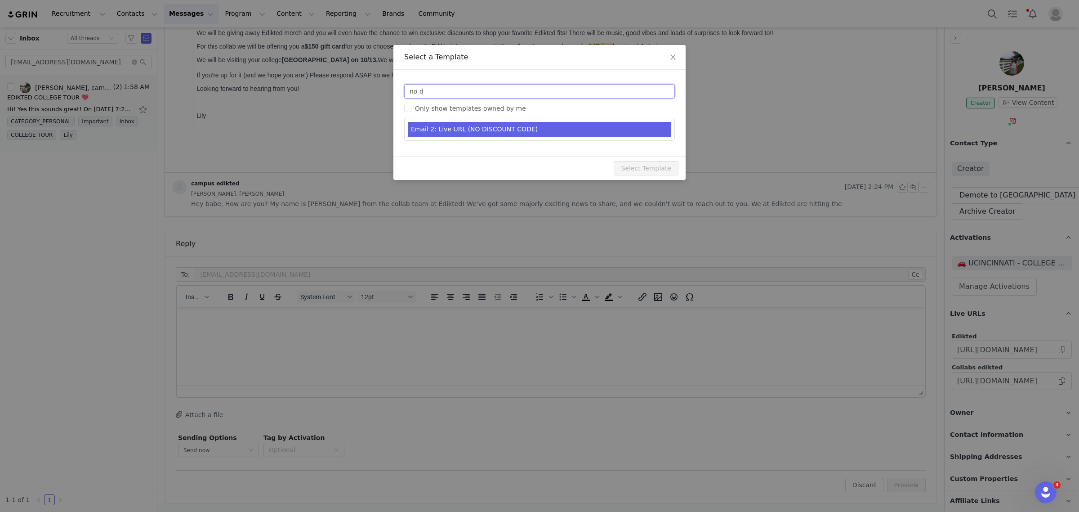
type input "no d"
click at [510, 128] on li "Email 2: Live URL (NO DISCOUNT CODE)" at bounding box center [539, 129] width 262 height 15
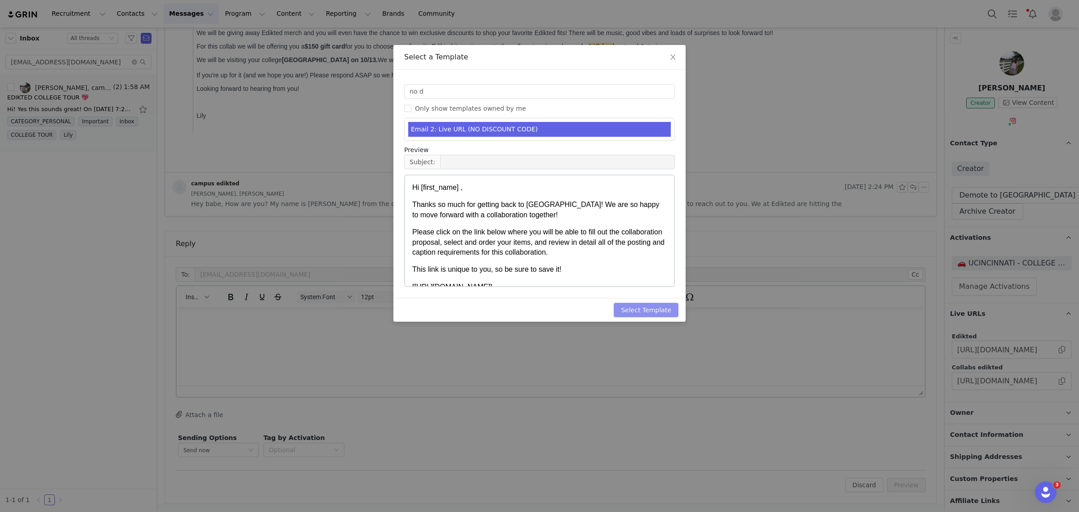
click at [657, 306] on button "Select Template" at bounding box center [646, 309] width 65 height 14
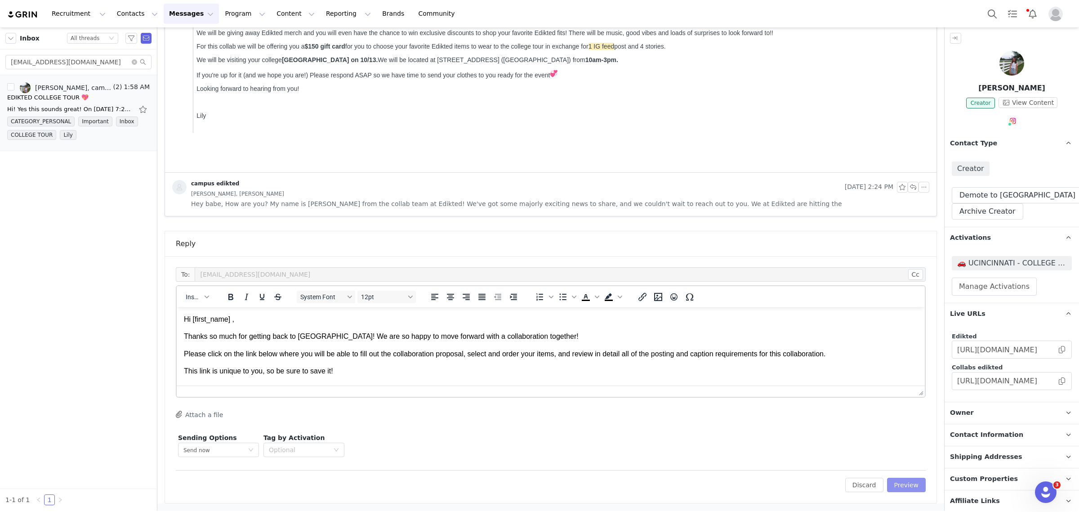
click at [911, 454] on div "To: [EMAIL_ADDRESS][DOMAIN_NAME] Cc Cc: Insert System Font 12pt To open the pop…" at bounding box center [550, 379] width 771 height 246
click at [902, 454] on button "Preview" at bounding box center [906, 484] width 39 height 14
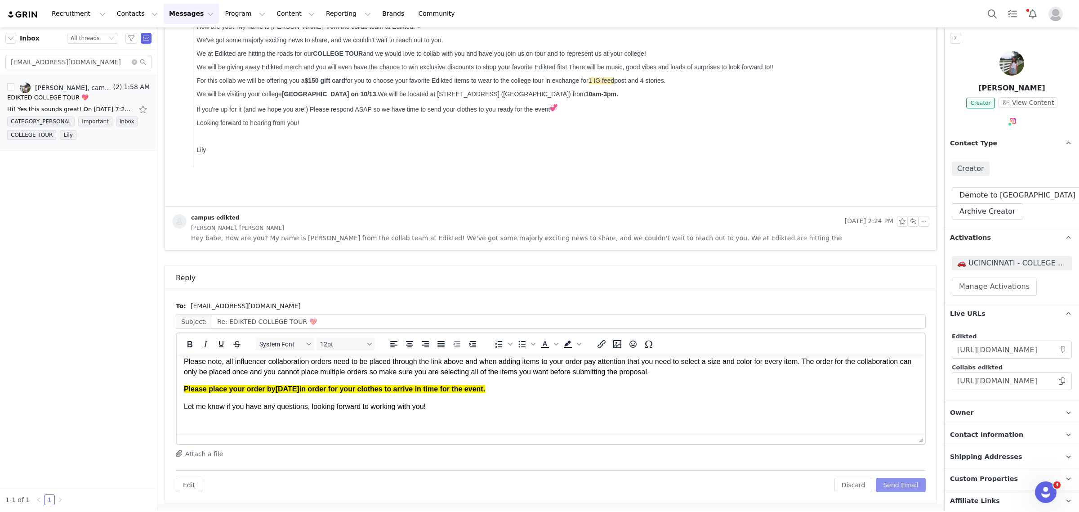
scroll to position [112, 0]
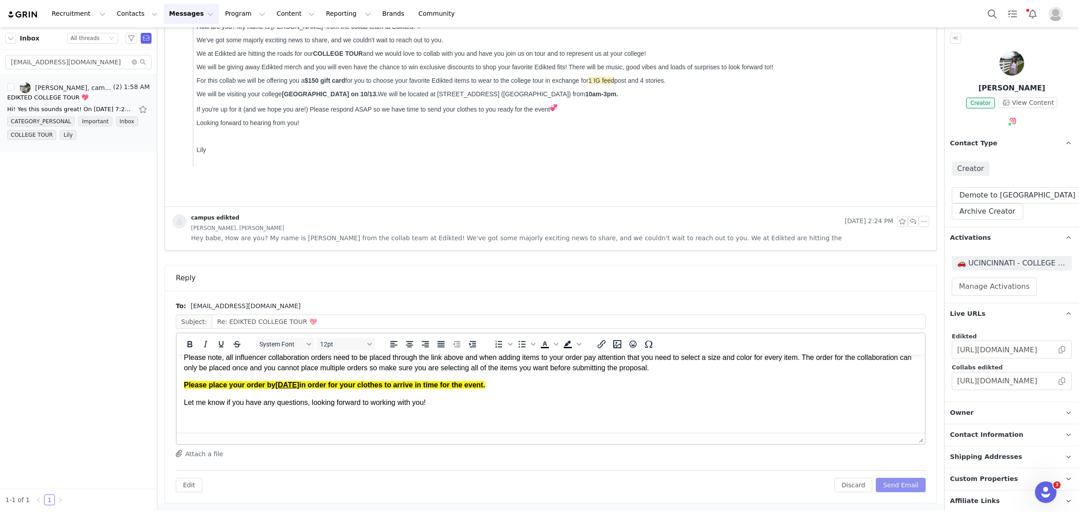
click at [909, 454] on button "Send Email" at bounding box center [901, 484] width 50 height 14
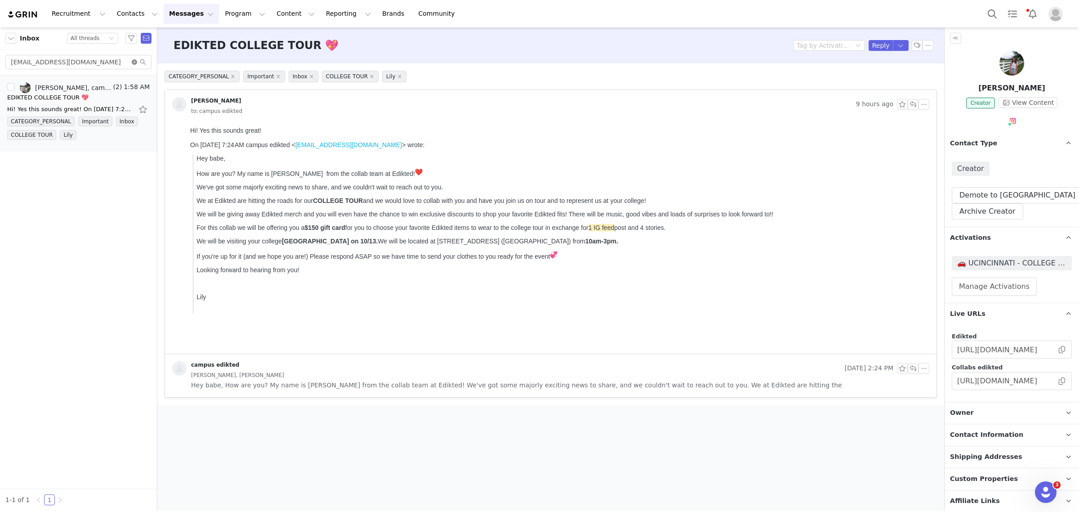
click at [133, 61] on icon "icon: close-circle" at bounding box center [134, 61] width 5 height 5
paste input "macy59collins59@hot"
type input "[EMAIL_ADDRESS][DOMAIN_NAME]"
click at [43, 94] on div "EDIKTED COLLEGE TOUR 💖" at bounding box center [47, 97] width 81 height 9
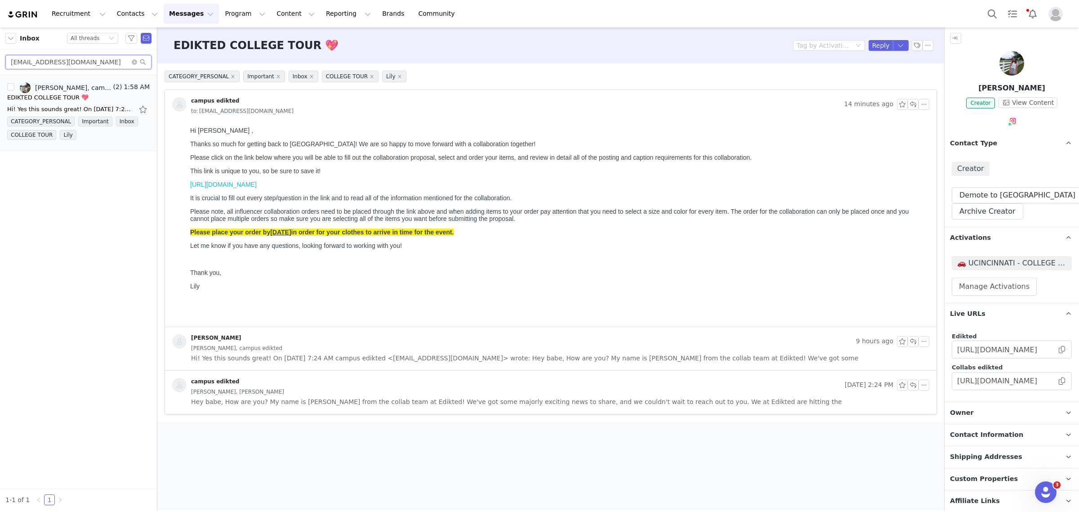
click at [71, 65] on input "[EMAIL_ADDRESS][DOMAIN_NAME]" at bounding box center [78, 62] width 146 height 14
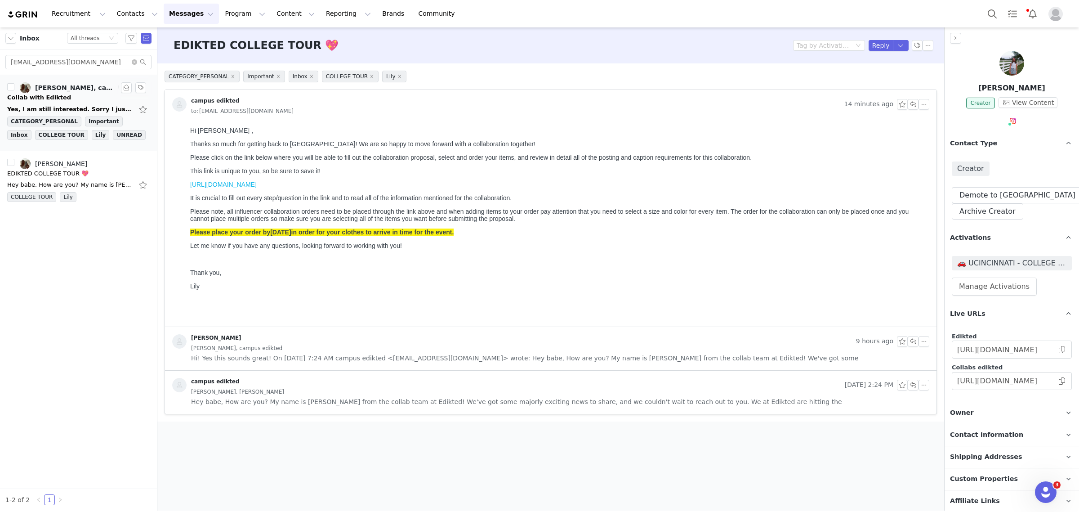
click at [53, 92] on link "[PERSON_NAME], campus edikted, [PERSON_NAME]" at bounding box center [68, 87] width 96 height 11
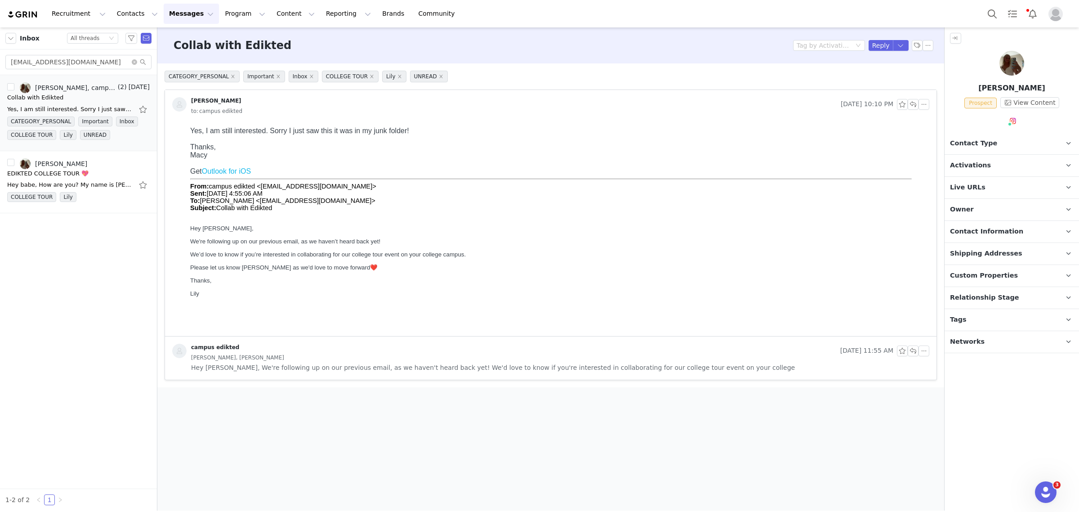
click at [958, 322] on p "Tags Keep track of your contacts by assigning them tags. You can then filter yo…" at bounding box center [1000, 320] width 113 height 22
click at [958, 294] on p "Relationship Stage Use relationship stages to move contacts through a logical s…" at bounding box center [1000, 298] width 113 height 22
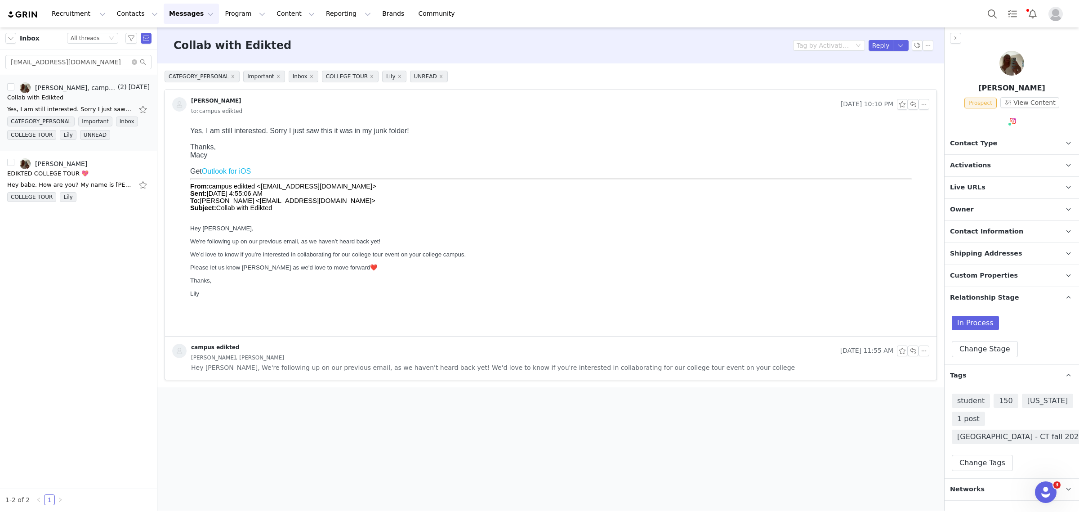
click at [958, 337] on div "In Process Change Stage" at bounding box center [1012, 336] width 120 height 41
click at [958, 343] on button "Change Stage" at bounding box center [985, 349] width 66 height 16
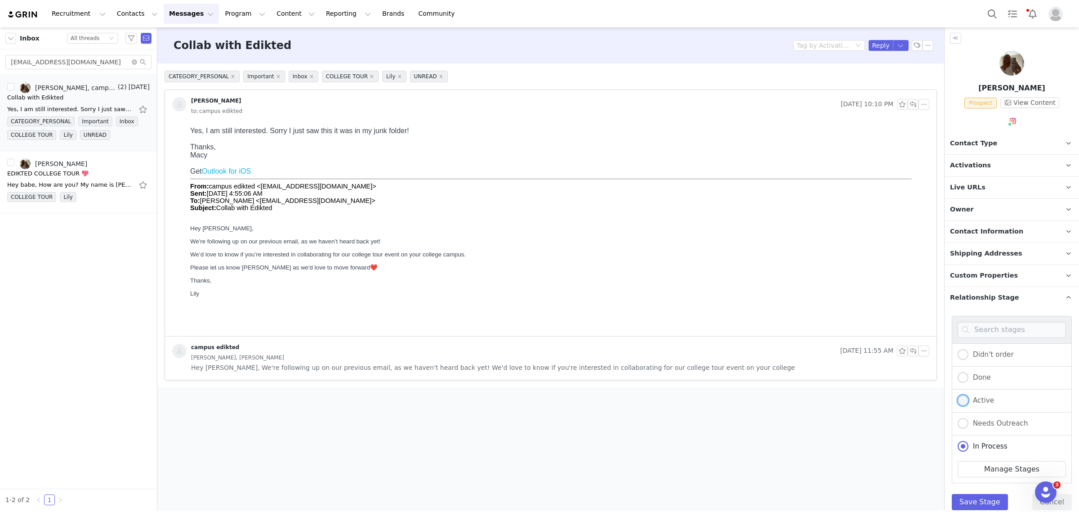
click at [958, 399] on span "Active" at bounding box center [981, 400] width 26 height 8
click at [958, 399] on input "Active" at bounding box center [962, 401] width 11 height 12
radio input "true"
click at [958, 454] on button "Save Stage" at bounding box center [980, 502] width 56 height 16
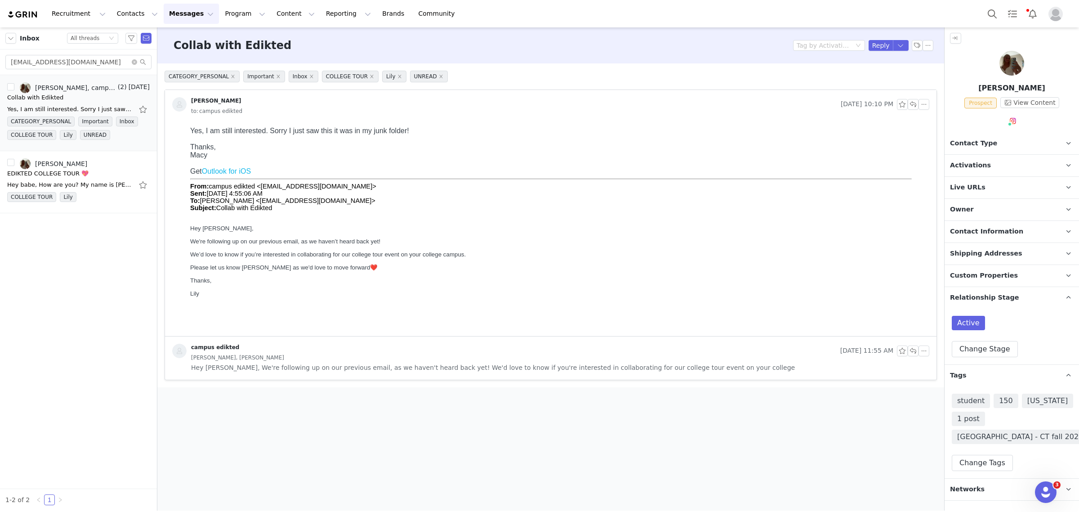
click at [958, 205] on span "Owner" at bounding box center [962, 210] width 24 height 10
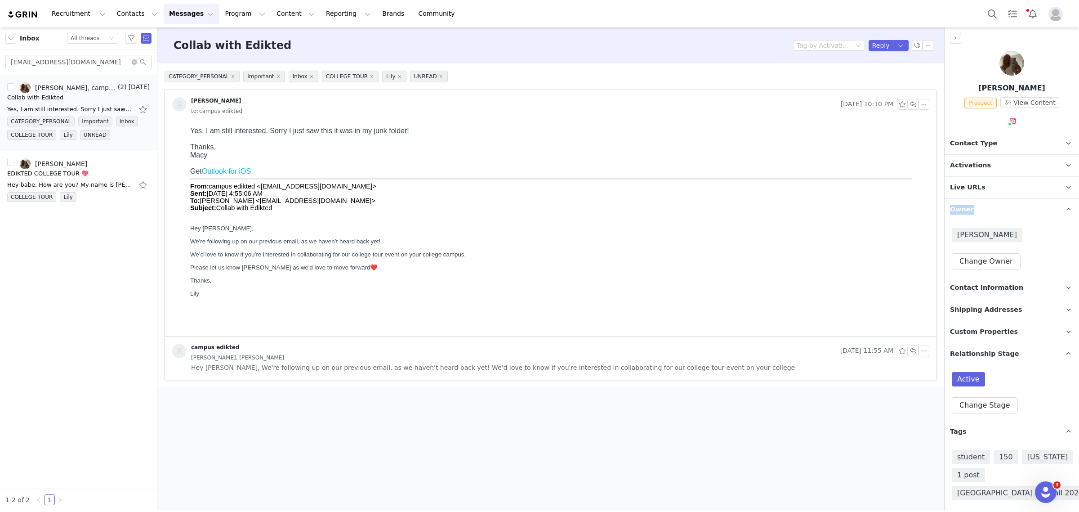
click at [958, 205] on span "Owner" at bounding box center [962, 210] width 24 height 10
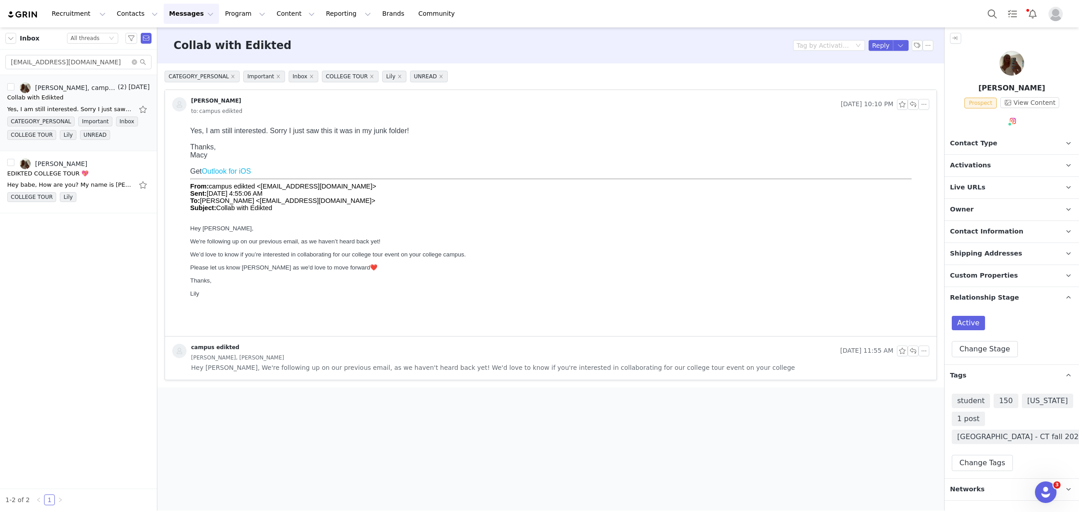
click at [958, 162] on span "Activations" at bounding box center [970, 165] width 41 height 10
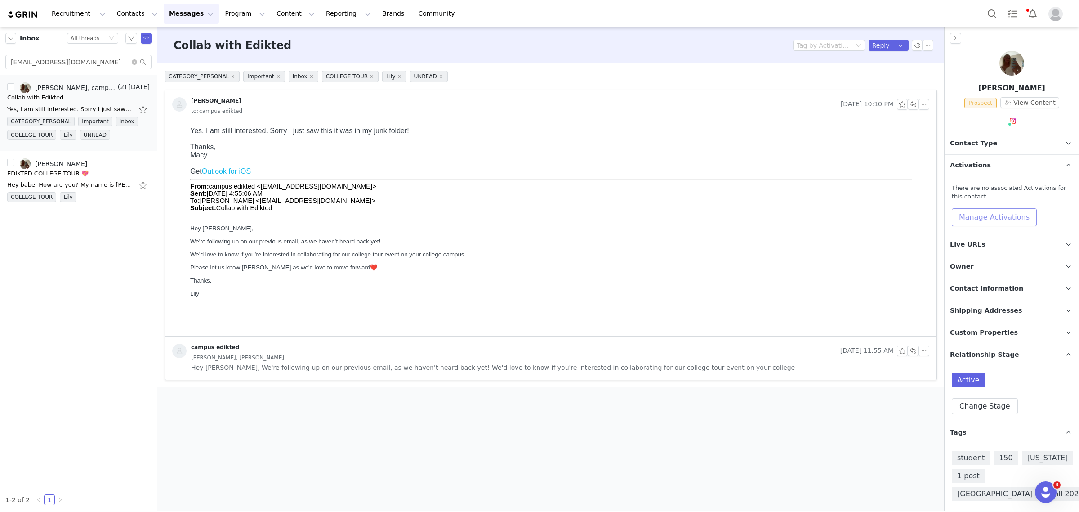
click at [958, 216] on button "Manage Activations" at bounding box center [994, 217] width 85 height 18
click at [958, 253] on div "Select Activation" at bounding box center [970, 251] width 88 height 13
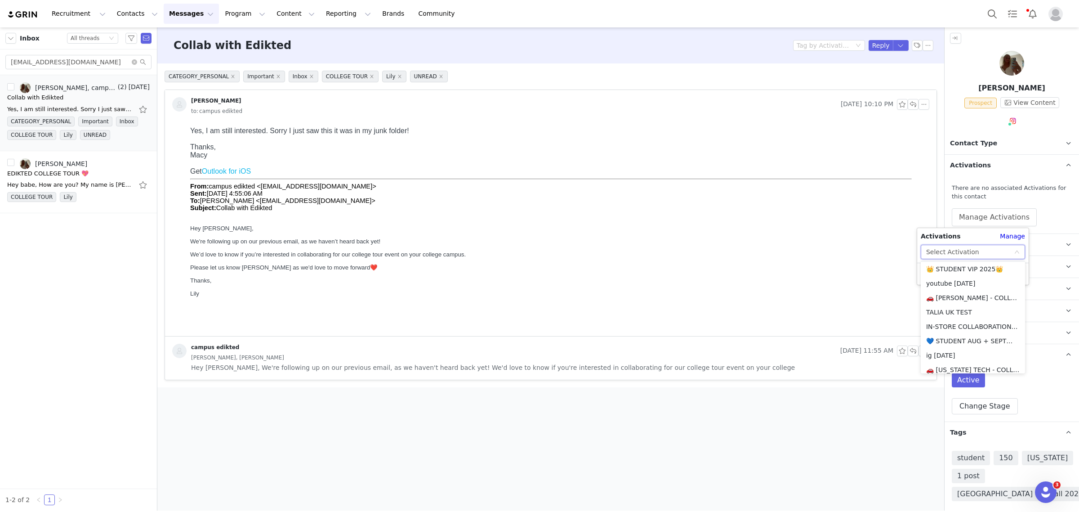
scroll to position [285, 0]
click at [958, 314] on li "💙 STUDENT AUG + SEPT💙 2025" at bounding box center [973, 315] width 104 height 14
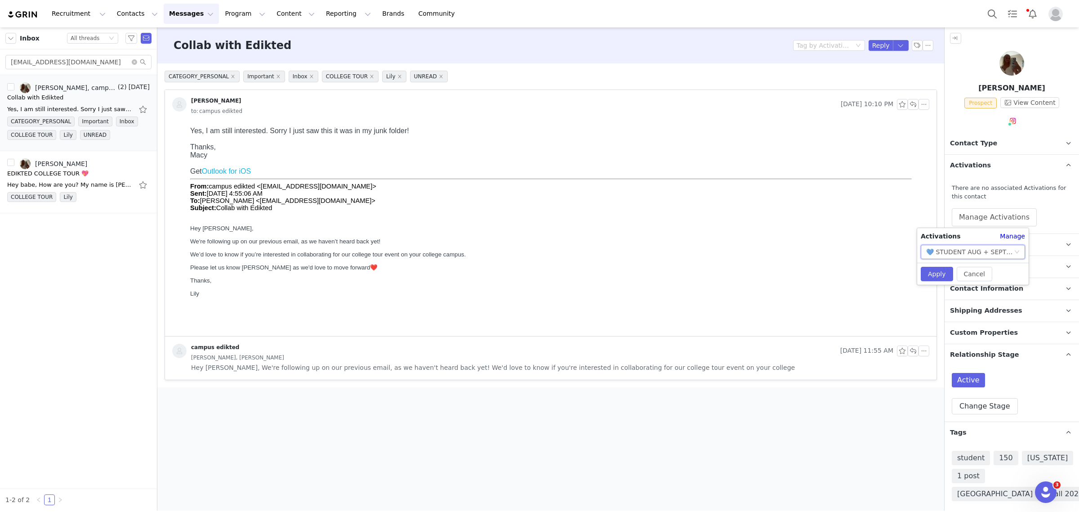
click at [958, 252] on div "💙 STUDENT AUG + SEPT💙 2025" at bounding box center [970, 251] width 88 height 13
click at [958, 333] on li "🚗 UCINCINNATI - COLLEGE TOUR 🚗" at bounding box center [973, 336] width 104 height 14
click at [937, 269] on button "Apply" at bounding box center [937, 274] width 32 height 14
click at [958, 144] on span "Contact Type" at bounding box center [973, 143] width 47 height 10
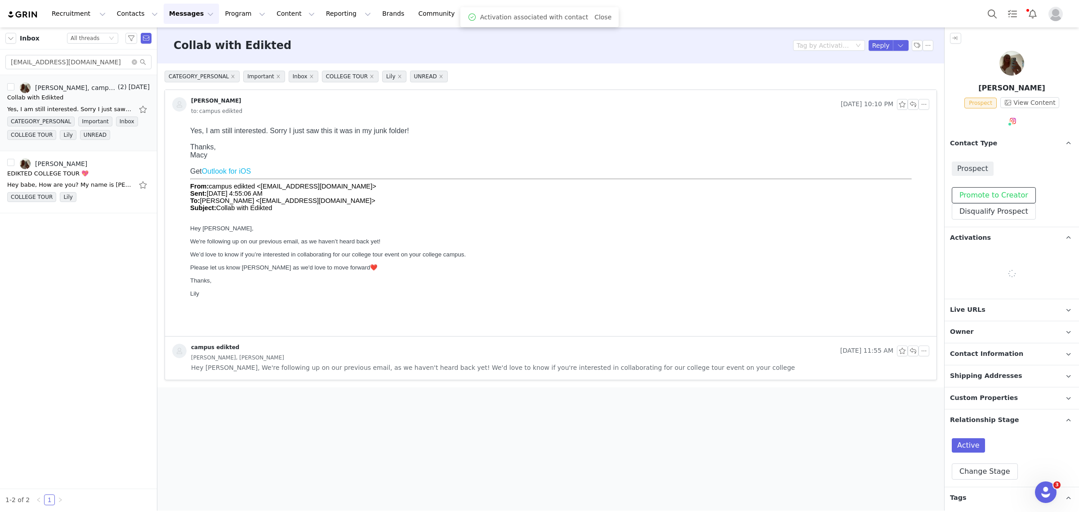
click at [958, 191] on button "Promote to Creator" at bounding box center [994, 195] width 84 height 16
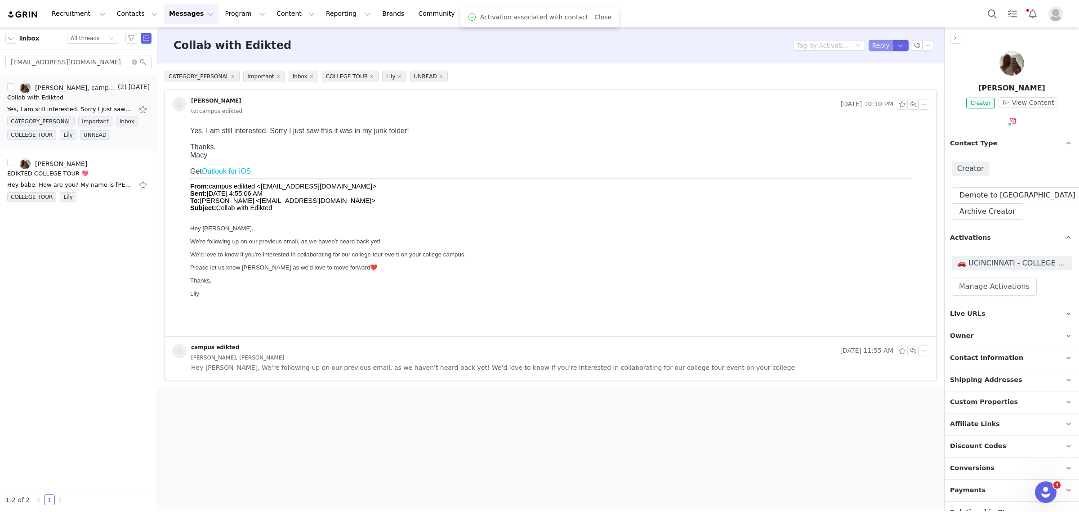
click at [881, 43] on button "Reply" at bounding box center [880, 45] width 25 height 11
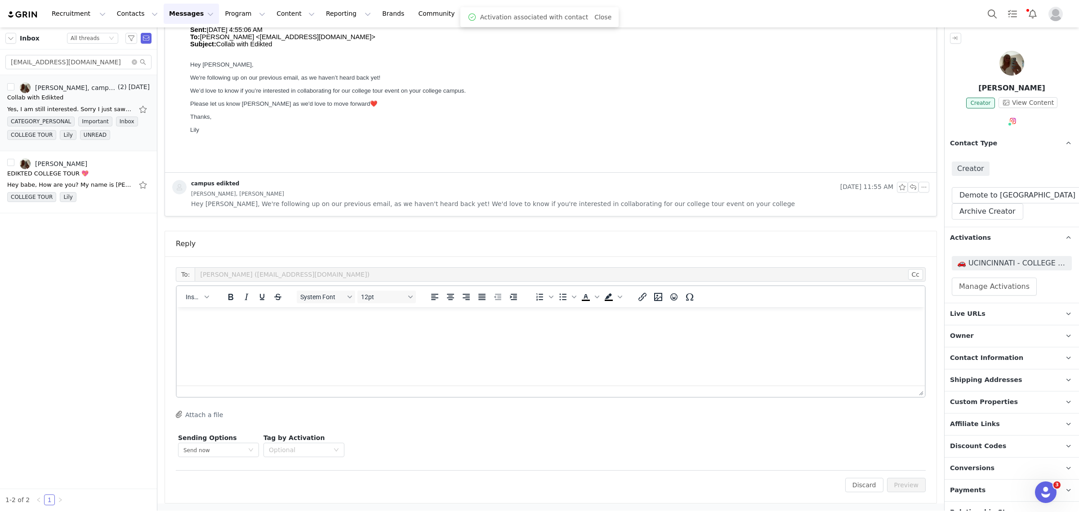
scroll to position [0, 0]
click at [194, 300] on span "Insert" at bounding box center [194, 296] width 16 height 7
click at [209, 311] on div "Insert Template" at bounding box center [229, 312] width 81 height 11
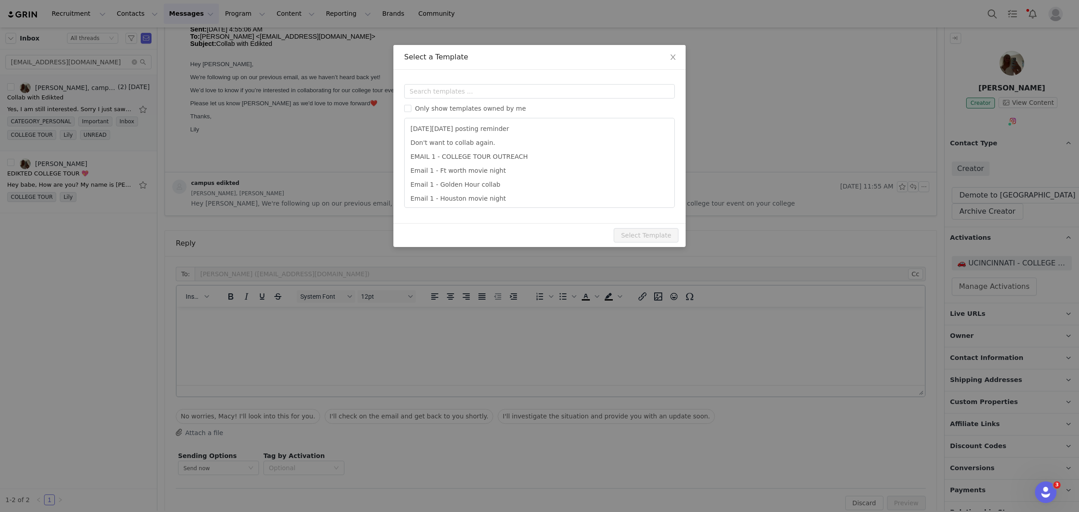
click at [428, 82] on div "Templates Only show templates owned by me [DATE][DATE] posting reminder Don't w…" at bounding box center [539, 146] width 292 height 153
click at [432, 88] on input "text" at bounding box center [539, 91] width 271 height 14
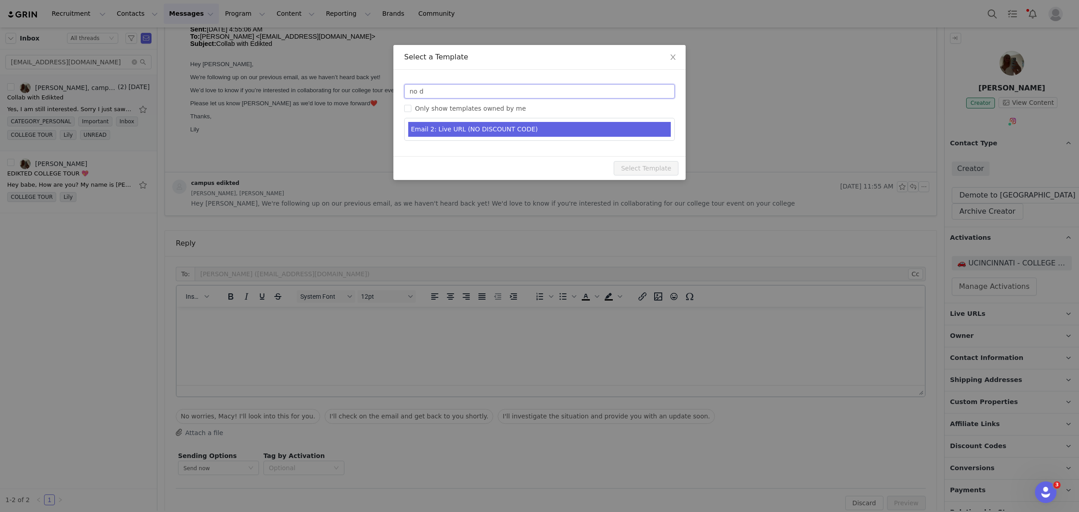
type input "no d"
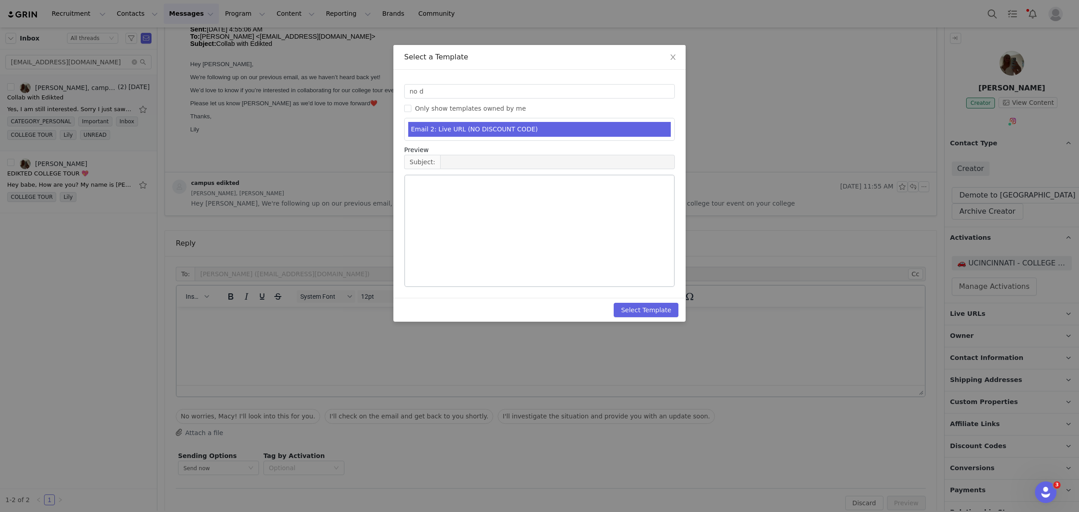
drag, startPoint x: 516, startPoint y: 127, endPoint x: 577, endPoint y: 167, distance: 73.3
click at [516, 126] on li "Email 2: Live URL (NO DISCOUNT CODE)" at bounding box center [539, 129] width 262 height 15
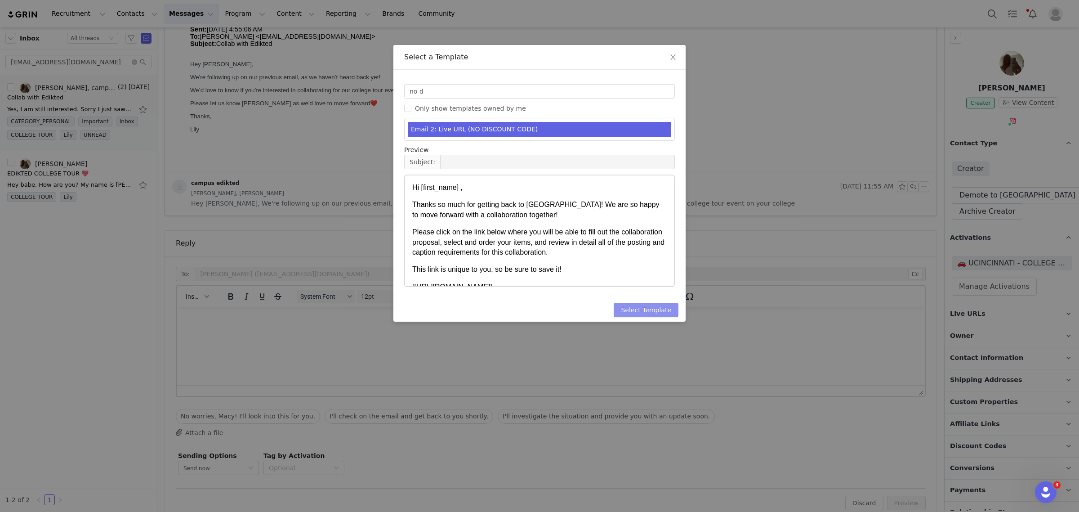
click at [630, 302] on div "Select Template" at bounding box center [539, 310] width 292 height 24
click at [637, 311] on button "Select Template" at bounding box center [646, 309] width 65 height 14
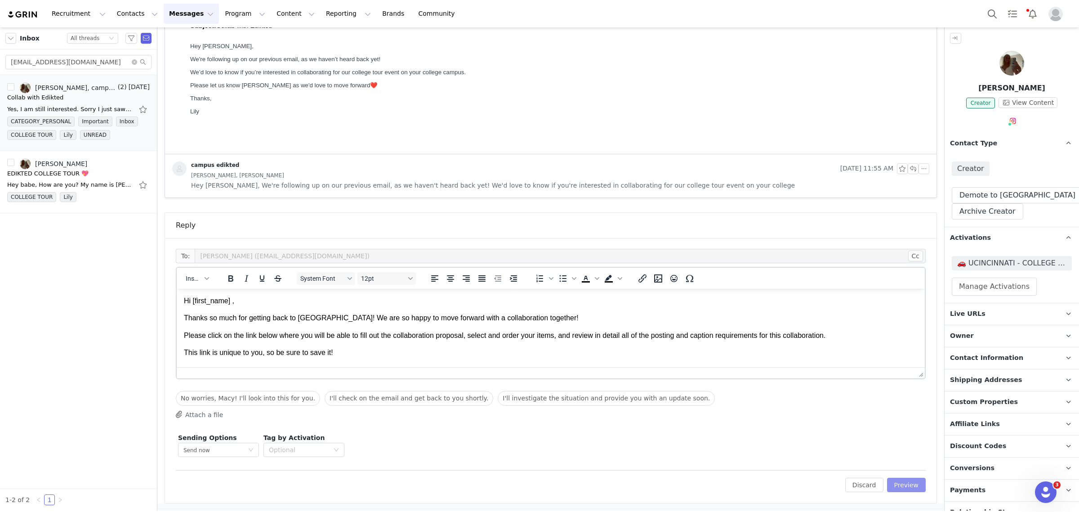
click at [903, 454] on button "Preview" at bounding box center [906, 484] width 39 height 14
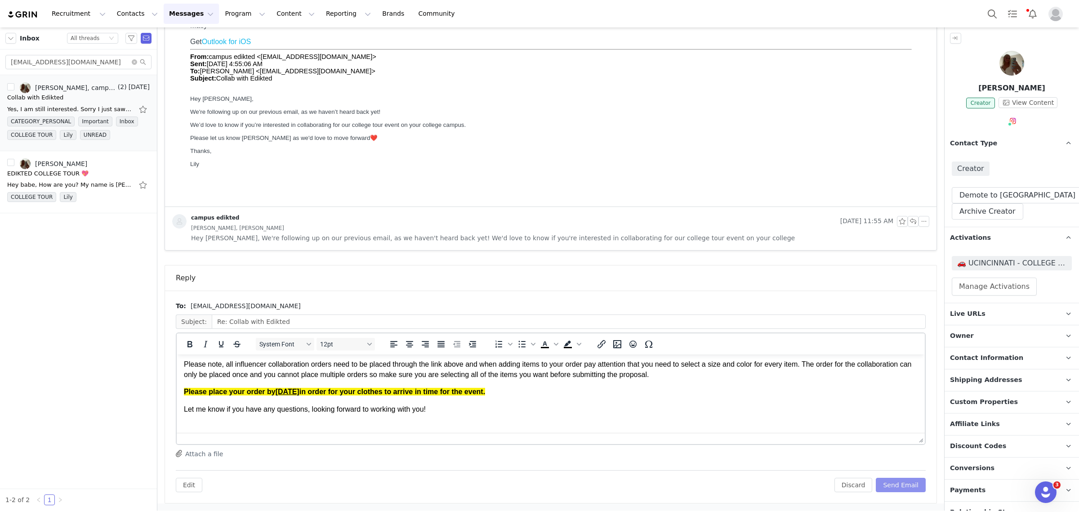
scroll to position [112, 0]
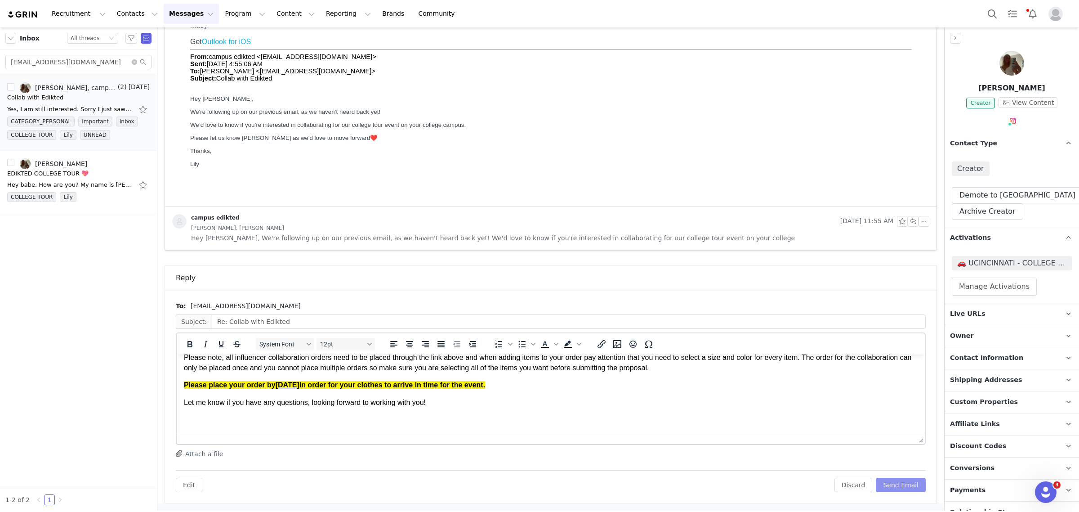
click at [912, 454] on button "Send Email" at bounding box center [901, 484] width 50 height 14
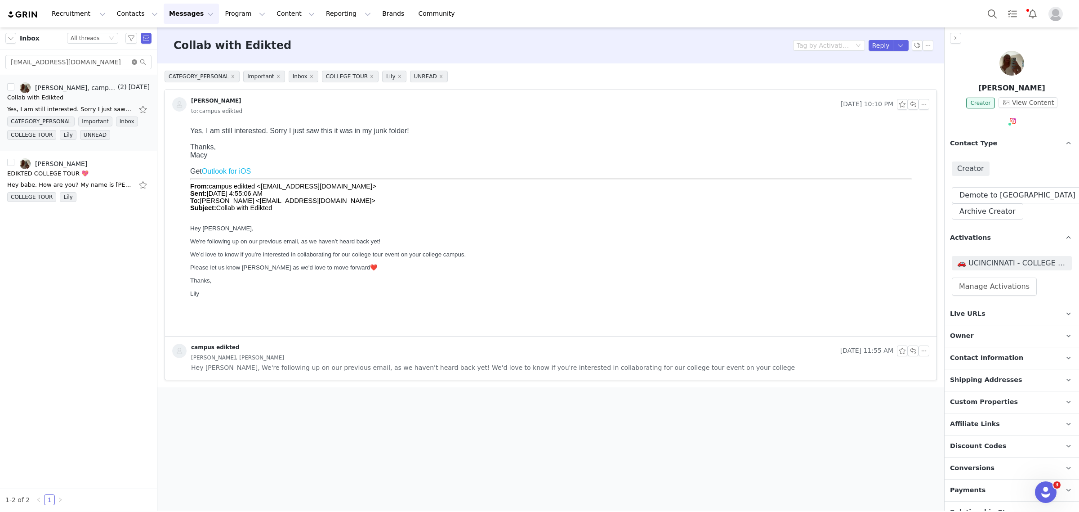
click at [133, 62] on icon "icon: close-circle" at bounding box center [134, 61] width 5 height 5
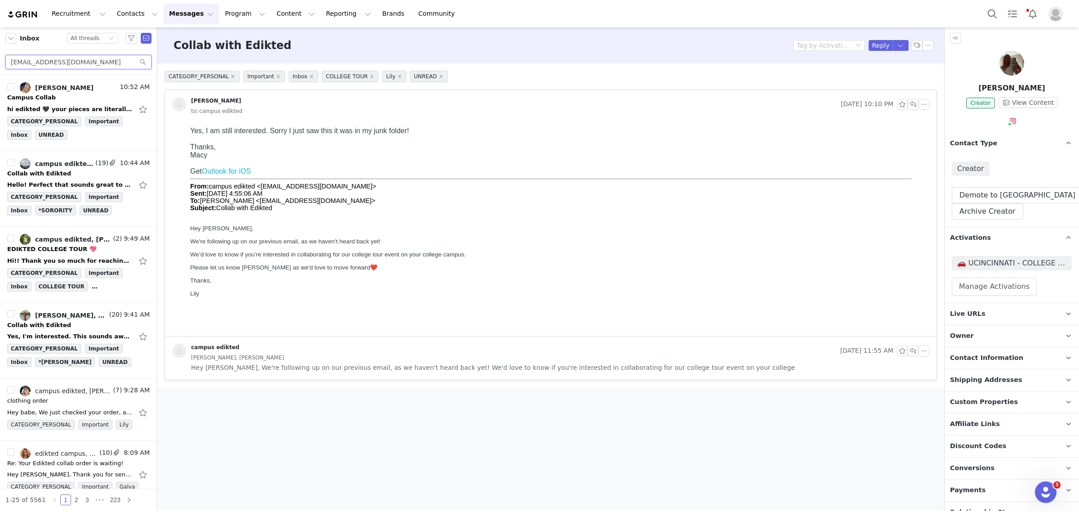
paste input "[EMAIL_ADDRESS][DOMAIN_NAME]"
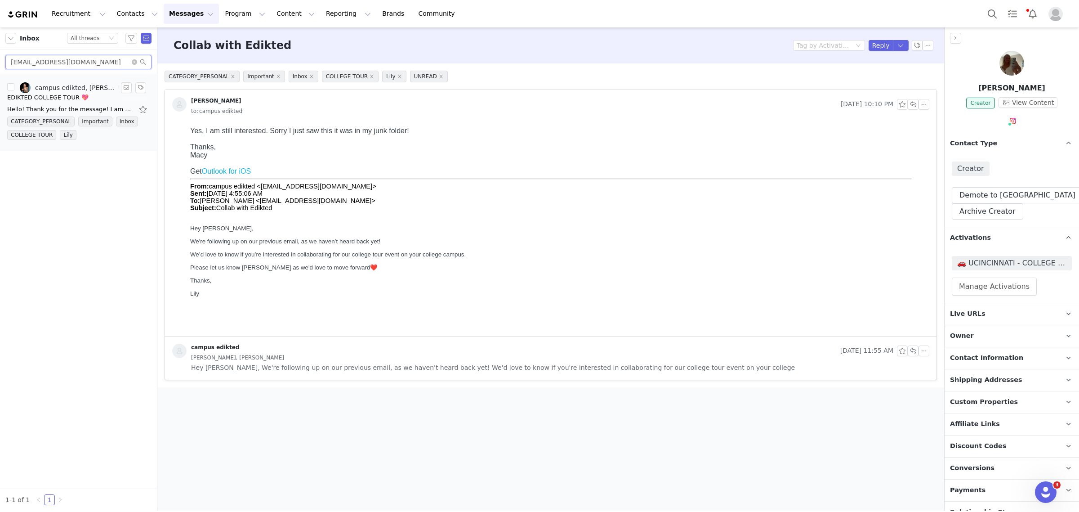
type input "[EMAIL_ADDRESS][DOMAIN_NAME]"
click at [50, 102] on div "EDIKTED COLLEGE TOUR 💖" at bounding box center [47, 97] width 81 height 9
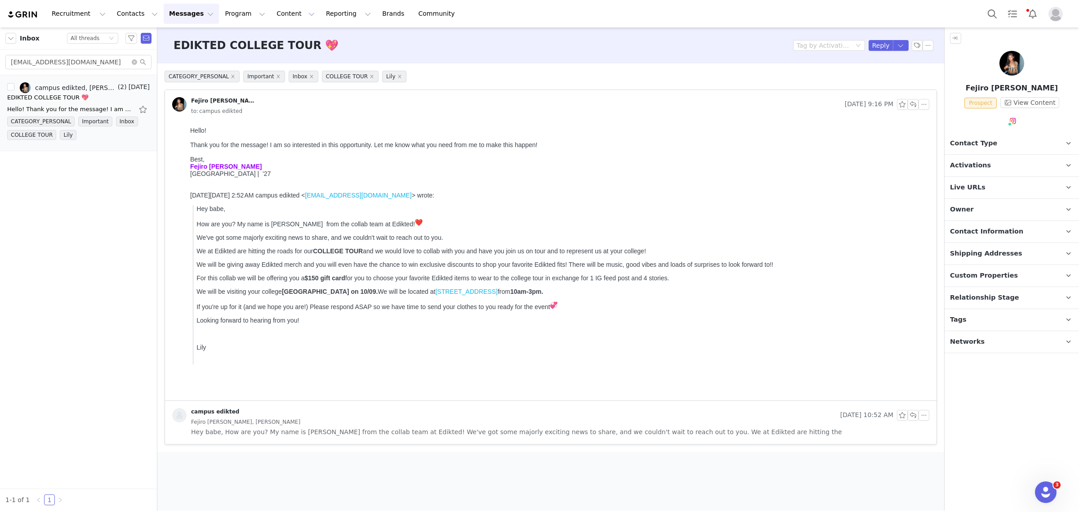
click at [958, 313] on p "Tags Keep track of your contacts by assigning them tags. You can then filter yo…" at bounding box center [1000, 320] width 113 height 22
click at [958, 300] on span "Relationship Stage" at bounding box center [984, 298] width 69 height 10
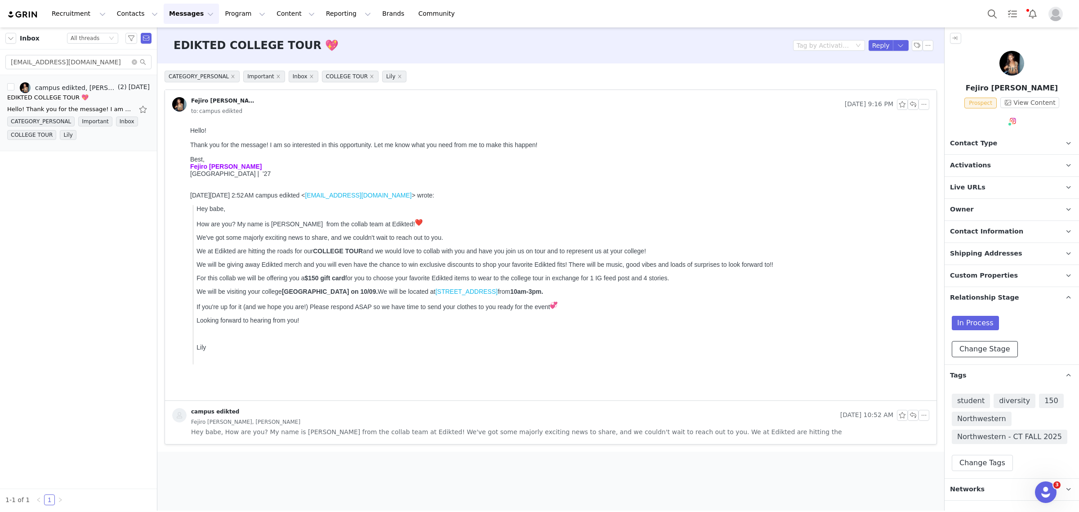
click at [958, 344] on button "Change Stage" at bounding box center [985, 349] width 66 height 16
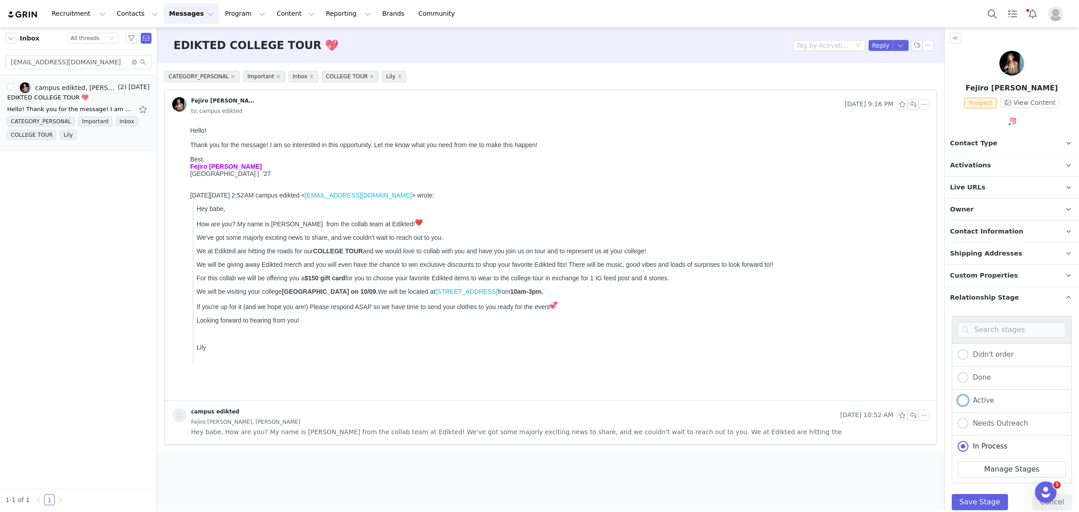
drag, startPoint x: 992, startPoint y: 400, endPoint x: 985, endPoint y: 414, distance: 15.3
click at [958, 400] on span "Active" at bounding box center [981, 400] width 26 height 8
click at [958, 400] on input "Active" at bounding box center [962, 401] width 11 height 12
radio input "true"
click at [958, 454] on button "Save Stage" at bounding box center [980, 502] width 56 height 16
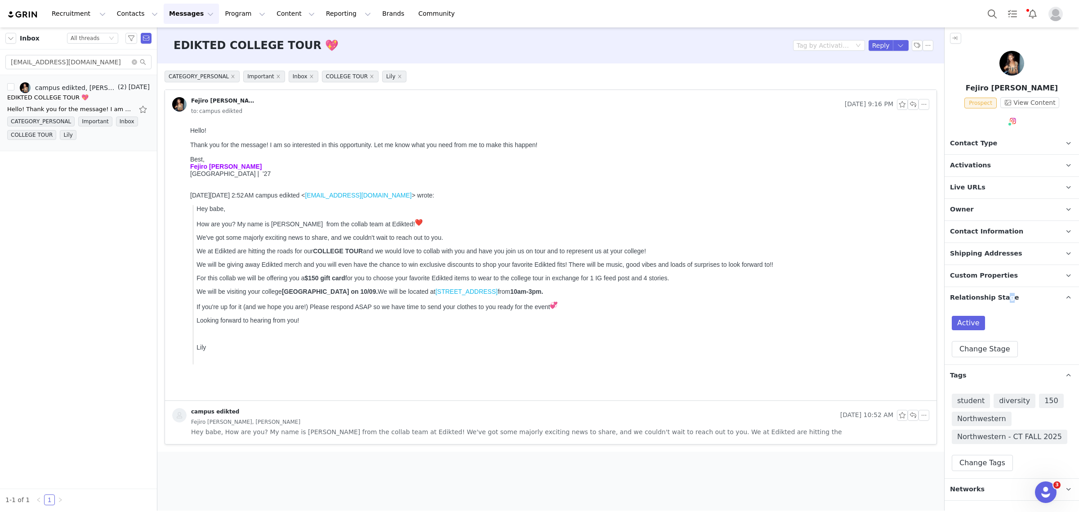
click at [958, 301] on span "Relationship Stage" at bounding box center [984, 298] width 69 height 10
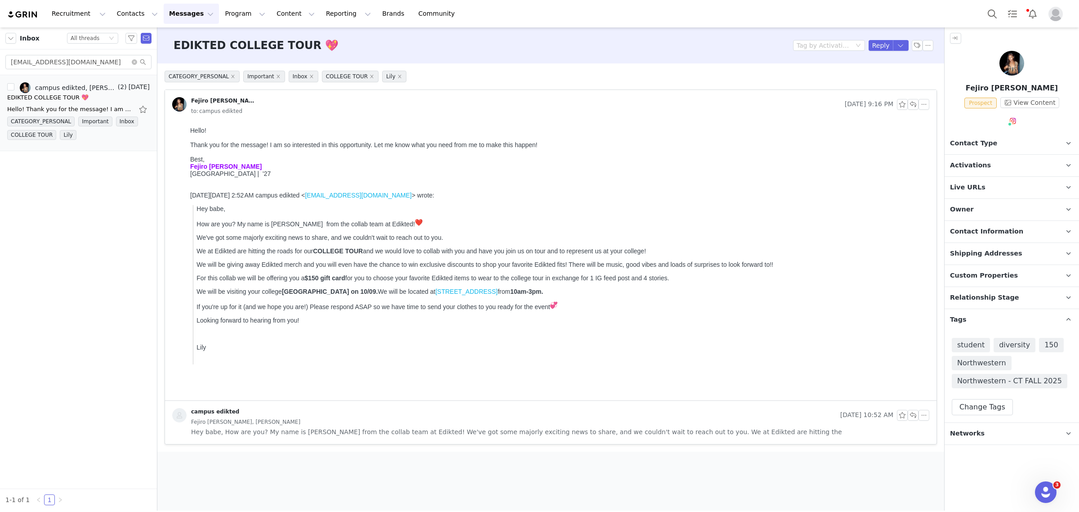
click at [958, 205] on span "Owner" at bounding box center [962, 210] width 24 height 10
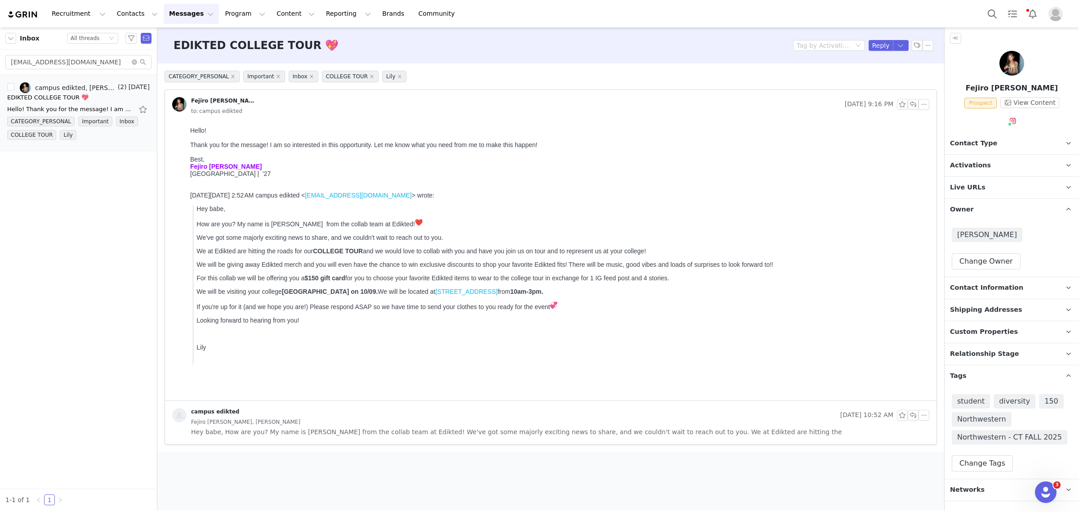
click at [958, 207] on p "Owner The account user who owns the contact" at bounding box center [1000, 210] width 113 height 22
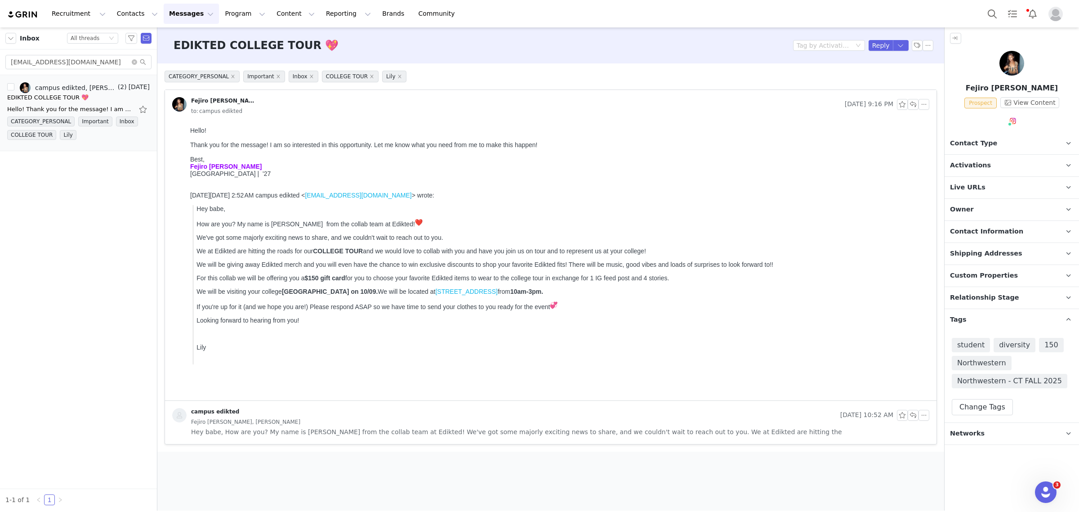
click at [958, 165] on span "Activations" at bounding box center [970, 165] width 41 height 10
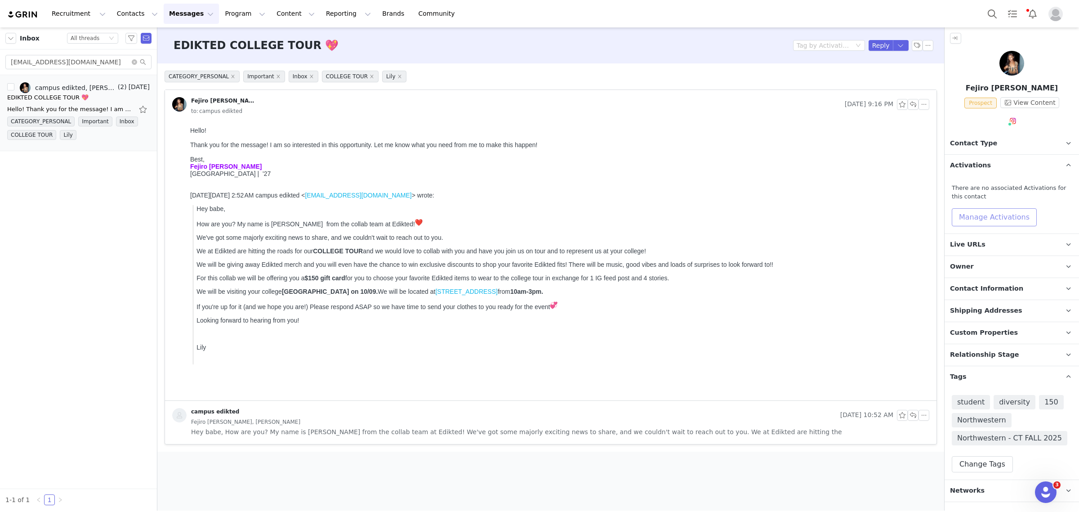
drag, startPoint x: 985, startPoint y: 217, endPoint x: 985, endPoint y: 222, distance: 5.8
click at [958, 217] on button "Manage Activations" at bounding box center [994, 217] width 85 height 18
click at [958, 251] on div "Select Activation" at bounding box center [970, 251] width 88 height 13
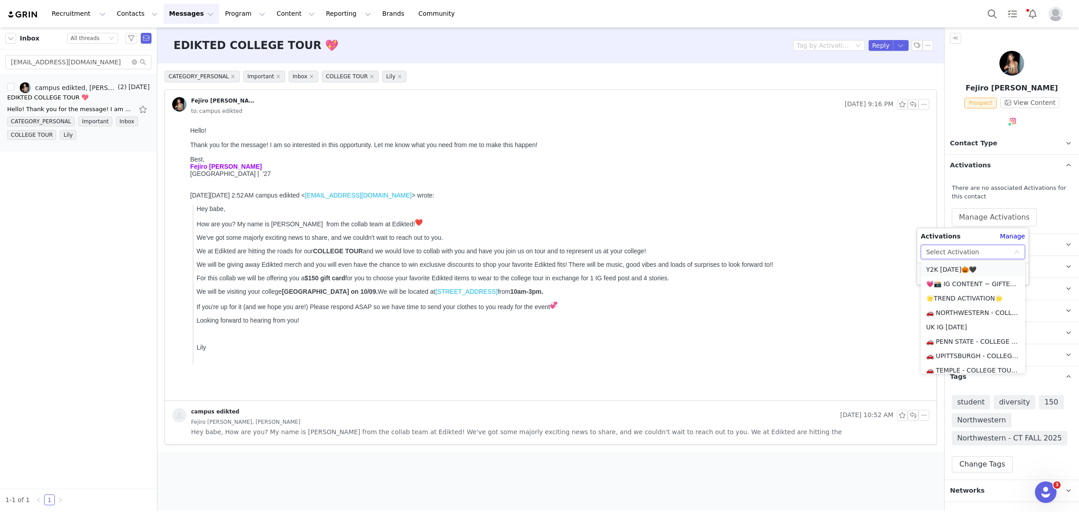
scroll to position [112, 0]
click at [958, 284] on li "🚗 NORTHWESTERN - COLLEGE TOUR 🚗" at bounding box center [973, 287] width 104 height 14
click at [931, 273] on button "Apply" at bounding box center [937, 274] width 32 height 14
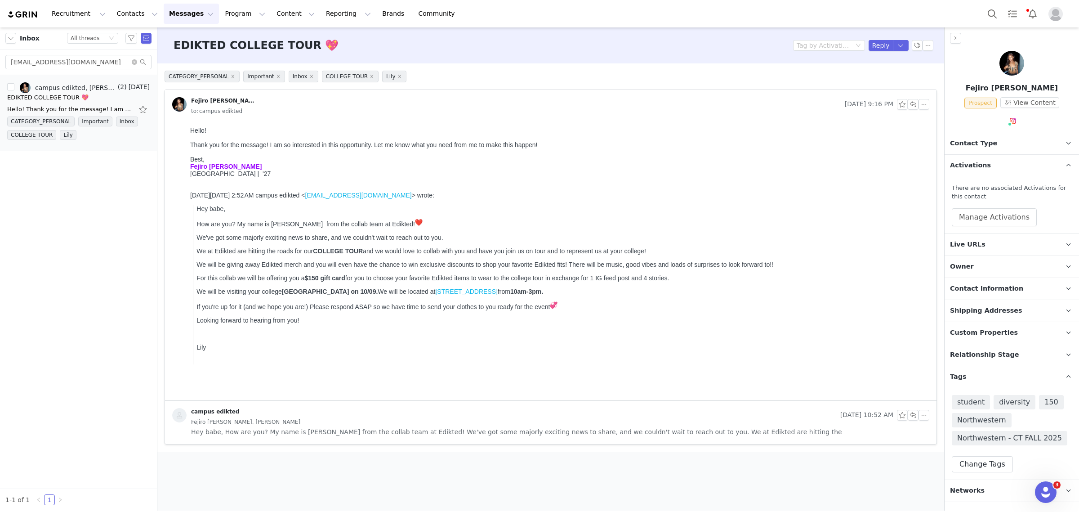
click at [958, 140] on span "Contact Type" at bounding box center [973, 143] width 47 height 10
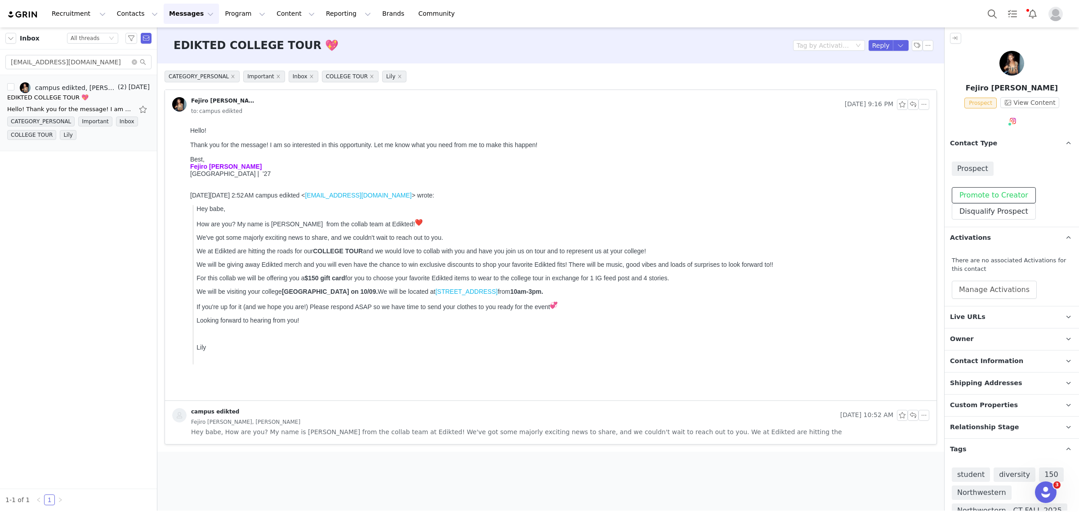
click at [958, 196] on button "Promote to Creator" at bounding box center [994, 195] width 84 height 16
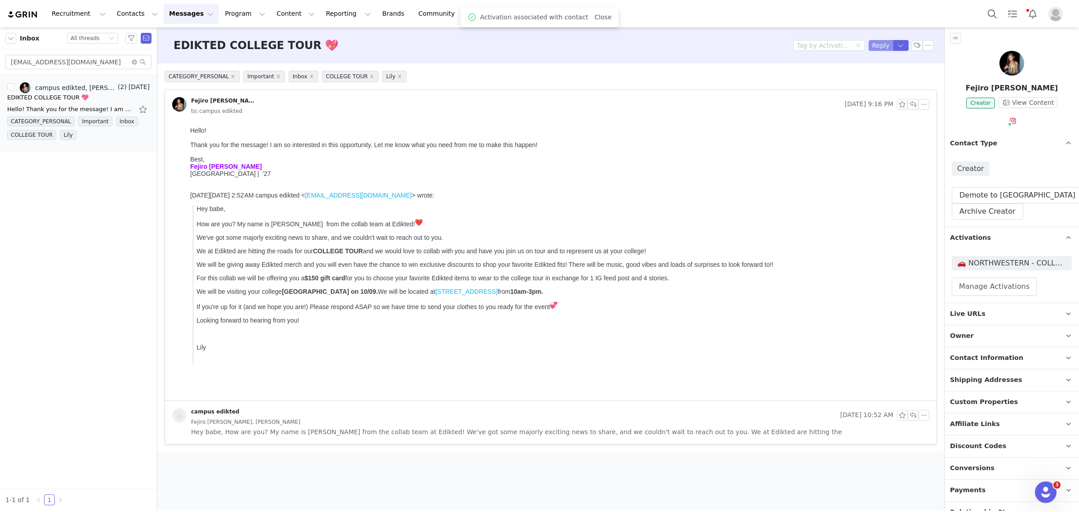
click at [877, 47] on button "Reply" at bounding box center [880, 45] width 25 height 11
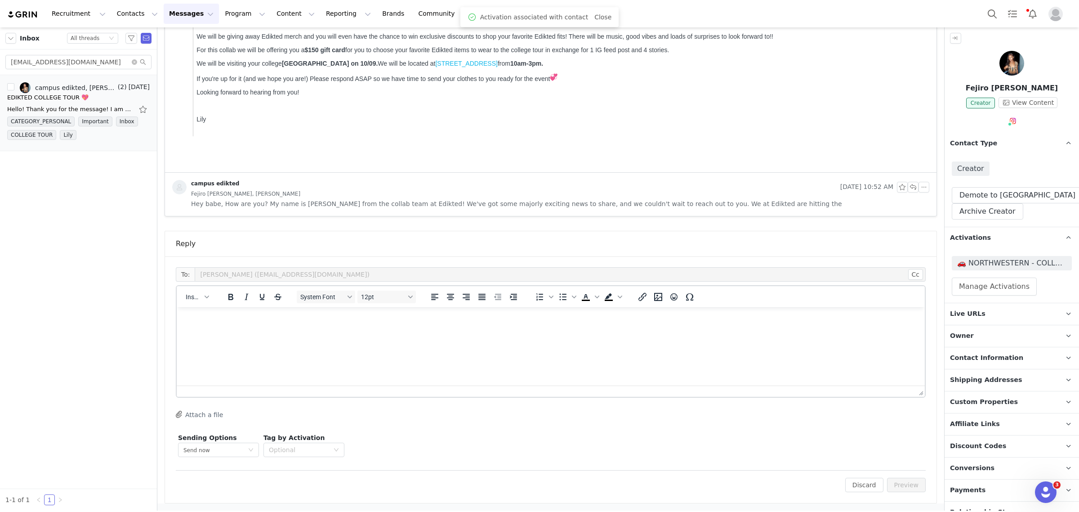
scroll to position [0, 0]
click at [190, 297] on span "Insert" at bounding box center [194, 296] width 16 height 7
click at [200, 312] on div "Insert Template" at bounding box center [229, 312] width 81 height 11
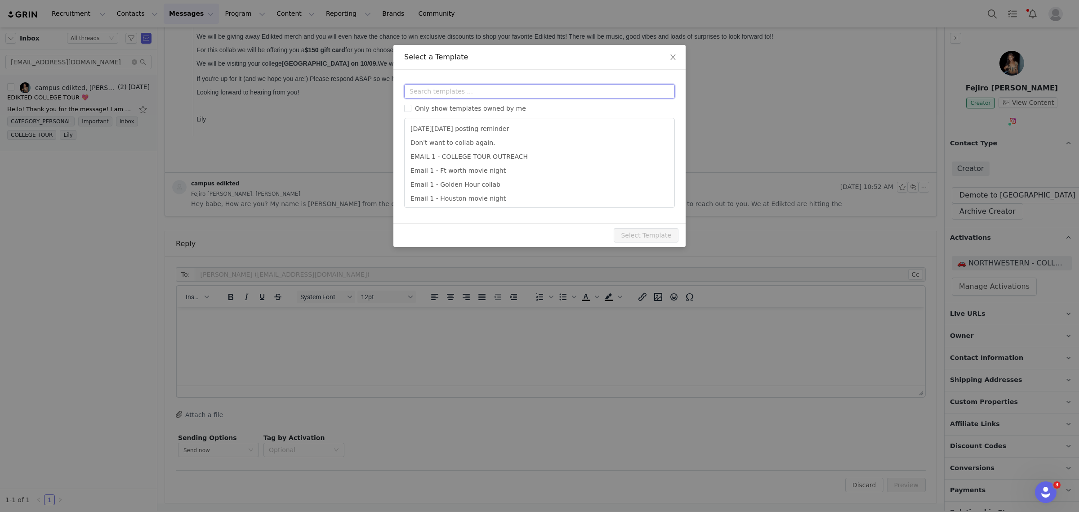
click at [432, 91] on input "text" at bounding box center [539, 91] width 271 height 14
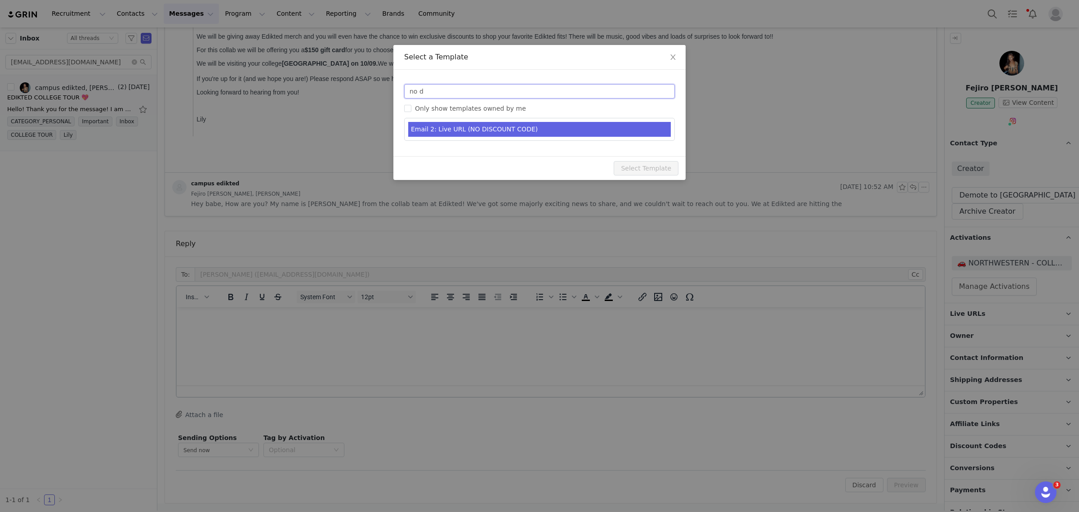
type input "no d"
click at [529, 131] on li "Email 2: Live URL (NO DISCOUNT CODE)" at bounding box center [539, 129] width 262 height 15
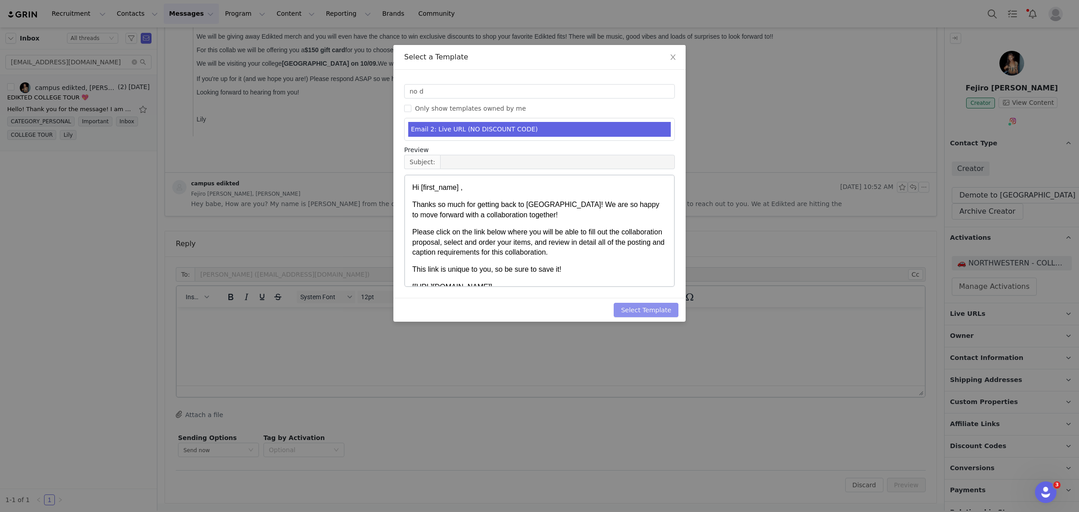
click at [664, 310] on button "Select Template" at bounding box center [646, 309] width 65 height 14
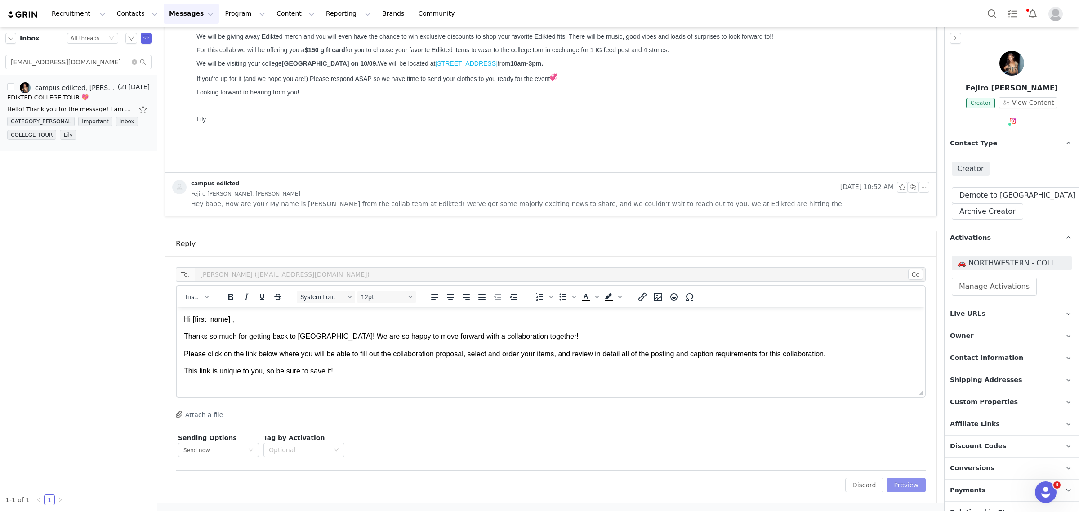
click at [895, 454] on button "Preview" at bounding box center [906, 484] width 39 height 14
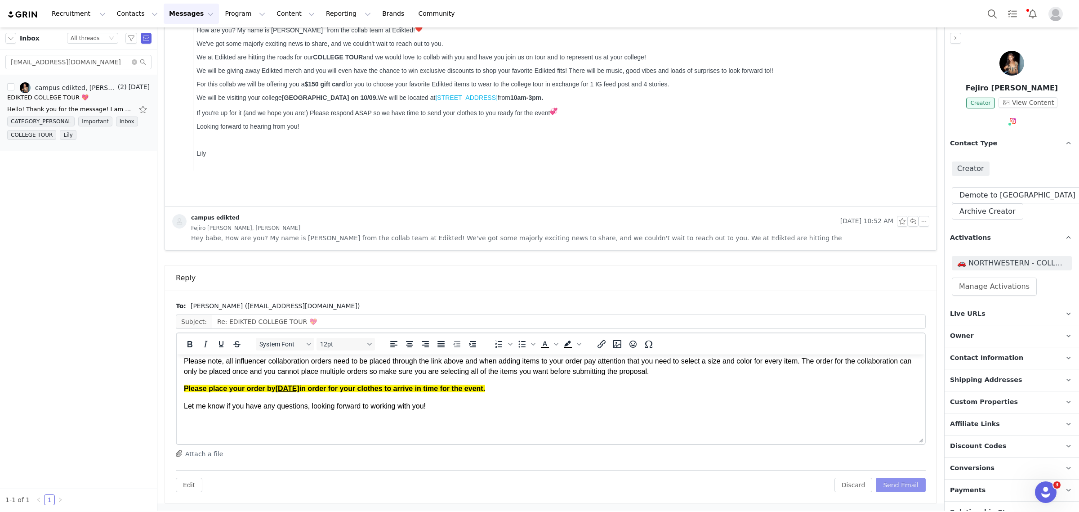
scroll to position [89, 0]
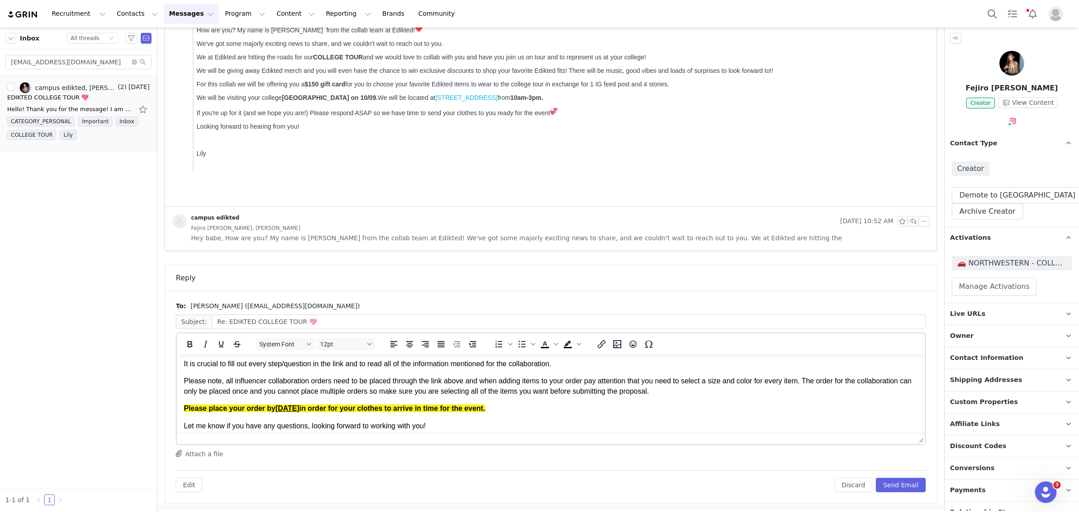
click at [494, 407] on p "Please place your order by [DATE] in order for your clothes to arrive in time f…" at bounding box center [551, 408] width 734 height 10
click at [683, 406] on p "Please place your order by [DATE] in order for your clothes to arrive in time f…" at bounding box center [551, 408] width 734 height 10
click at [483, 407] on strong "Please place your order by [DATE] in order for your clothes to arrive in time f…" at bounding box center [427, 408] width 486 height 8
drag, startPoint x: 660, startPoint y: 407, endPoint x: 488, endPoint y: 405, distance: 172.2
click at [488, 405] on strong "Please place your order by [DATE] in order for your clothes to arrive in time f…" at bounding box center [426, 408] width 484 height 8
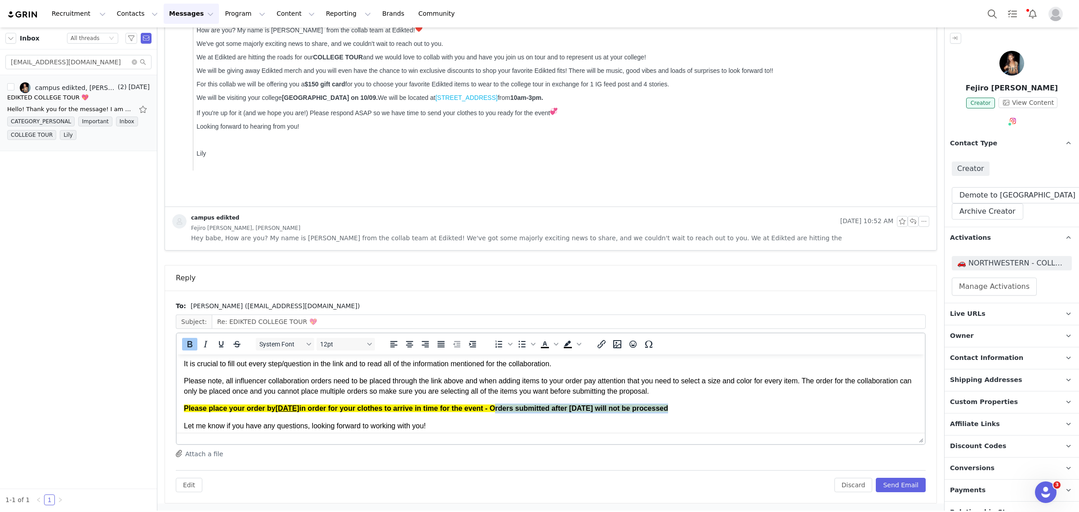
click at [560, 410] on strong "Please place your order by [DATE] in order for your clothes to arrive in time f…" at bounding box center [426, 408] width 484 height 8
click at [588, 409] on strong "Please place your order by [DATE] in order for your clothes to arrive in time f…" at bounding box center [426, 408] width 484 height 8
click at [716, 407] on p "Please place your order by [DATE] in order for your clothes to arrive in time f…" at bounding box center [551, 408] width 734 height 10
click at [642, 409] on strong "Please place your order by [DATE] in order for your clothes to arrive in time f…" at bounding box center [450, 408] width 532 height 8
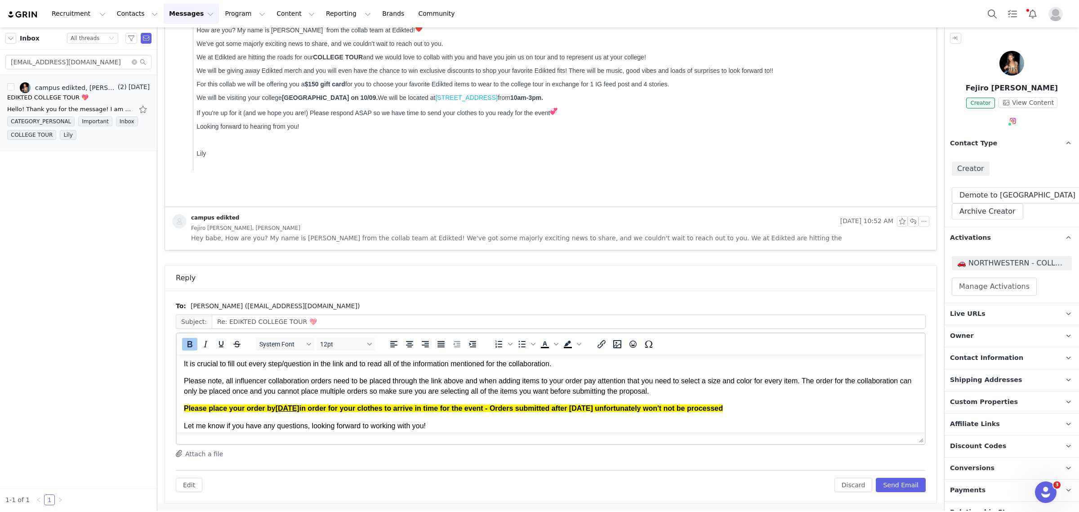
click at [664, 407] on strong "Please place your order by [DATE] in order for your clothes to arrive in time f…" at bounding box center [453, 408] width 539 height 8
click at [730, 408] on p "Please place your order by [DATE] in order for your clothes to arrive in time f…" at bounding box center [551, 408] width 734 height 10
drag, startPoint x: 706, startPoint y: 407, endPoint x: 489, endPoint y: 407, distance: 217.1
click at [489, 407] on p "Please place your order by [DATE] in order for your clothes to arrive in time f…" at bounding box center [551, 408] width 734 height 10
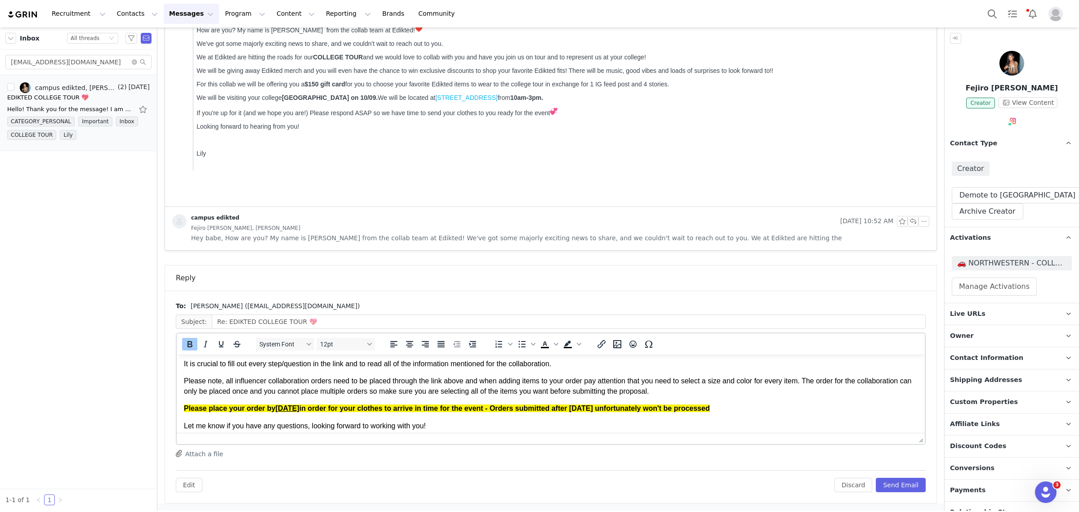
click at [649, 412] on strong "Please place your order by [DATE] in order for your clothes to arrive in time f…" at bounding box center [447, 408] width 526 height 8
drag, startPoint x: 706, startPoint y: 409, endPoint x: 487, endPoint y: 411, distance: 218.9
click at [487, 411] on p "Please place your order by [DATE] in order for your clothes to arrive in time f…" at bounding box center [551, 408] width 734 height 10
click at [492, 409] on p "Please place your order by [DATE] in order for your clothes to arrive in time f…" at bounding box center [551, 408] width 734 height 10
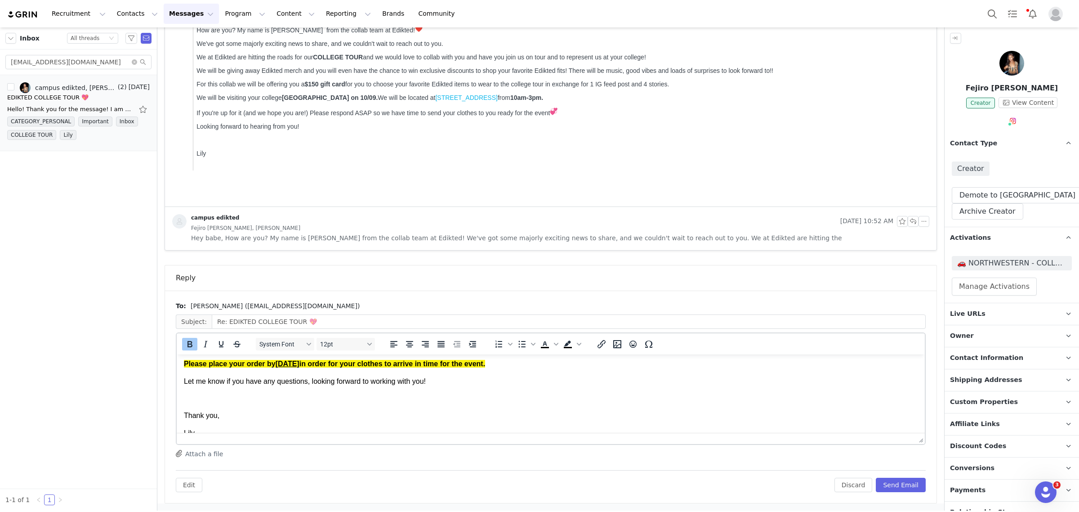
scroll to position [145, 0]
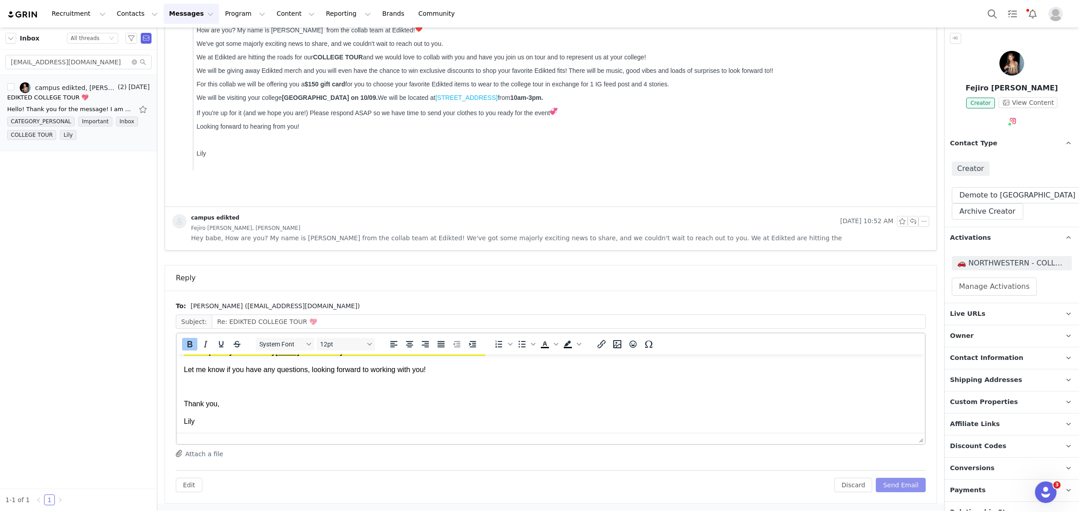
click at [896, 454] on button "Send Email" at bounding box center [901, 484] width 50 height 14
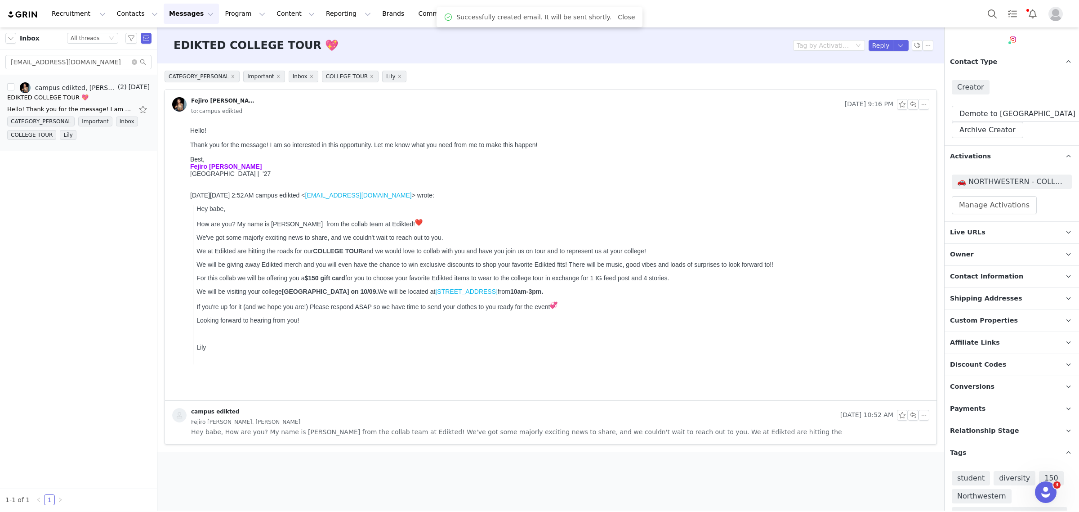
scroll to position [149, 0]
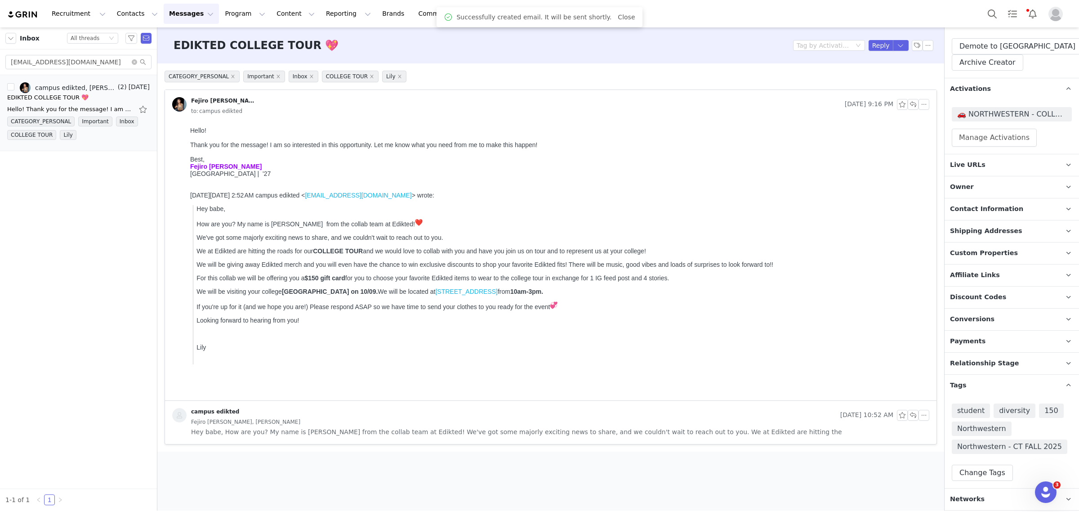
click at [958, 363] on p "Relationship Stage Use relationship stages to move contacts through a logical s…" at bounding box center [1000, 363] width 113 height 22
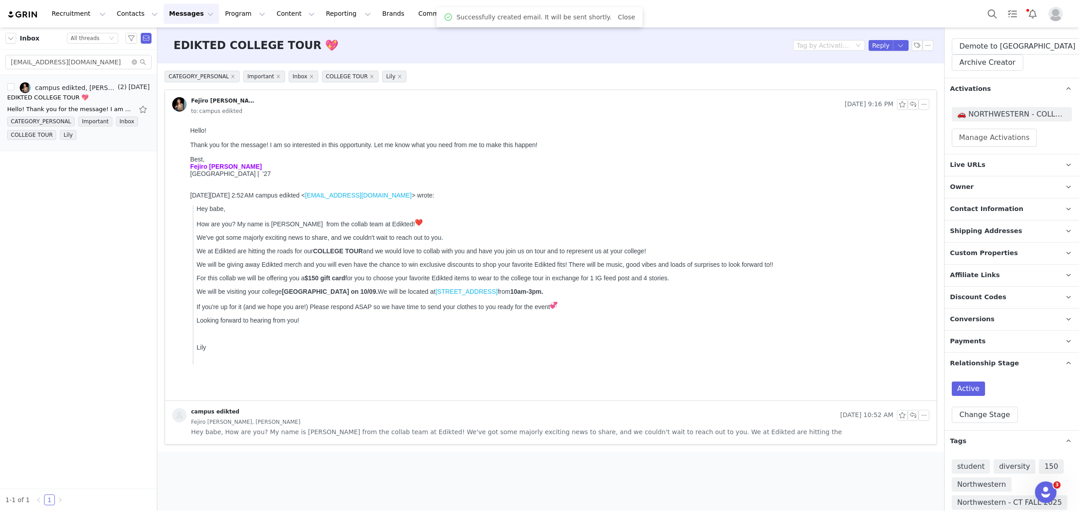
click at [958, 363] on p "Relationship Stage Use relationship stages to move contacts through a logical s…" at bounding box center [1000, 363] width 113 height 22
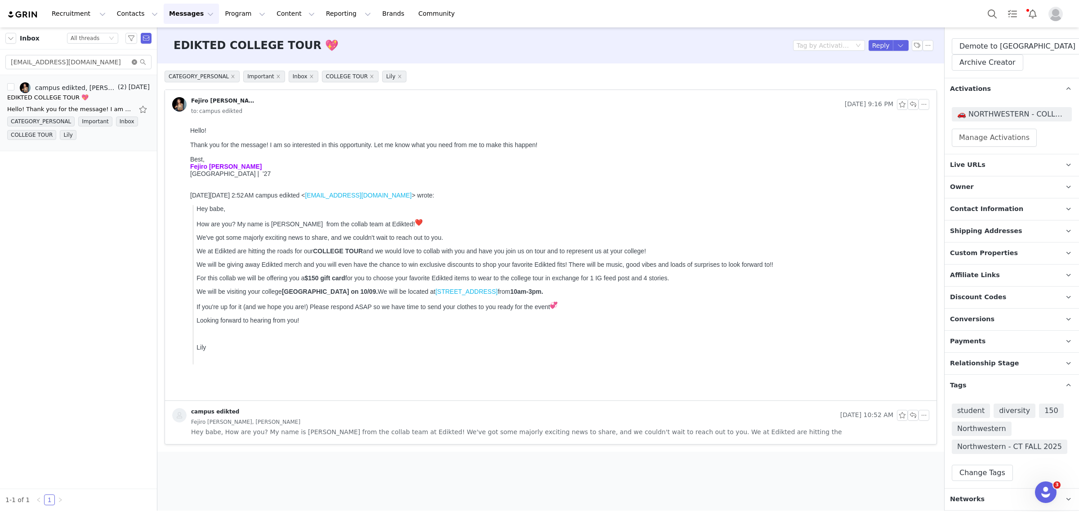
click at [134, 61] on icon "icon: close-circle" at bounding box center [134, 61] width 5 height 5
paste input "[EMAIL_ADDRESS][DOMAIN_NAME]"
type input "[EMAIL_ADDRESS][DOMAIN_NAME]"
click at [76, 97] on div "EDIKTED COLLEGE TOUR 💖" at bounding box center [51, 97] width 89 height 9
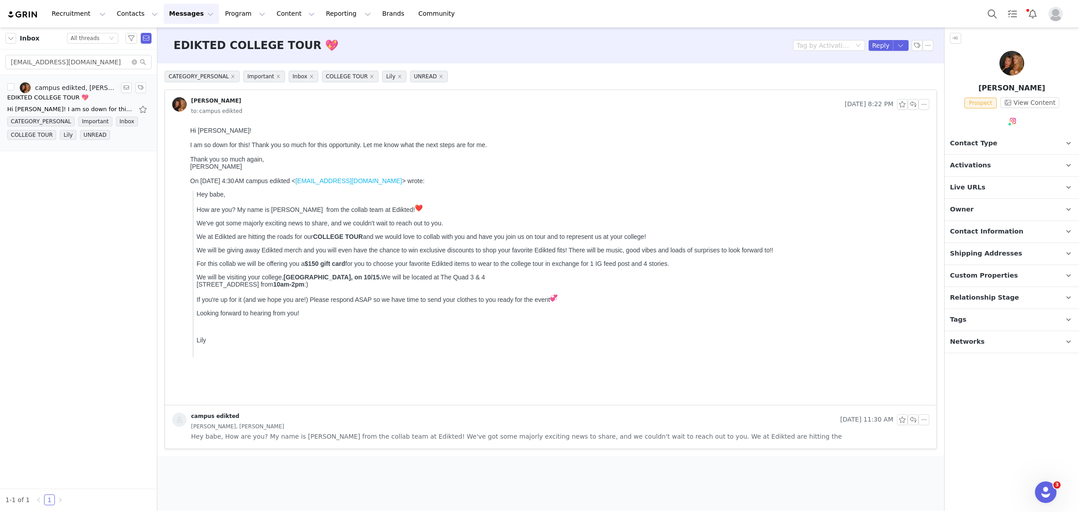
scroll to position [0, 0]
click at [958, 323] on p "Tags Keep track of your contacts by assigning them tags. You can then filter yo…" at bounding box center [1000, 320] width 113 height 22
click at [958, 299] on p "Relationship Stage Use relationship stages to move contacts through a logical s…" at bounding box center [1000, 298] width 113 height 22
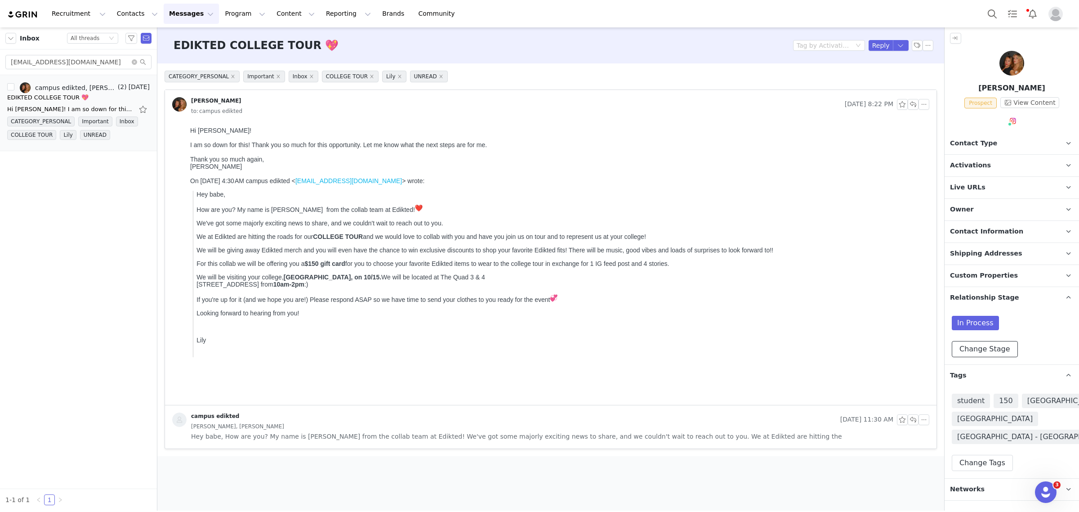
click at [958, 350] on button "Change Stage" at bounding box center [985, 349] width 66 height 16
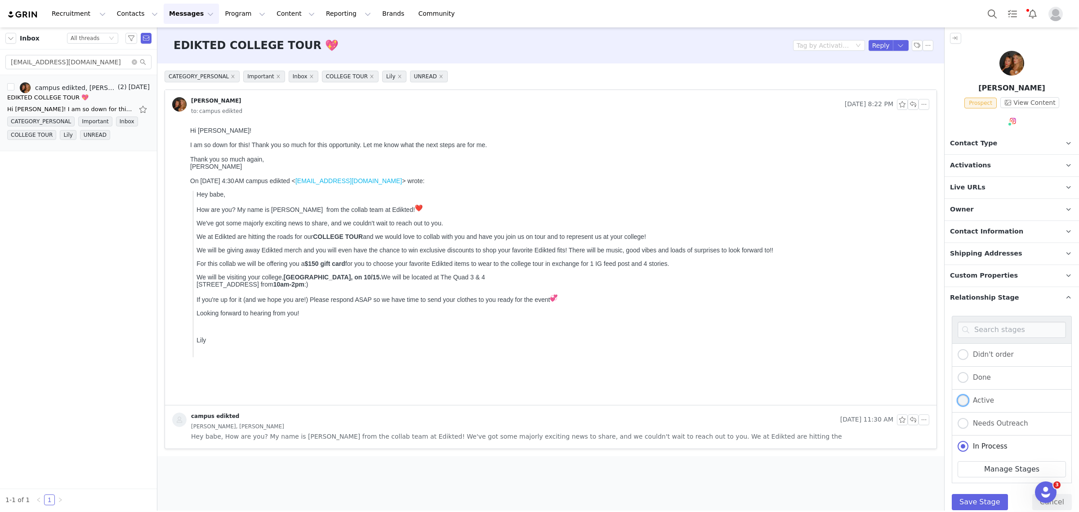
click at [958, 398] on span "Active" at bounding box center [981, 400] width 26 height 8
click at [958, 398] on input "Active" at bounding box center [962, 401] width 11 height 12
radio input "true"
drag, startPoint x: 983, startPoint y: 497, endPoint x: 988, endPoint y: 491, distance: 7.7
click at [958, 454] on button "Save Stage" at bounding box center [980, 502] width 56 height 16
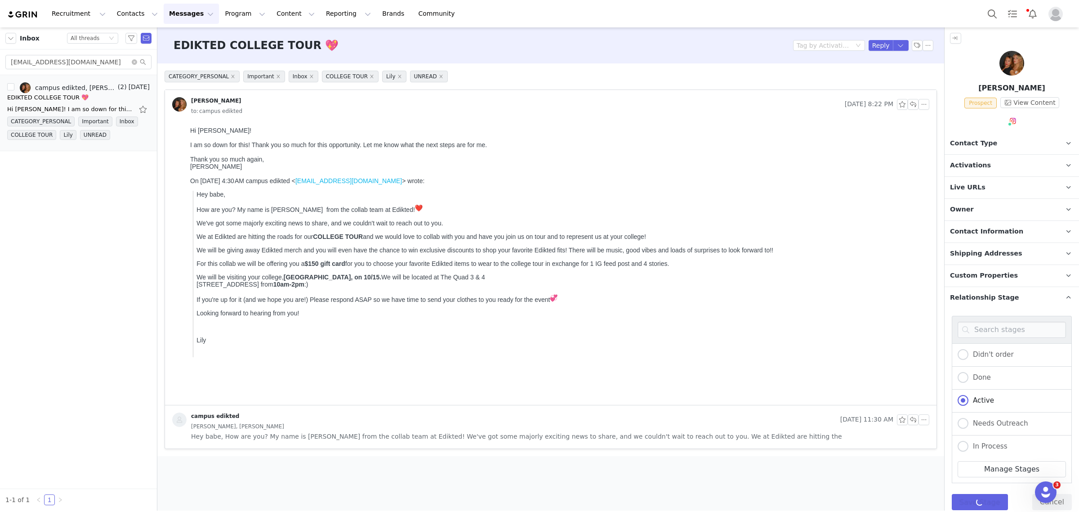
click at [958, 210] on p "Owner The account user who owns the contact" at bounding box center [1000, 210] width 113 height 22
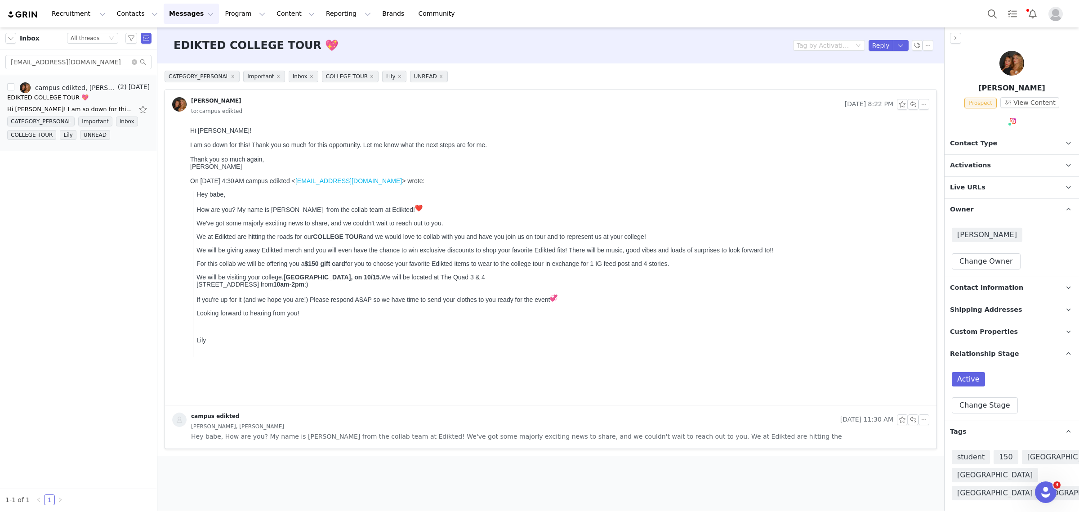
click at [958, 167] on span "Activations" at bounding box center [970, 165] width 41 height 10
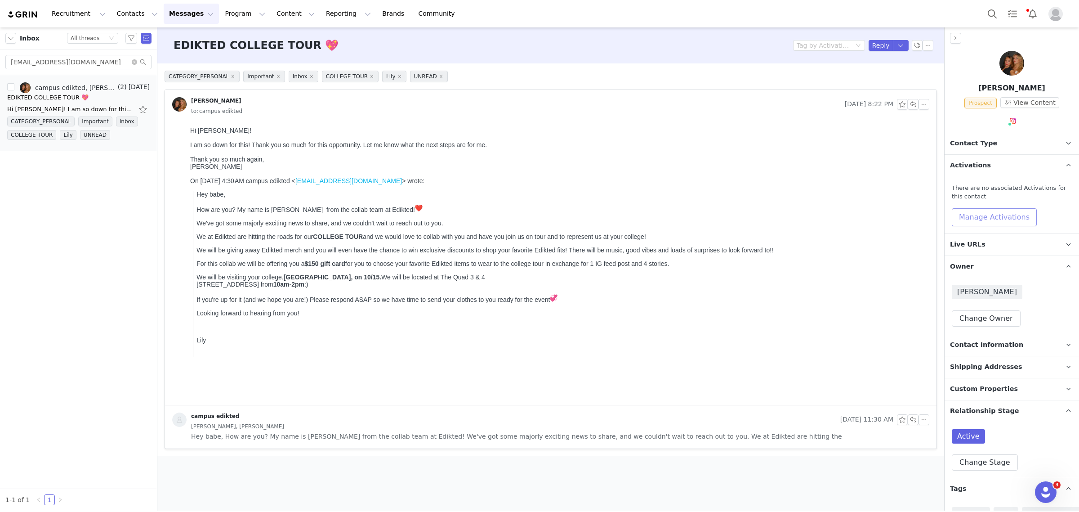
click at [958, 217] on button "Manage Activations" at bounding box center [994, 217] width 85 height 18
click at [958, 262] on div "Activations Manage Select Activation Cancel Apply" at bounding box center [972, 256] width 111 height 57
click at [958, 252] on div "Select Activation" at bounding box center [970, 251] width 88 height 13
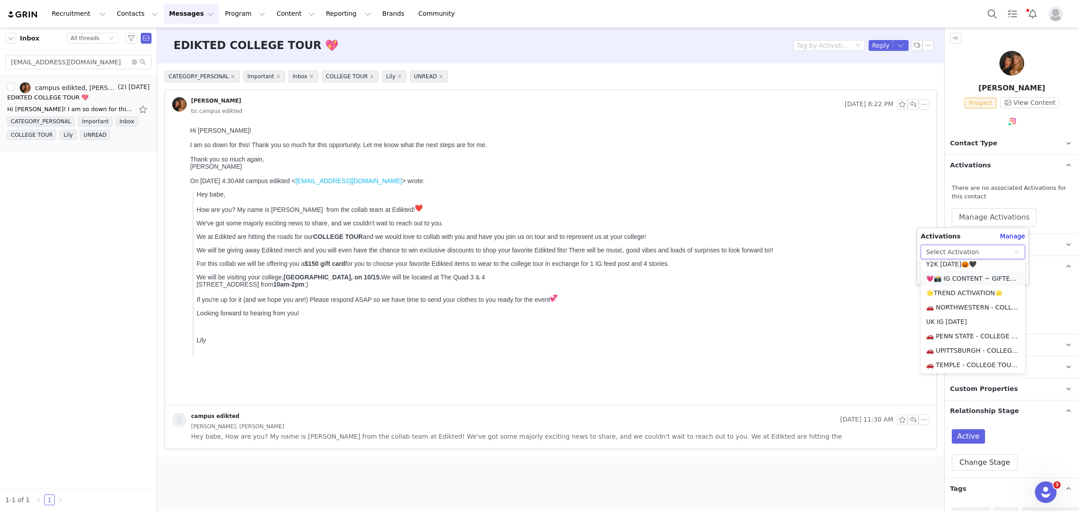
scroll to position [112, 0]
click at [947, 329] on li "🚗 UPITTSBURGH - COLLEGE TOUR 🚗" at bounding box center [973, 330] width 104 height 14
click at [930, 269] on button "Apply" at bounding box center [937, 274] width 32 height 14
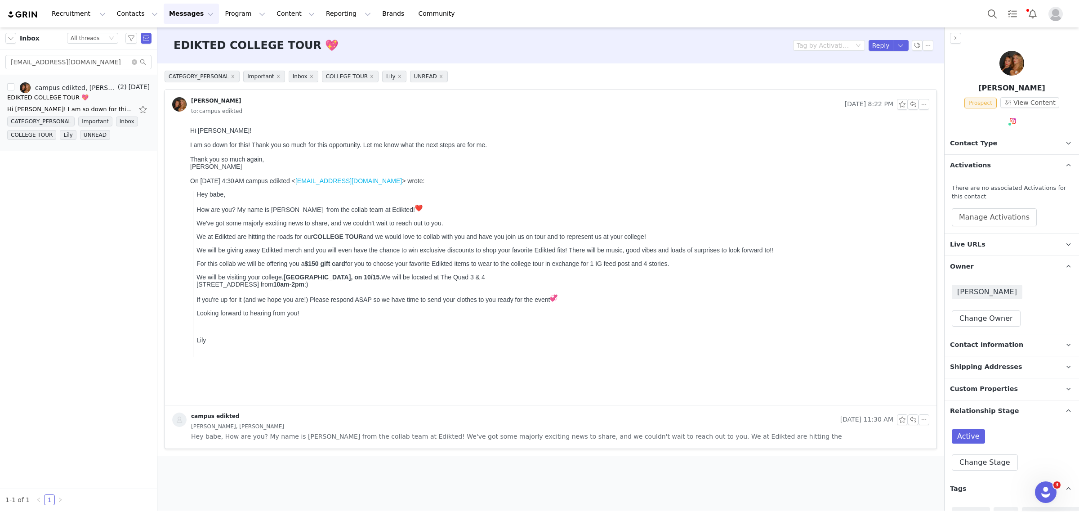
click at [958, 144] on span "Contact Type" at bounding box center [973, 143] width 47 height 10
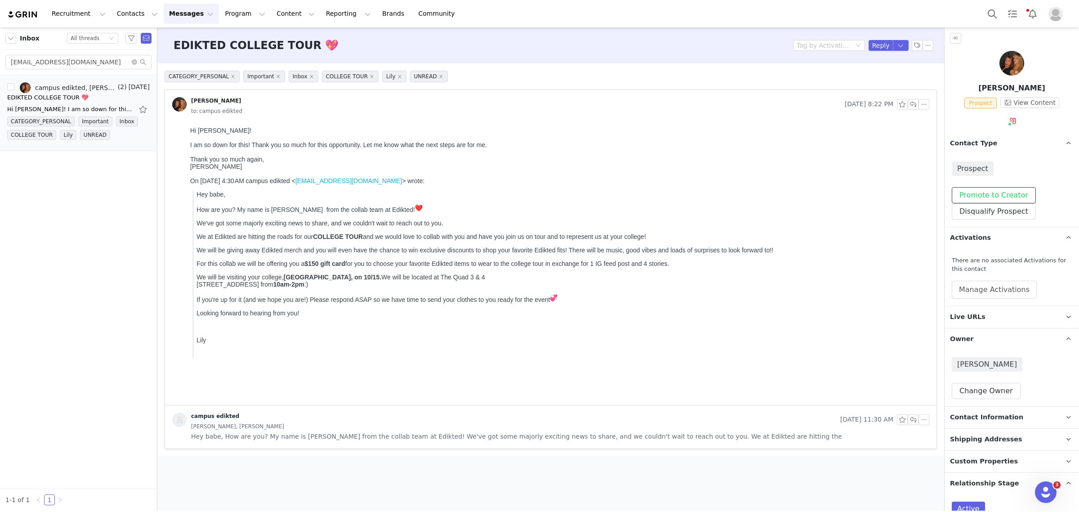
click at [958, 194] on button "Promote to Creator" at bounding box center [994, 195] width 84 height 16
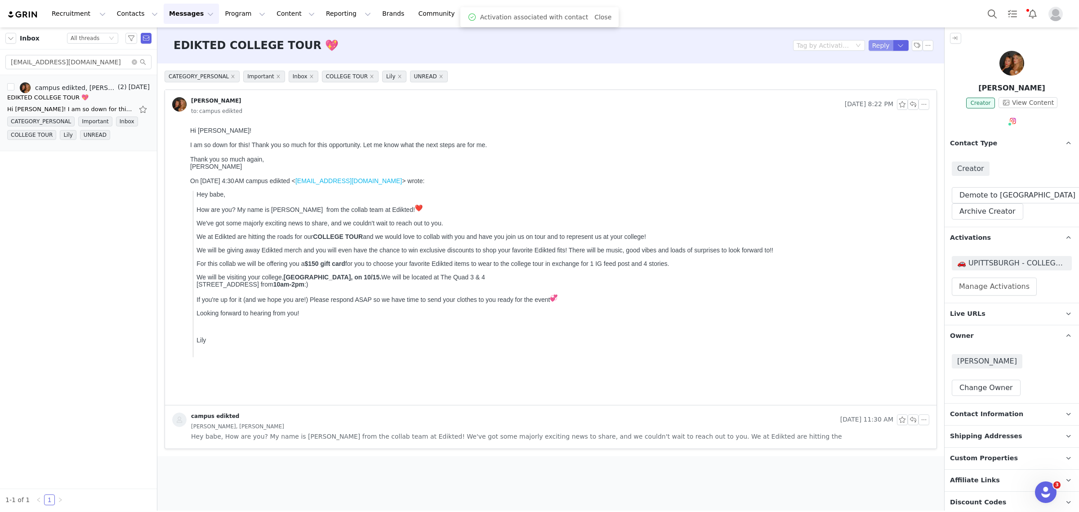
drag, startPoint x: 879, startPoint y: 45, endPoint x: 660, endPoint y: 134, distance: 236.5
click at [879, 45] on button "Reply" at bounding box center [880, 45] width 25 height 11
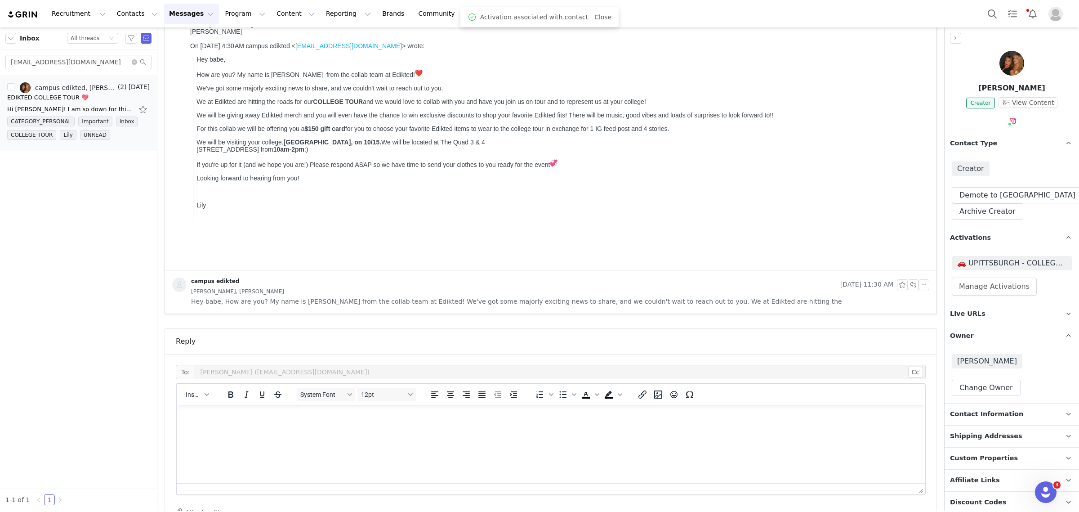
scroll to position [64, 0]
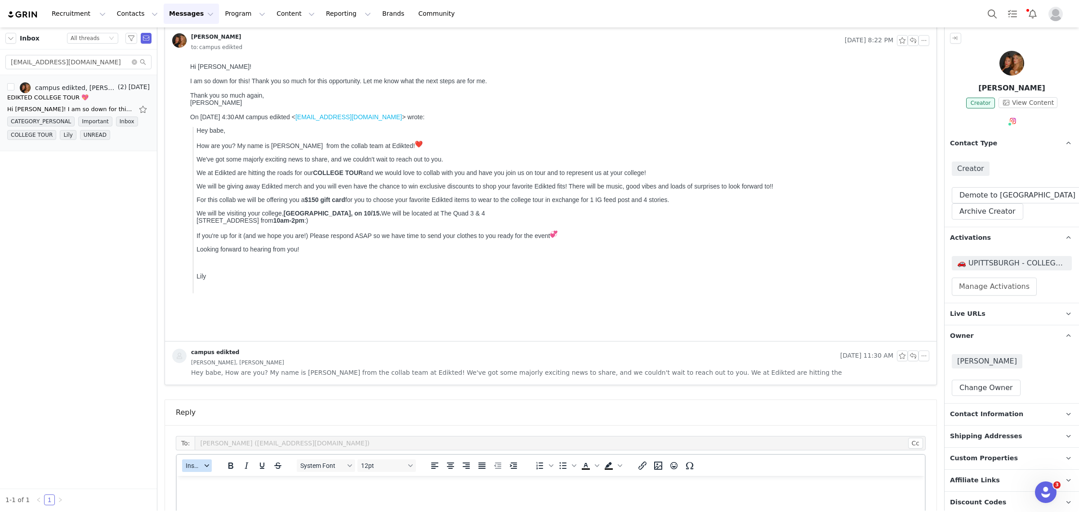
click at [199, 454] on span "Insert" at bounding box center [194, 465] width 16 height 7
click at [205, 454] on div "Insert" at bounding box center [197, 465] width 41 height 18
click at [196, 454] on span "Insert" at bounding box center [194, 465] width 16 height 7
click at [236, 413] on div "Insert Template Insert Variable Insert Signature" at bounding box center [229, 435] width 90 height 47
click at [234, 417] on div "Insert Template" at bounding box center [229, 420] width 81 height 11
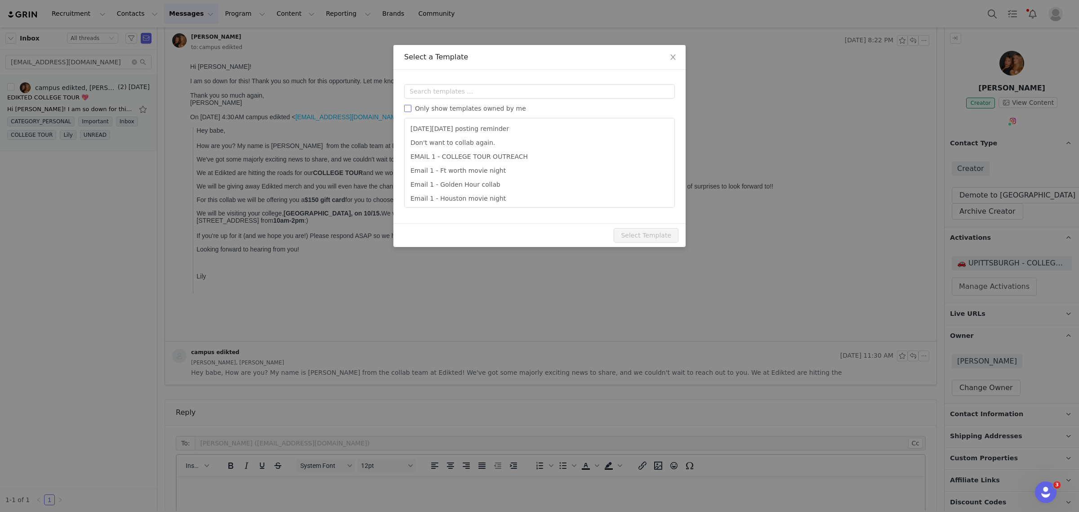
scroll to position [0, 0]
click at [454, 86] on input "text" at bounding box center [539, 91] width 271 height 14
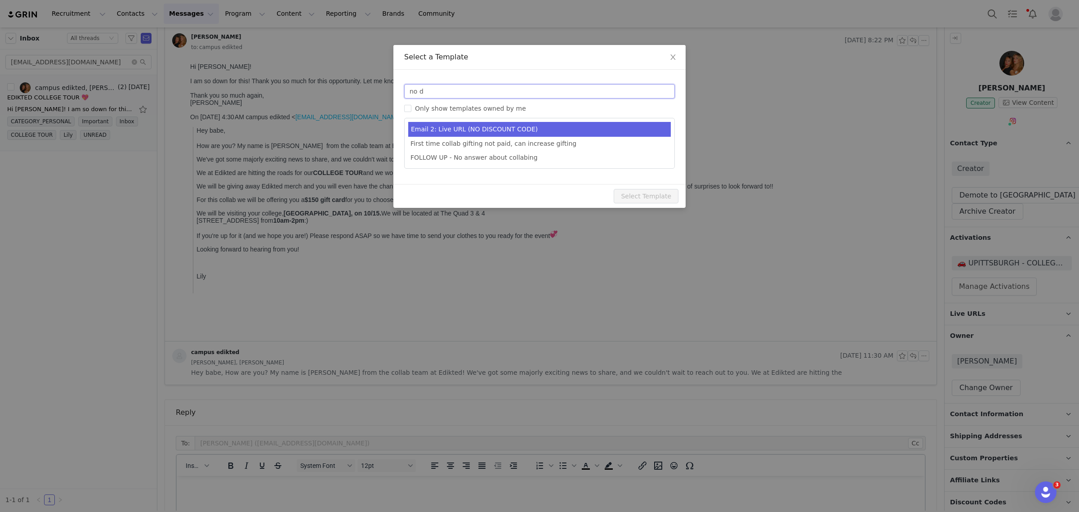
type input "no d"
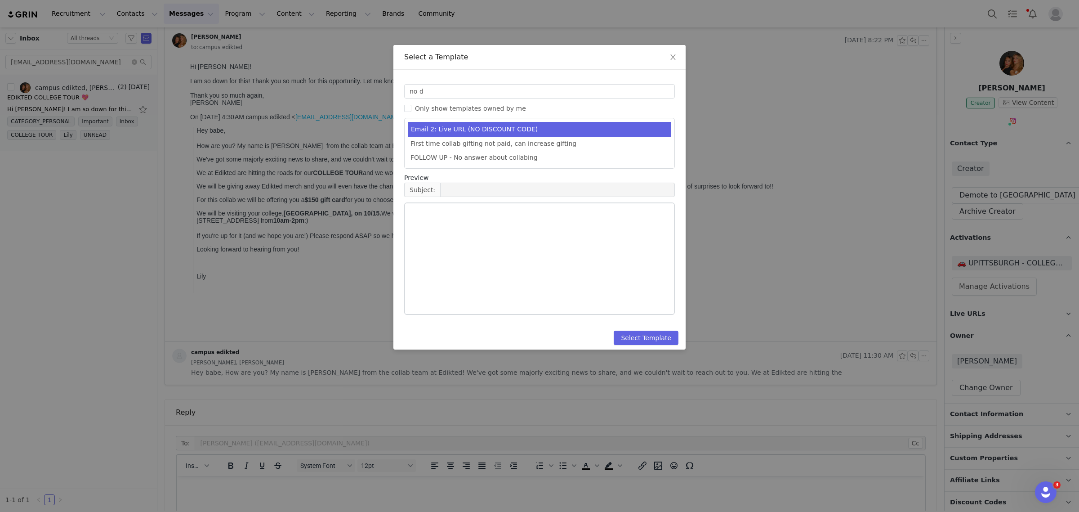
click at [557, 127] on li "Email 2: Live URL (NO DISCOUNT CODE)" at bounding box center [539, 129] width 262 height 15
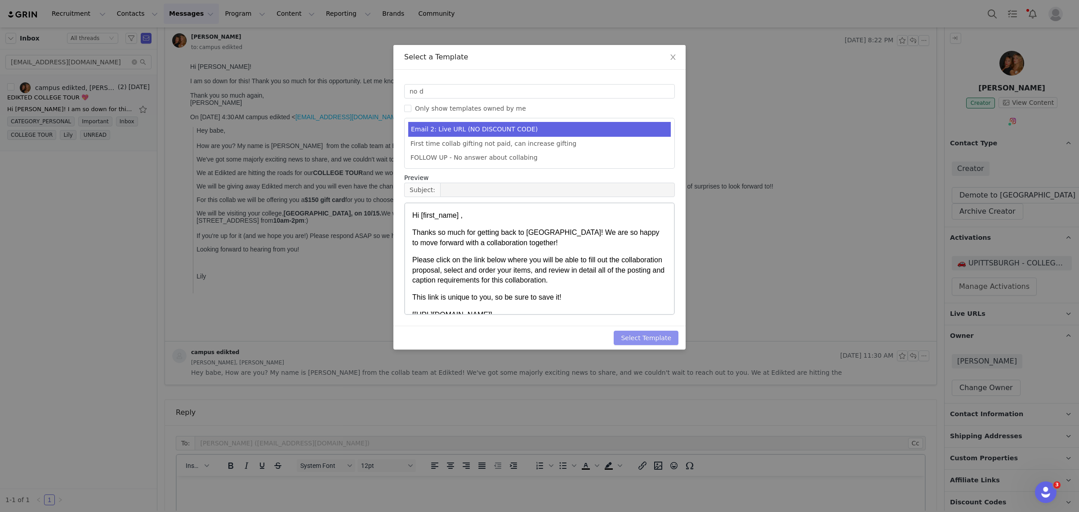
click at [662, 333] on button "Select Template" at bounding box center [646, 337] width 65 height 14
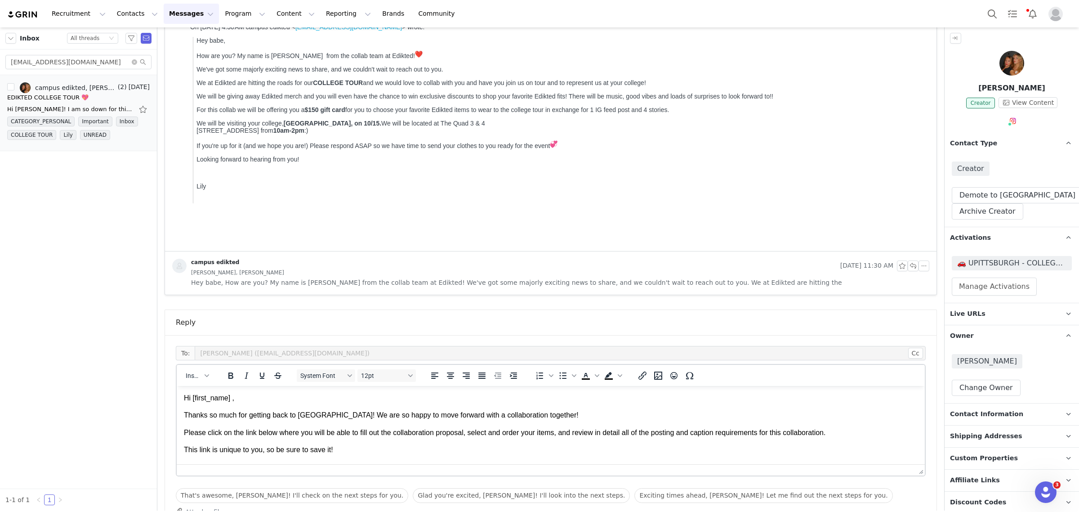
scroll to position [251, 0]
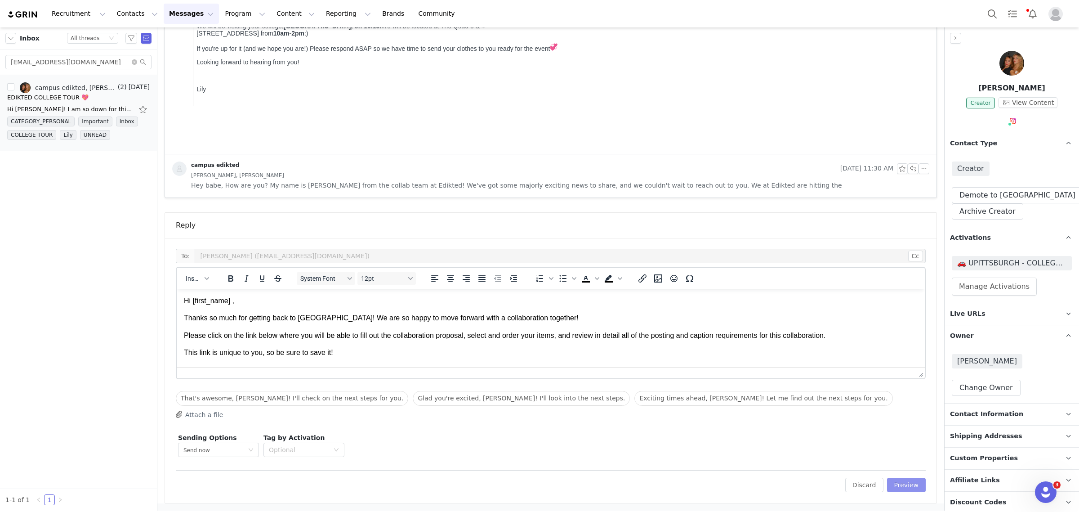
click at [907, 454] on button "Preview" at bounding box center [906, 484] width 39 height 14
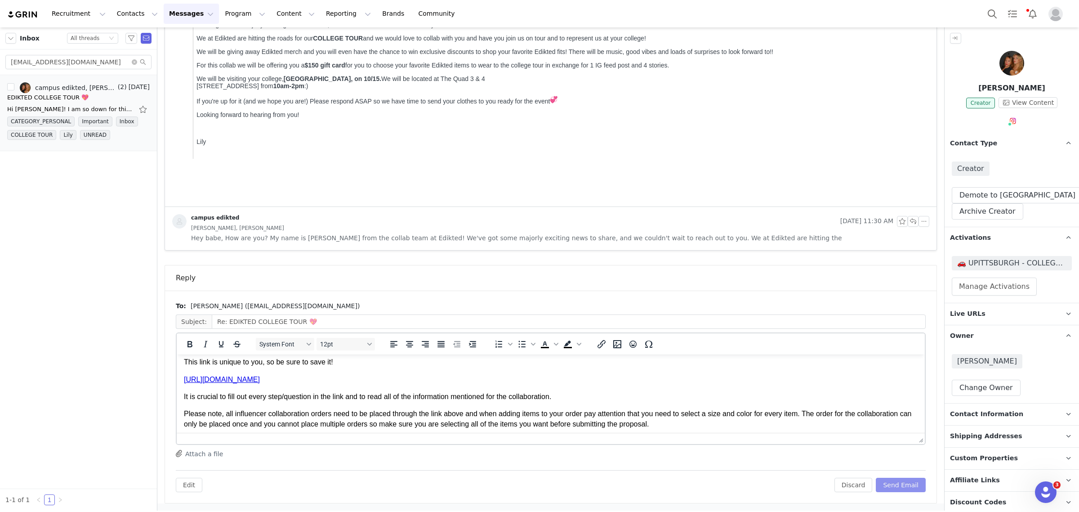
scroll to position [112, 0]
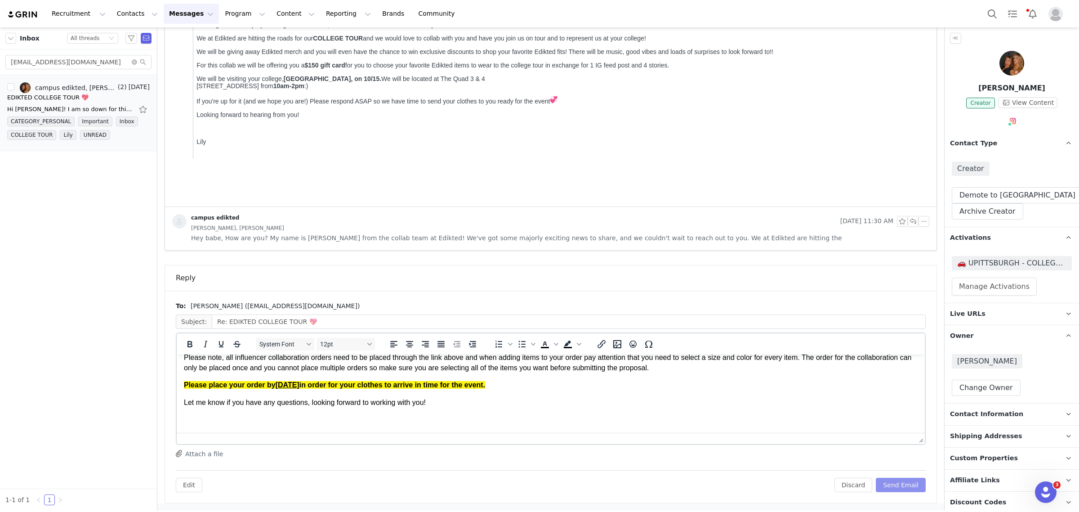
click at [894, 454] on button "Send Email" at bounding box center [901, 484] width 50 height 14
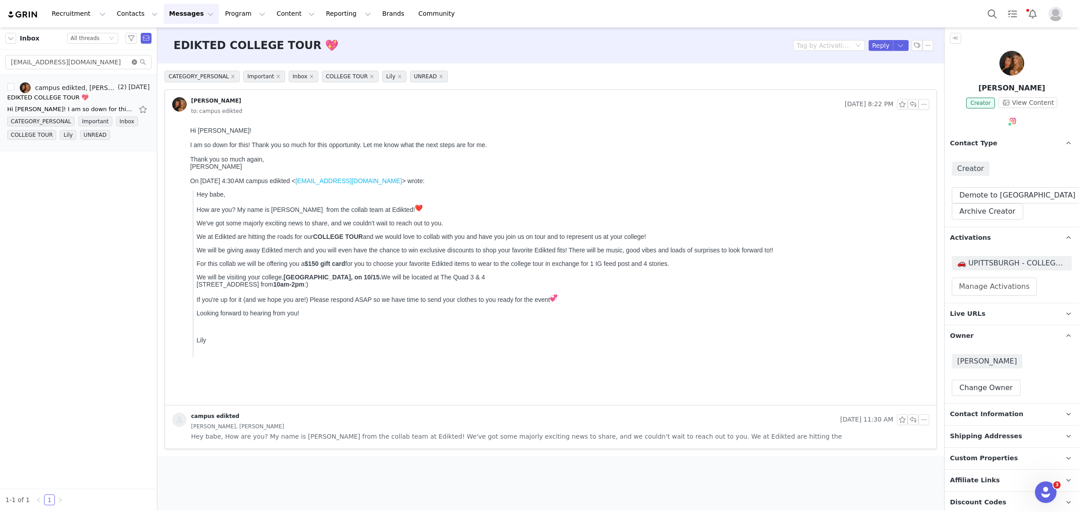
click at [136, 63] on icon "icon: close-circle" at bounding box center [134, 61] width 5 height 5
paste input "dianamehfoud@hot"
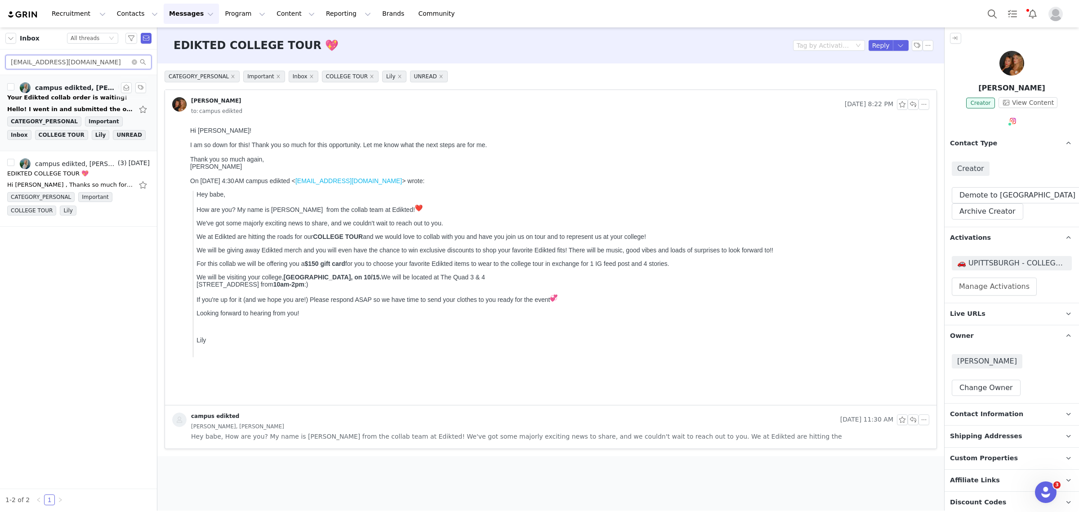
type input "[EMAIL_ADDRESS][DOMAIN_NAME]"
click at [66, 102] on div "Your Edikted collab order is waiting!" at bounding box center [67, 97] width 120 height 9
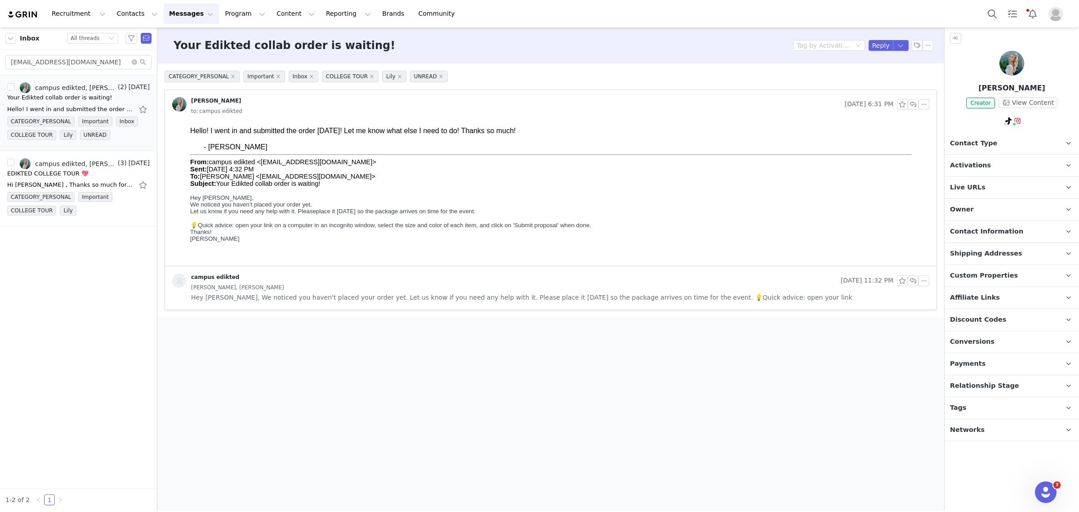
click at [958, 205] on p "Owner The account user who owns the contact" at bounding box center [1000, 210] width 113 height 22
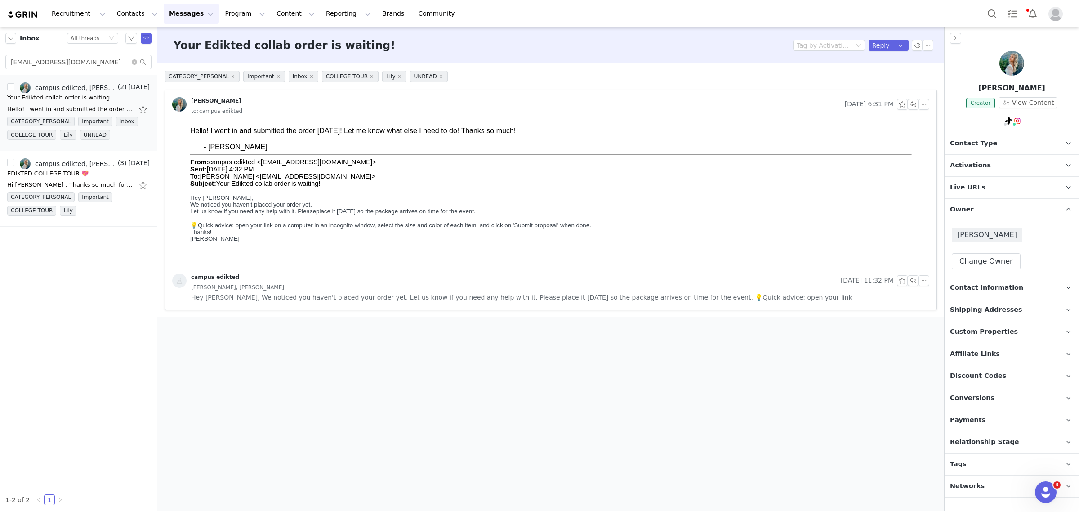
click at [958, 163] on p "Activations" at bounding box center [1000, 166] width 113 height 22
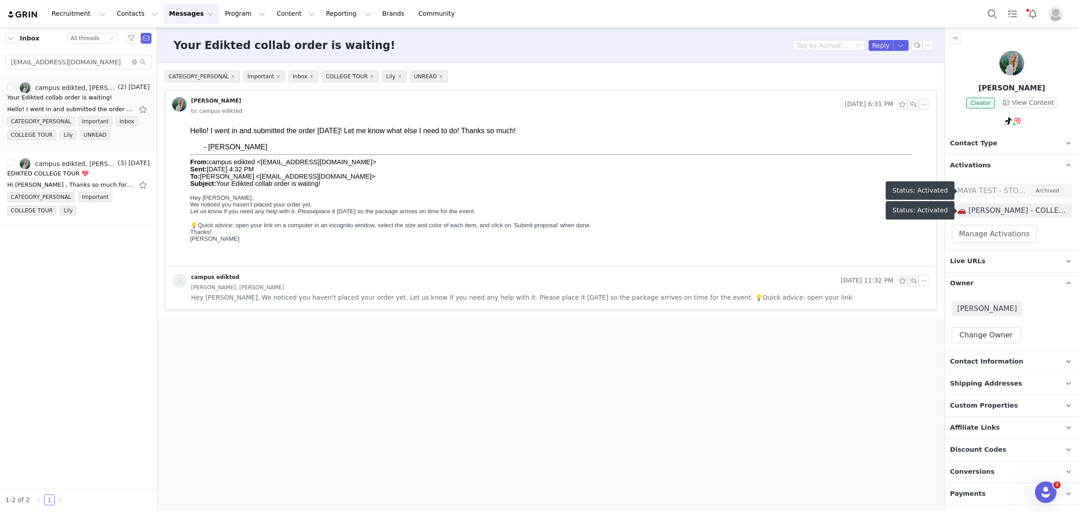
click at [958, 209] on span "🚗 [PERSON_NAME] - COLLEGE TOUR 🚗" at bounding box center [1011, 210] width 109 height 11
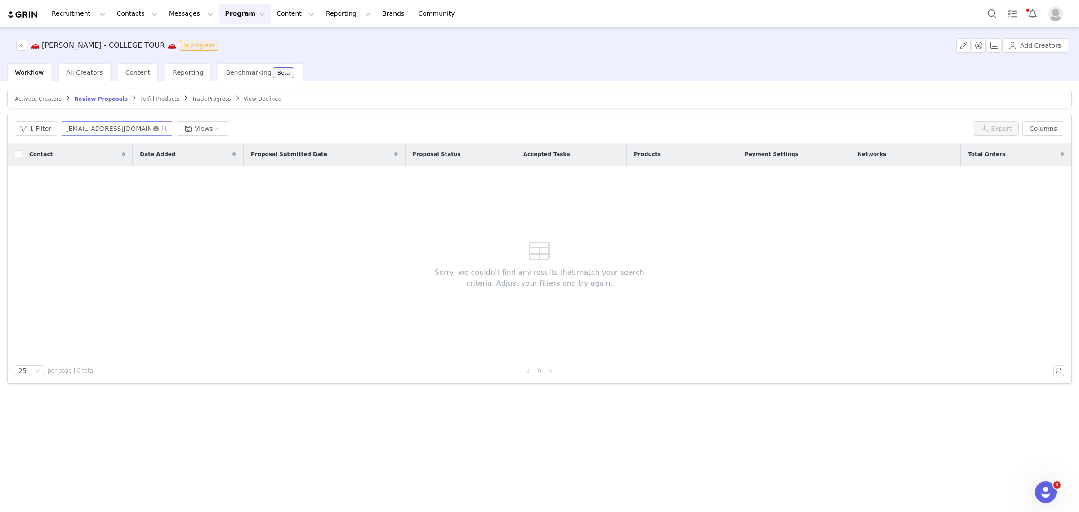
drag, startPoint x: 156, startPoint y: 127, endPoint x: 147, endPoint y: 128, distance: 8.6
click at [156, 127] on icon "icon: close-circle" at bounding box center [155, 128] width 5 height 5
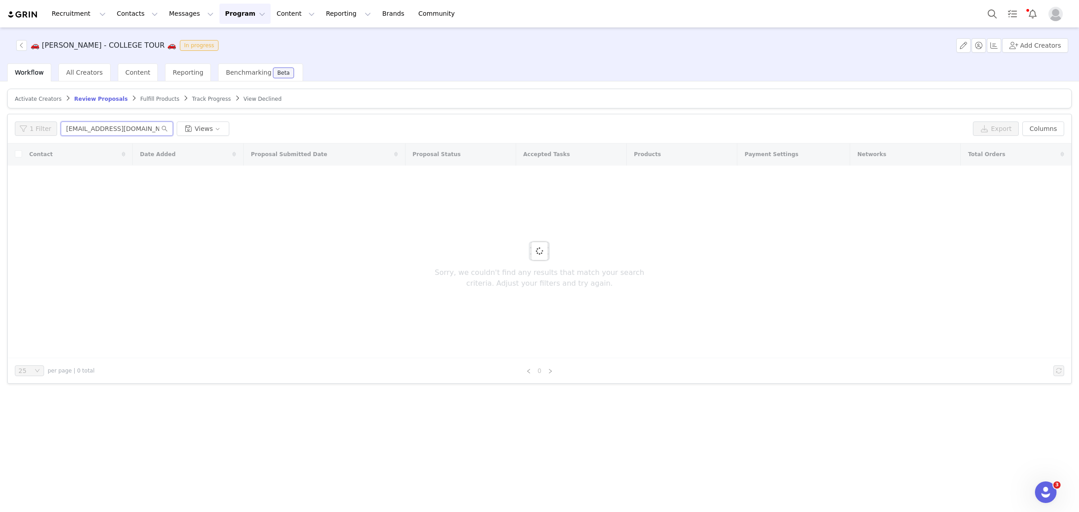
paste input "dianamehfoud@hot"
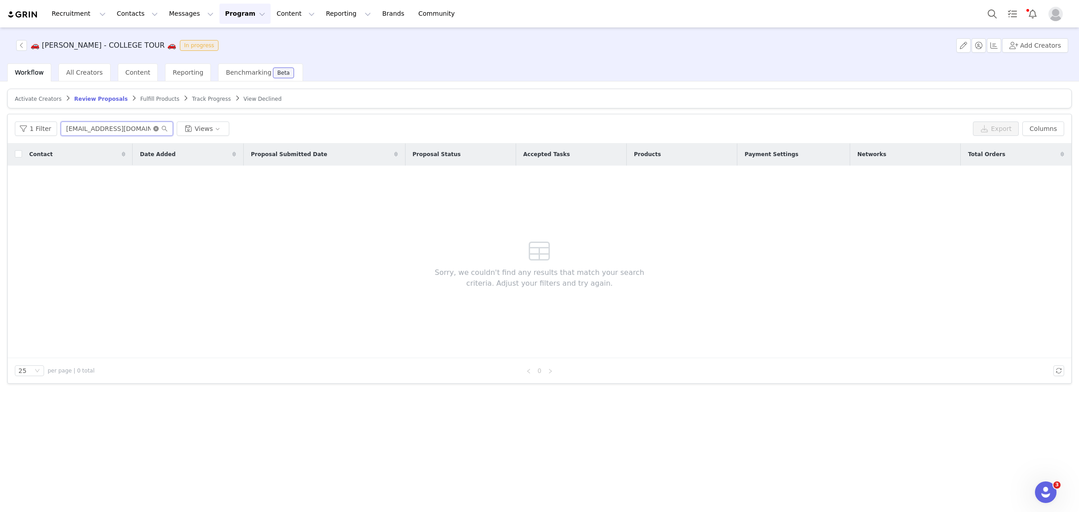
type input "[EMAIL_ADDRESS][DOMAIN_NAME]"
click at [153, 126] on icon "icon: close-circle" at bounding box center [155, 128] width 5 height 5
click at [40, 93] on article "Activate Creators Review Proposals Fulfill Products Track Progress View Declined" at bounding box center [539, 99] width 1064 height 20
click at [40, 100] on span "Activate Creators" at bounding box center [38, 99] width 47 height 6
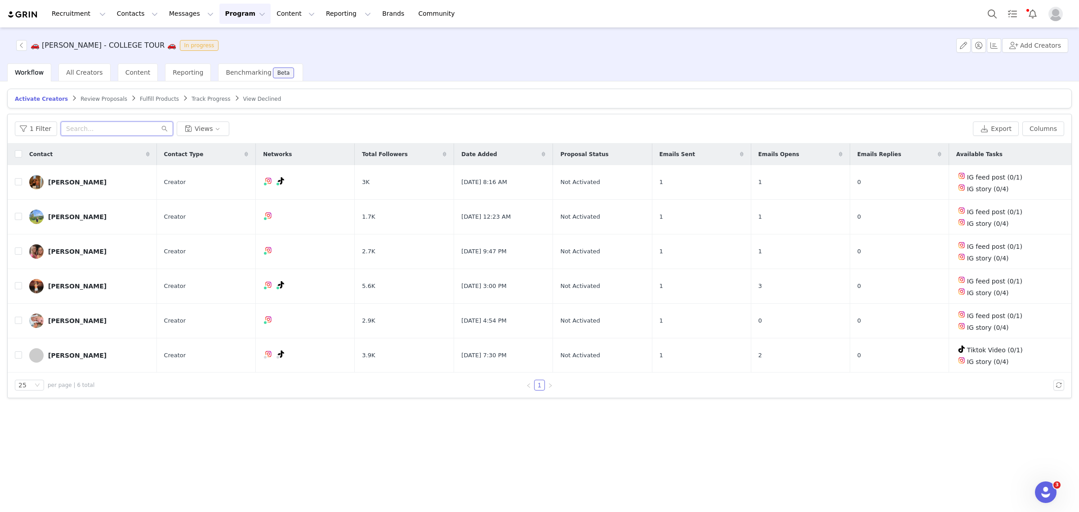
paste input "[EMAIL_ADDRESS][DOMAIN_NAME]"
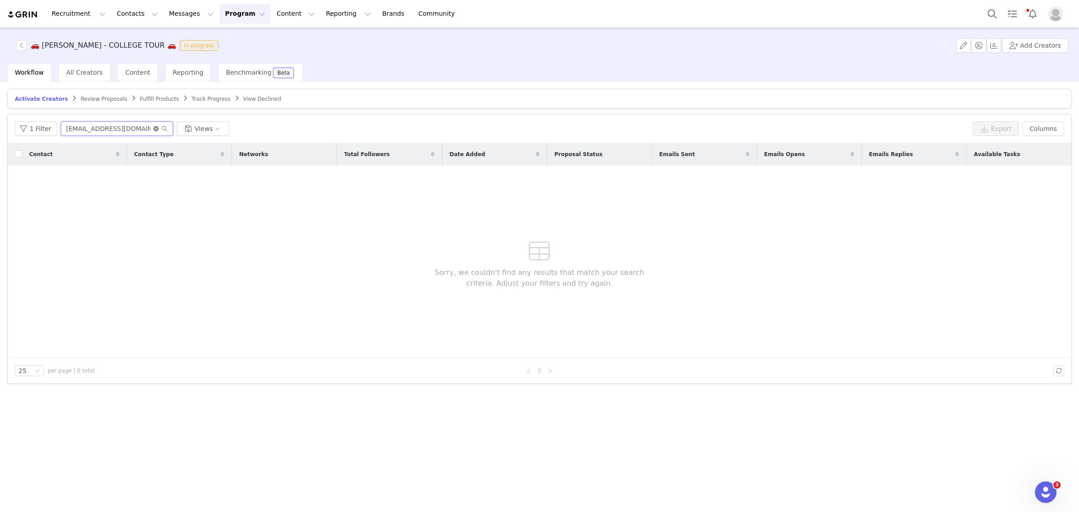
type input "[EMAIL_ADDRESS][DOMAIN_NAME]"
click at [153, 128] on icon "icon: close-circle" at bounding box center [155, 128] width 5 height 5
click at [184, 93] on article "Activate Creators Review Proposals Fulfill Products Track Progress View Declined" at bounding box center [539, 99] width 1064 height 20
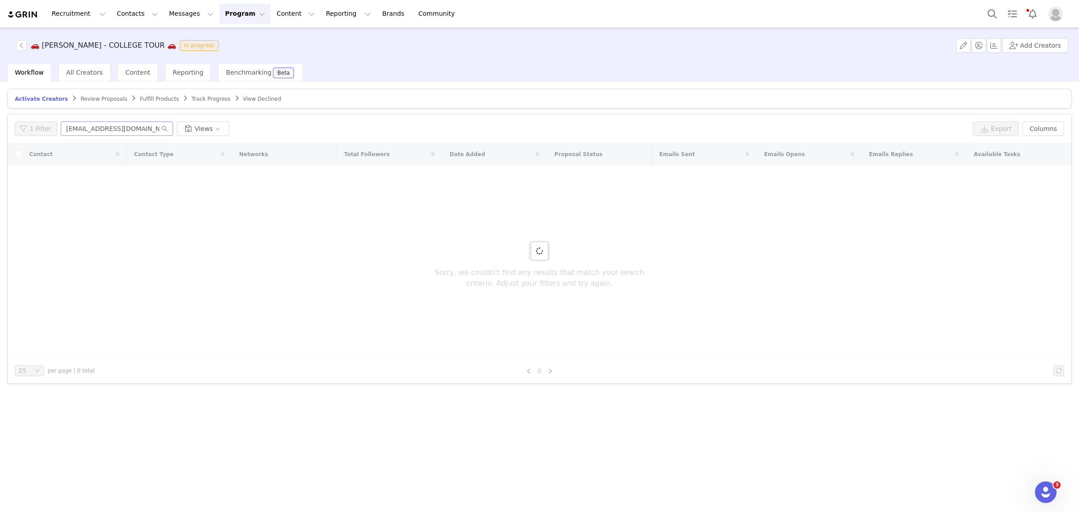
click at [191, 98] on span "Track Progress" at bounding box center [210, 99] width 39 height 6
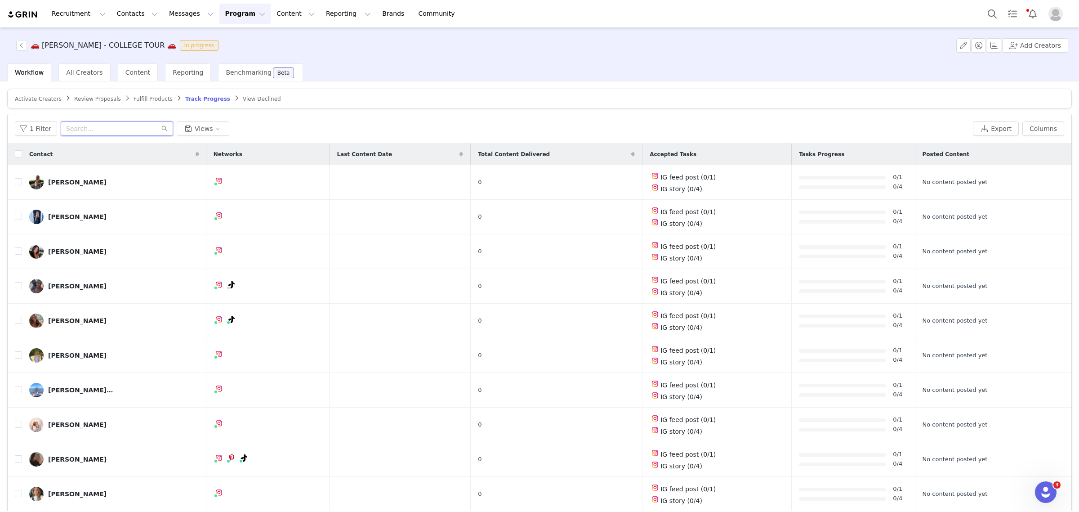
paste input "[EMAIL_ADDRESS][DOMAIN_NAME]"
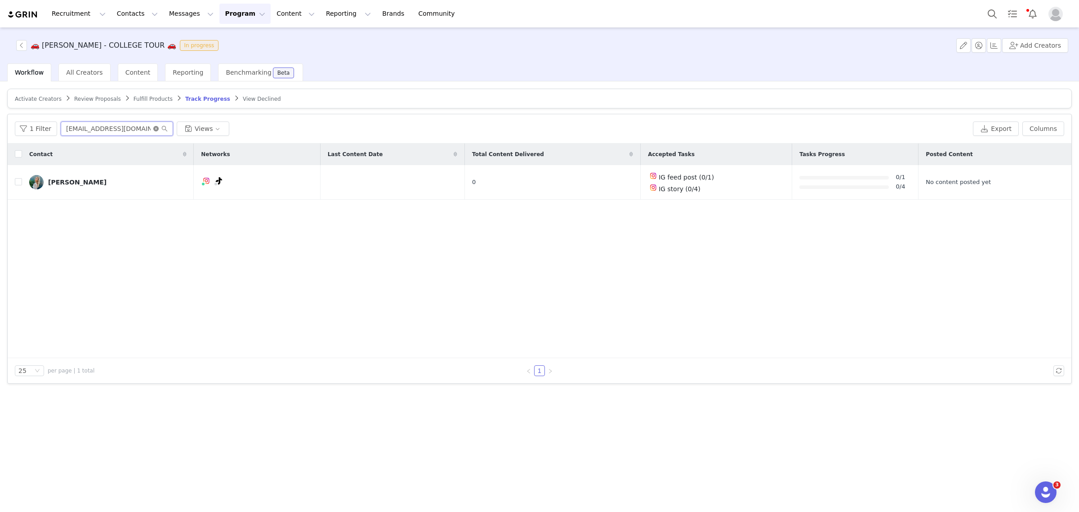
type input "[EMAIL_ADDRESS][DOMAIN_NAME]"
click at [153, 126] on icon "icon: close-circle" at bounding box center [155, 128] width 5 height 5
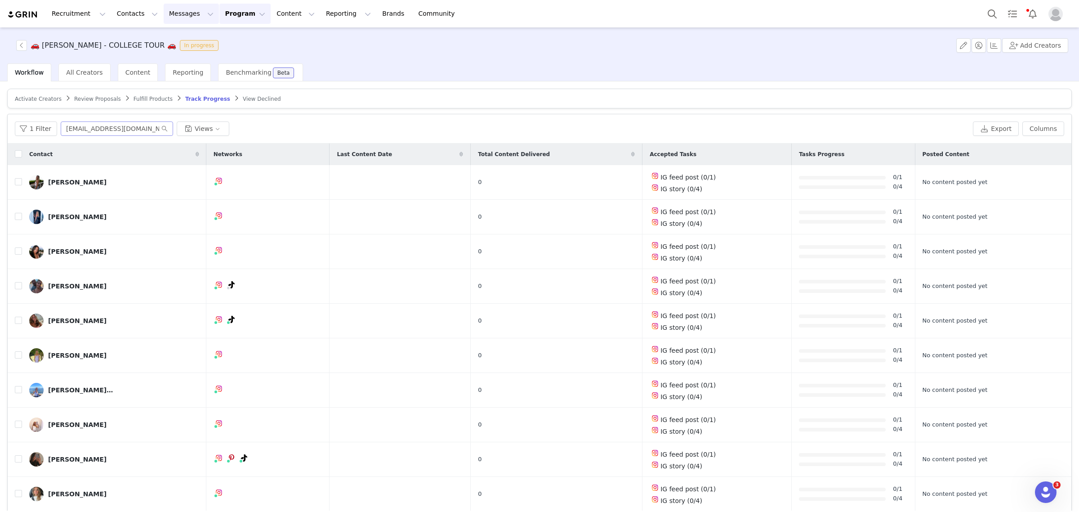
click at [164, 12] on button "Messages Messages" at bounding box center [191, 14] width 55 height 20
click at [165, 18] on button "Messages Messages" at bounding box center [191, 14] width 55 height 20
click at [170, 14] on button "Messages Messages" at bounding box center [191, 14] width 55 height 20
click at [167, 63] on link "Inbox" at bounding box center [184, 56] width 71 height 17
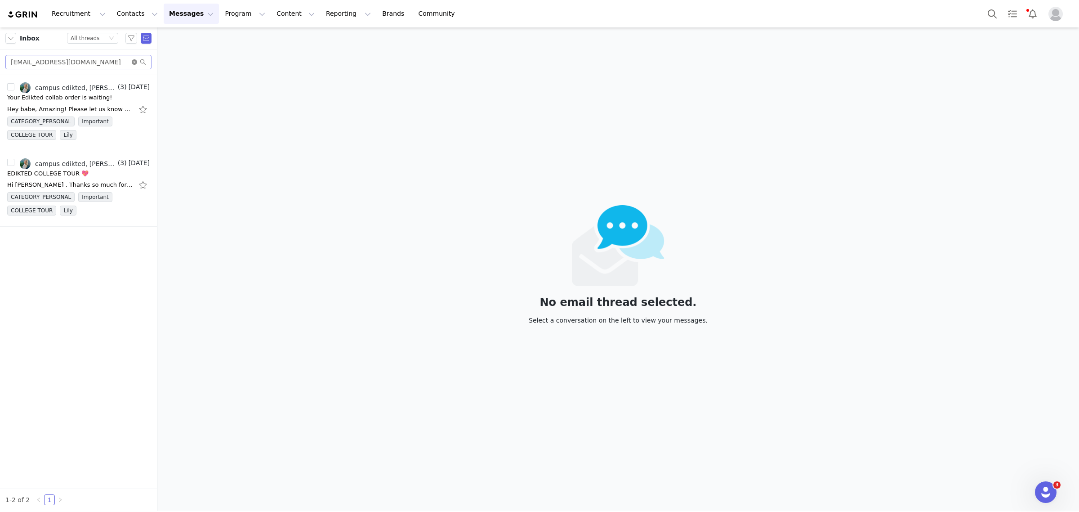
click at [136, 60] on icon "icon: close-circle" at bounding box center [134, 61] width 5 height 5
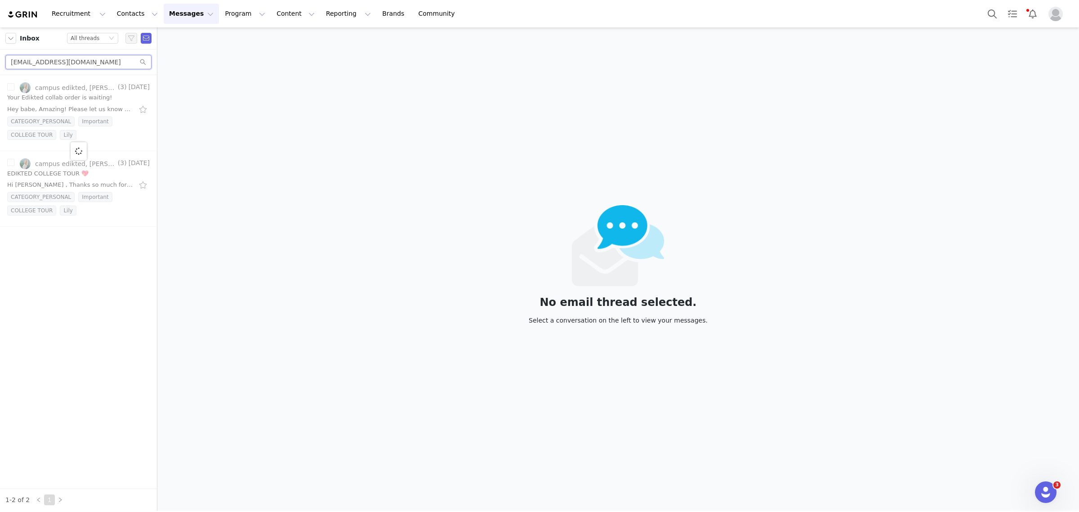
paste input "jayjaymg24@g"
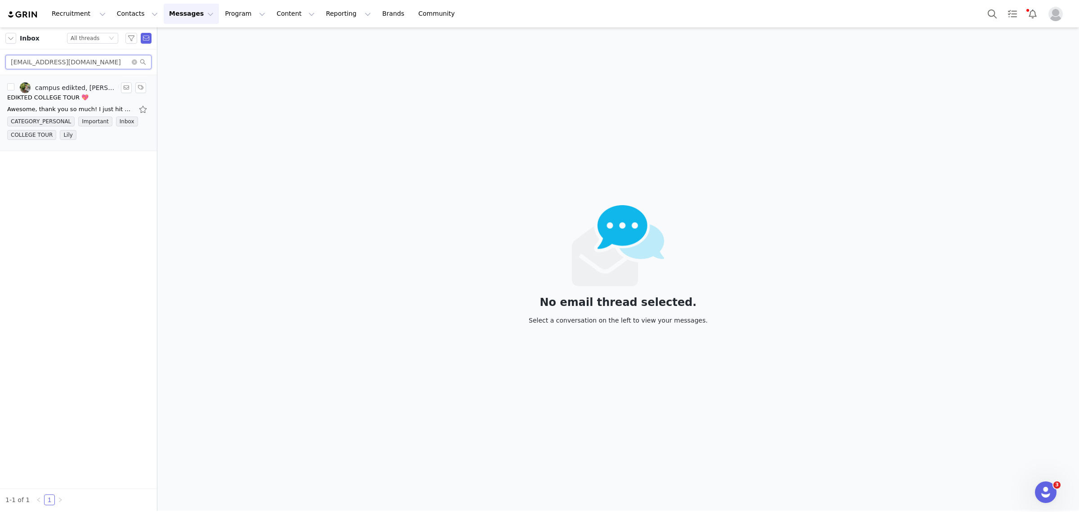
type input "[EMAIL_ADDRESS][DOMAIN_NAME]"
click at [68, 99] on div "EDIKTED COLLEGE TOUR 💖" at bounding box center [47, 97] width 81 height 9
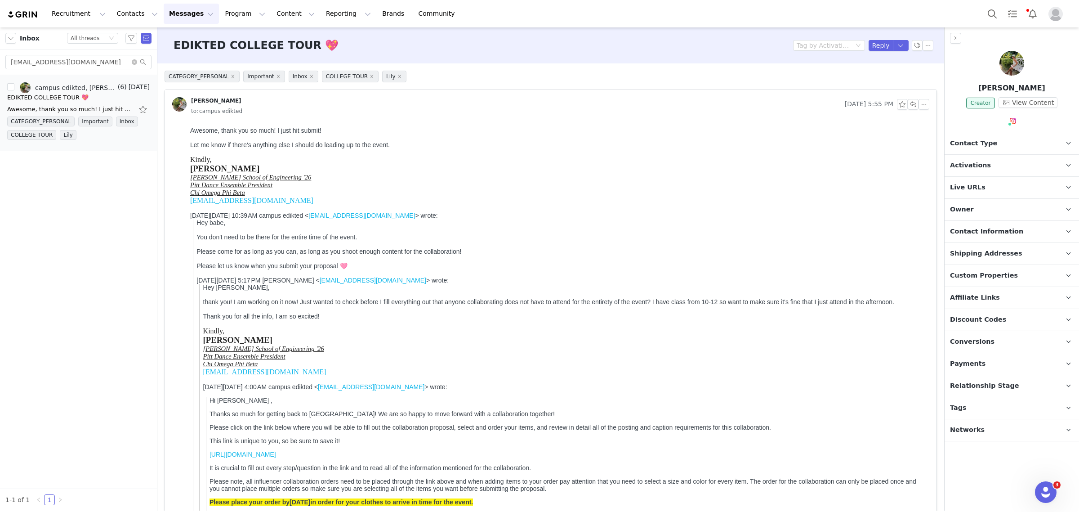
click at [958, 169] on span "Activations" at bounding box center [970, 165] width 41 height 10
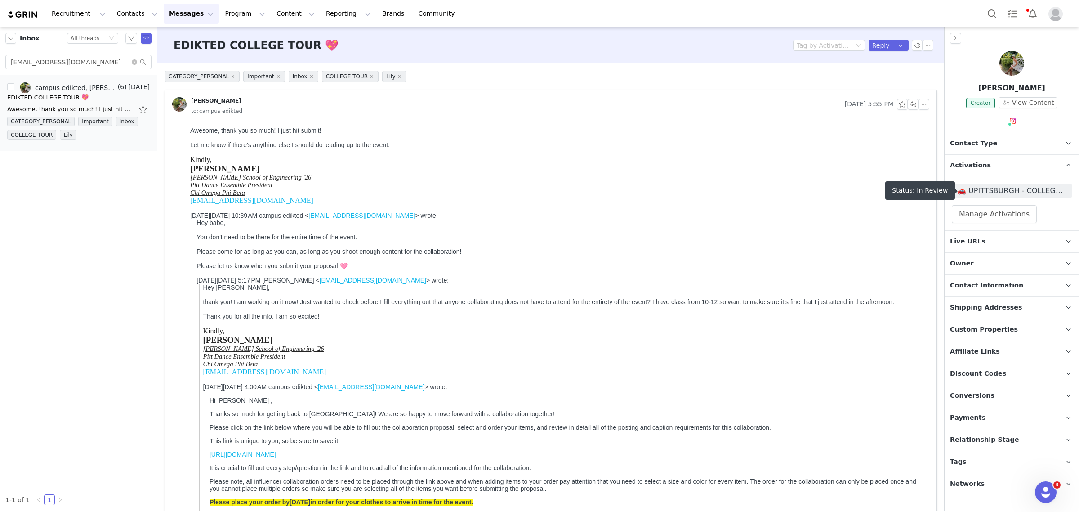
click at [958, 190] on span "🚗 UPITTSBURGH - COLLEGE TOUR 🚗" at bounding box center [1011, 190] width 109 height 11
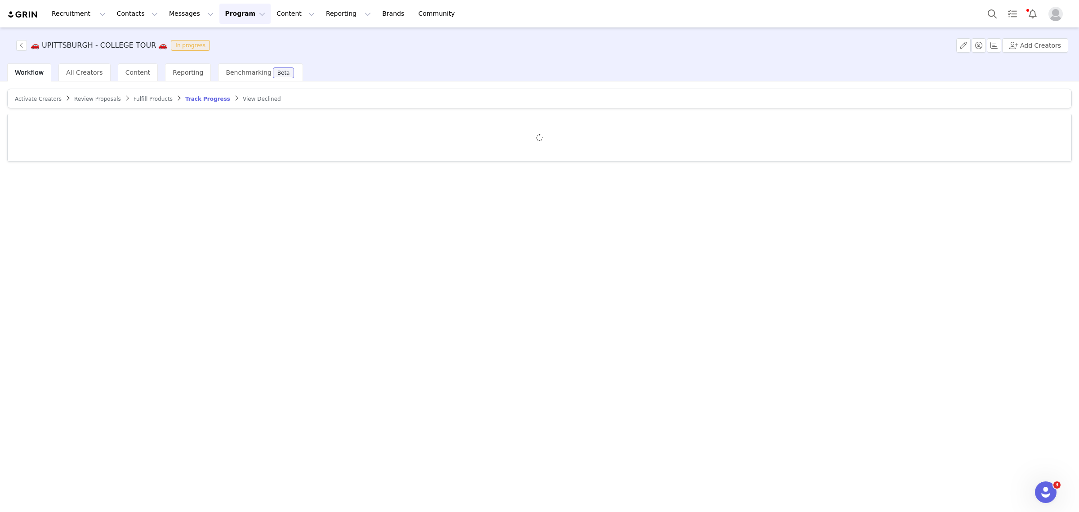
click at [82, 101] on span "Review Proposals" at bounding box center [97, 99] width 47 height 6
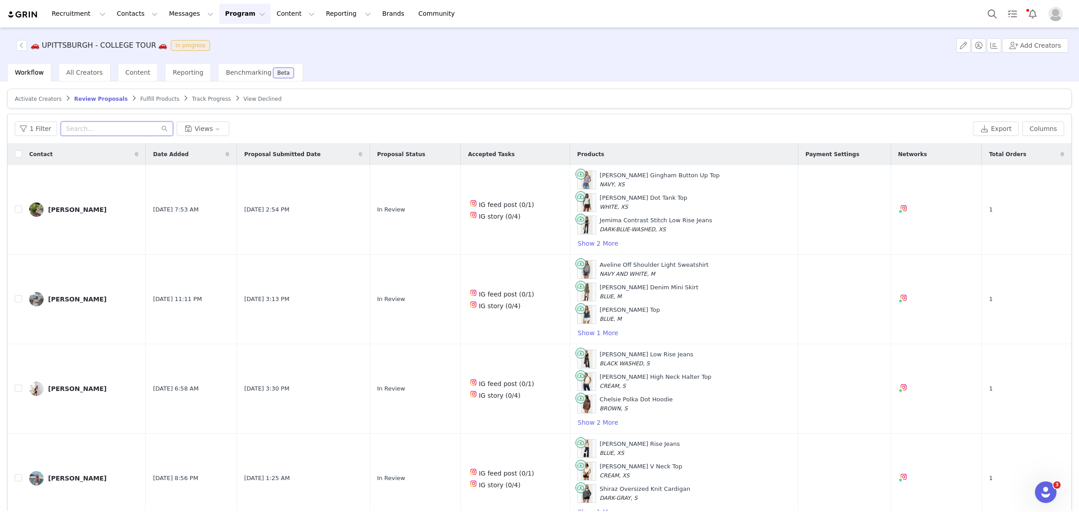
paste input "[EMAIL_ADDRESS][DOMAIN_NAME]"
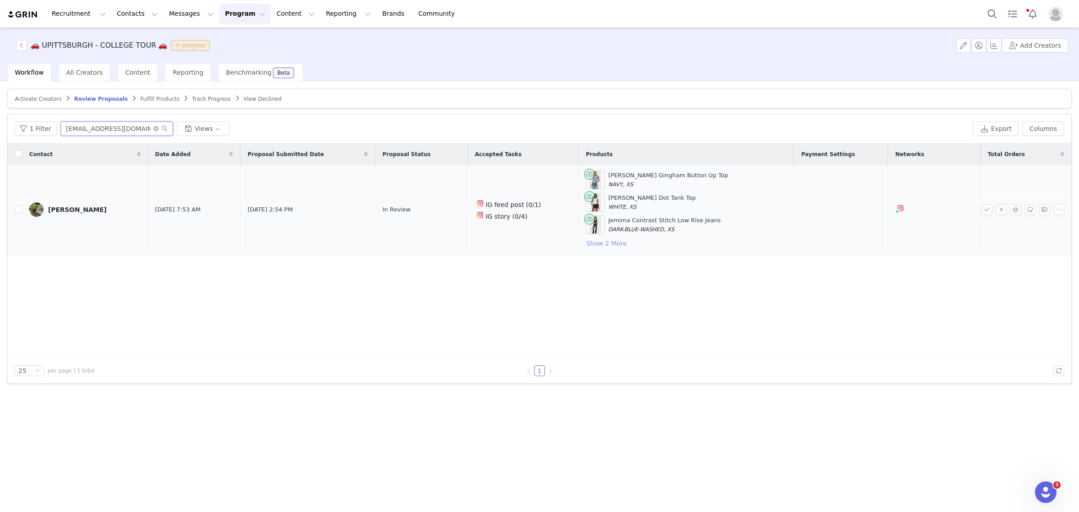
type input "[EMAIL_ADDRESS][DOMAIN_NAME]"
click at [603, 245] on button "Show 2 More" at bounding box center [606, 243] width 41 height 11
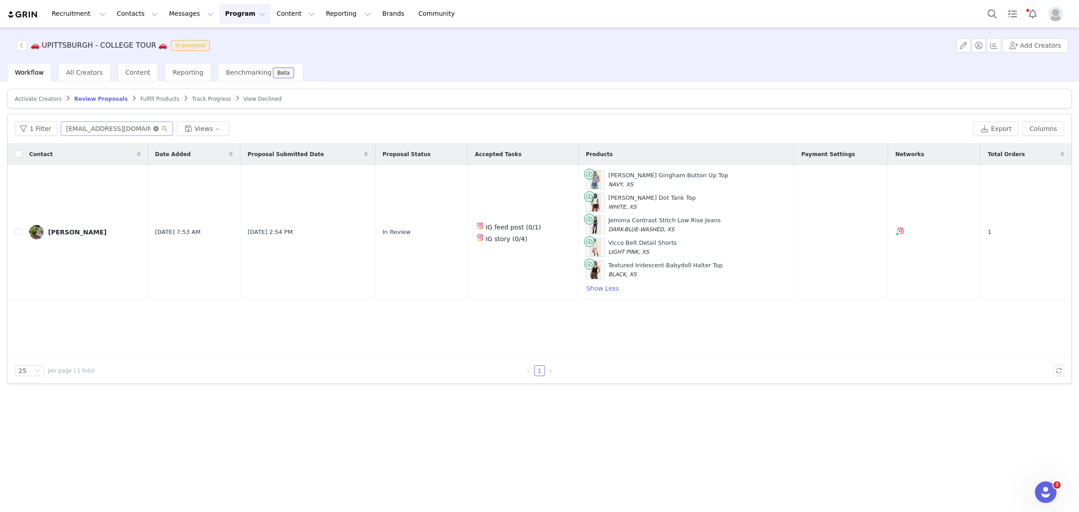
click at [153, 129] on icon "icon: close-circle" at bounding box center [155, 128] width 5 height 5
